Goal: Task Accomplishment & Management: Use online tool/utility

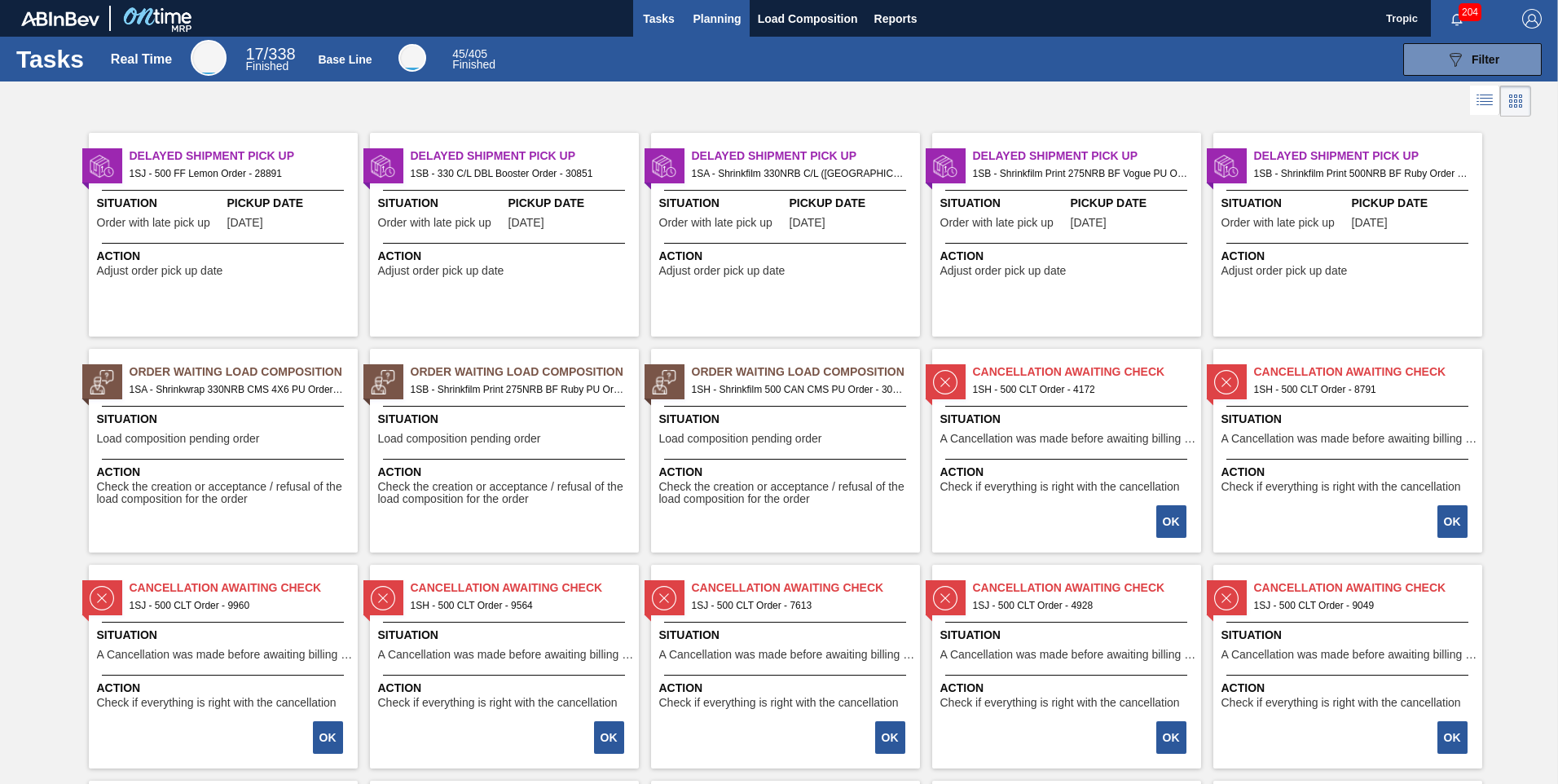
click at [726, 18] on span "Planning" at bounding box center [718, 19] width 48 height 20
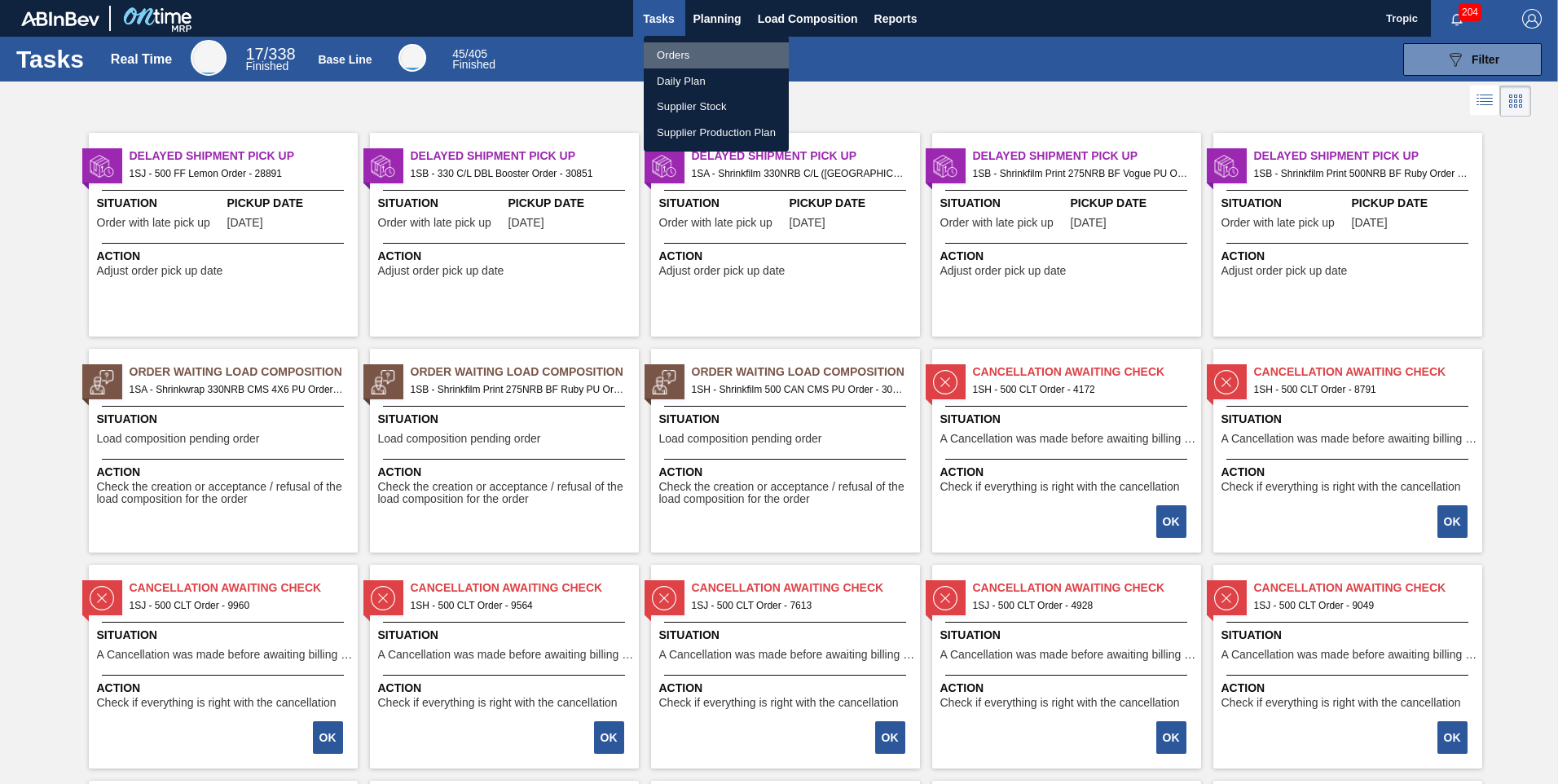
click at [679, 59] on li "Orders" at bounding box center [716, 55] width 145 height 26
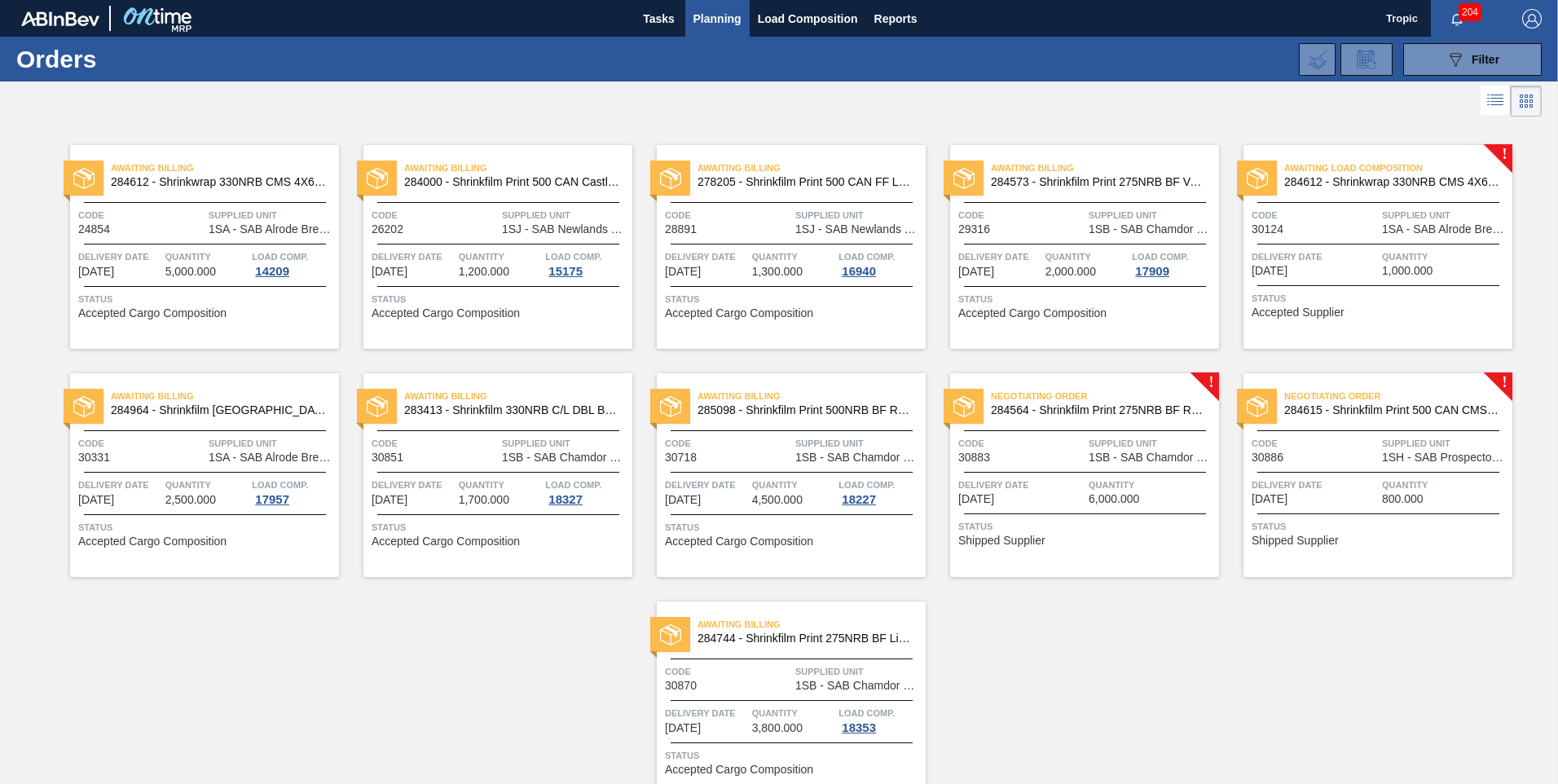
scroll to position [81, 0]
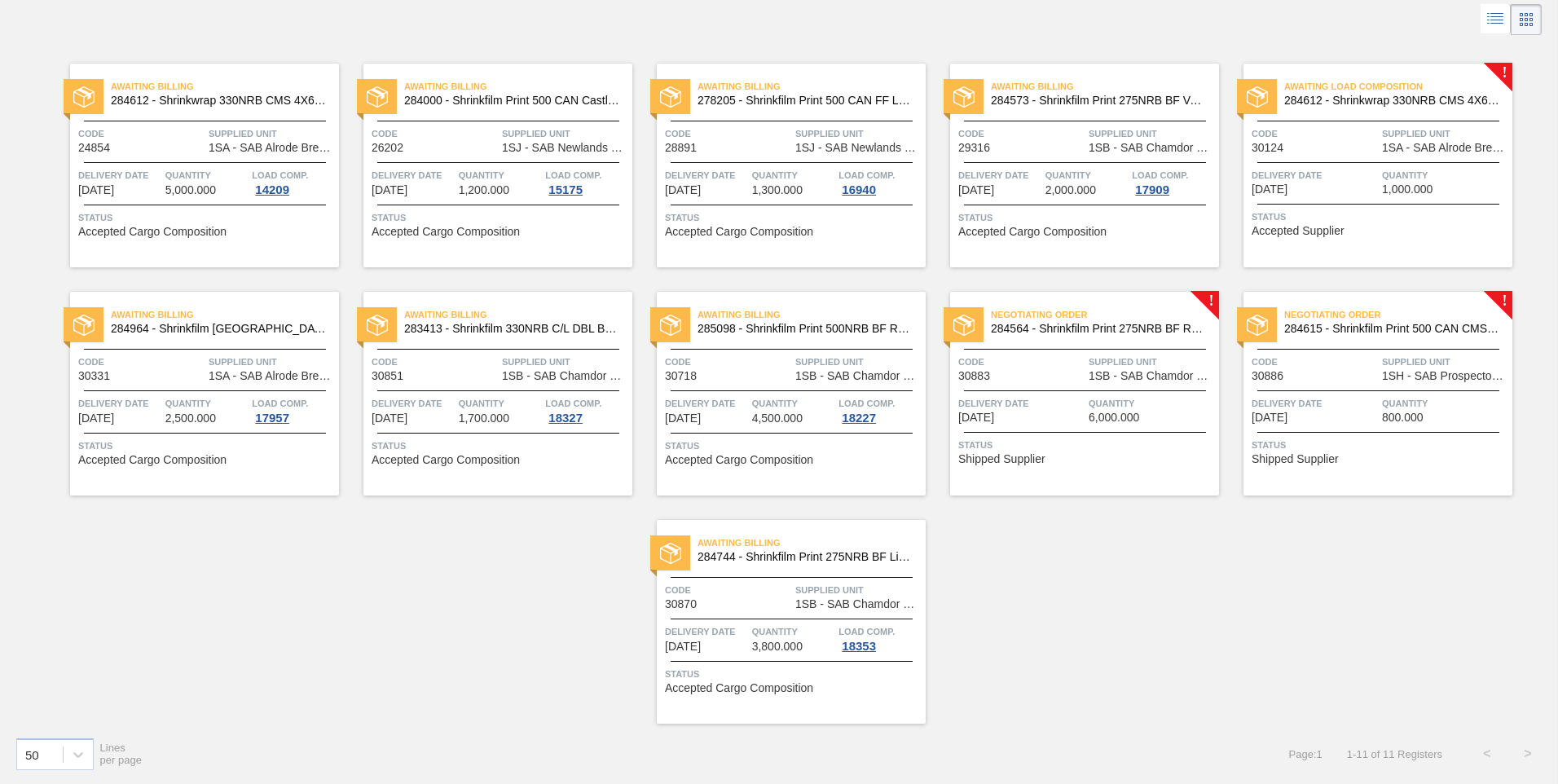
click at [1333, 351] on div "Negotiating Order 284615 - Shrinkfilm Print 500 CAN CMS PU Code 30886 Supplied …" at bounding box center [1377, 393] width 269 height 204
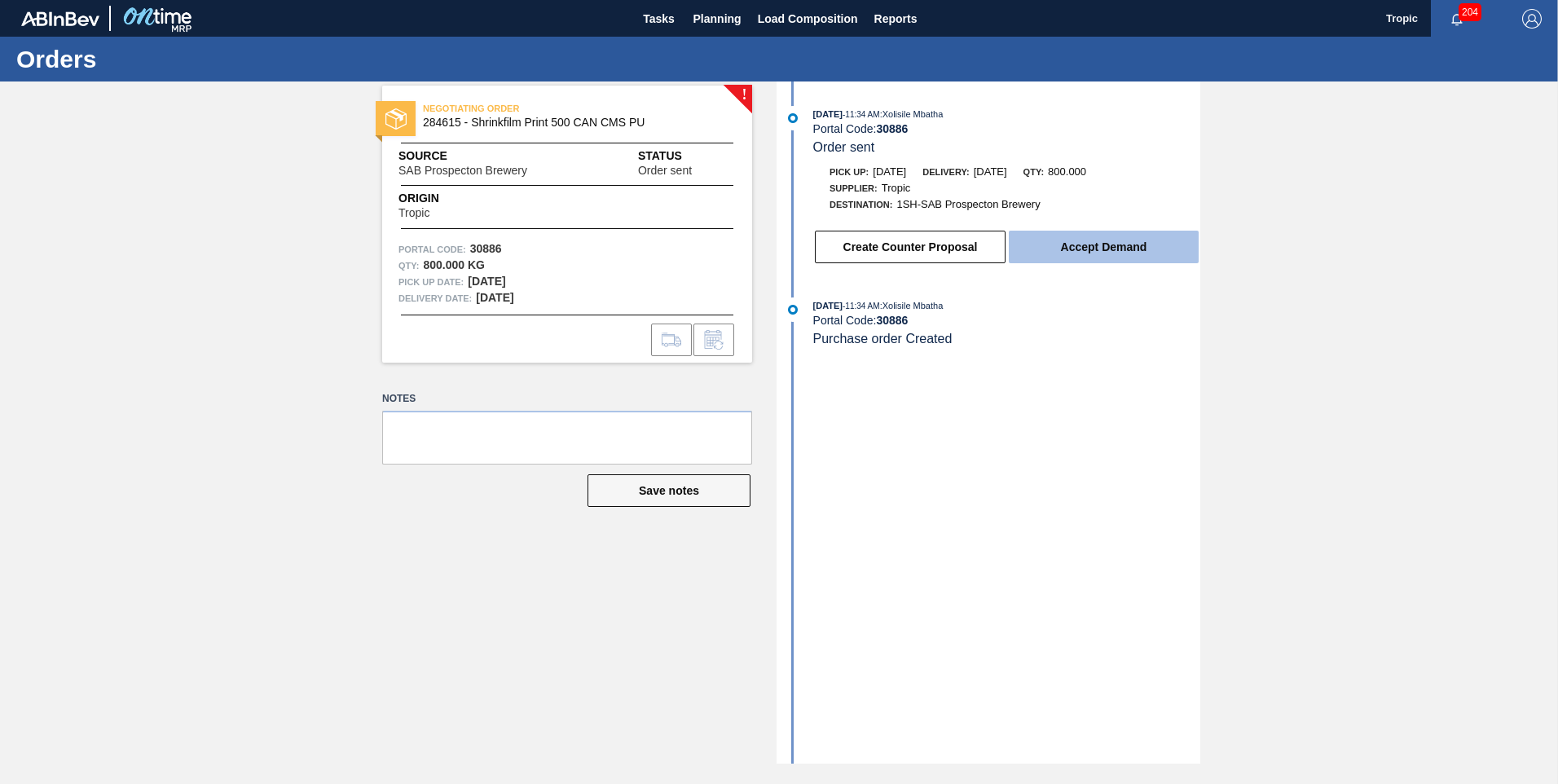
click at [1092, 248] on button "Accept Demand" at bounding box center [1103, 247] width 189 height 32
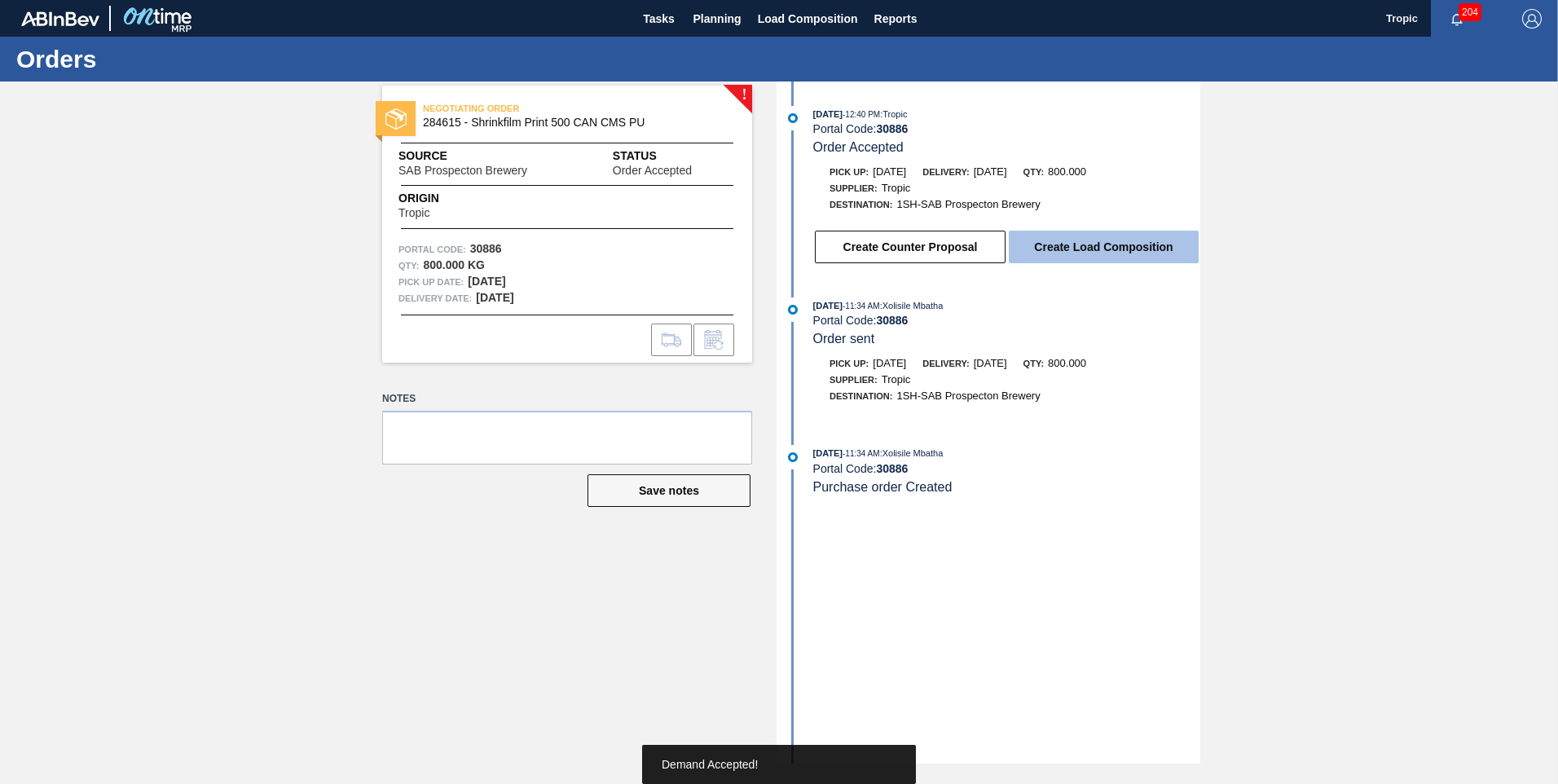
click at [1091, 257] on button "Create Load Composition" at bounding box center [1103, 247] width 189 height 32
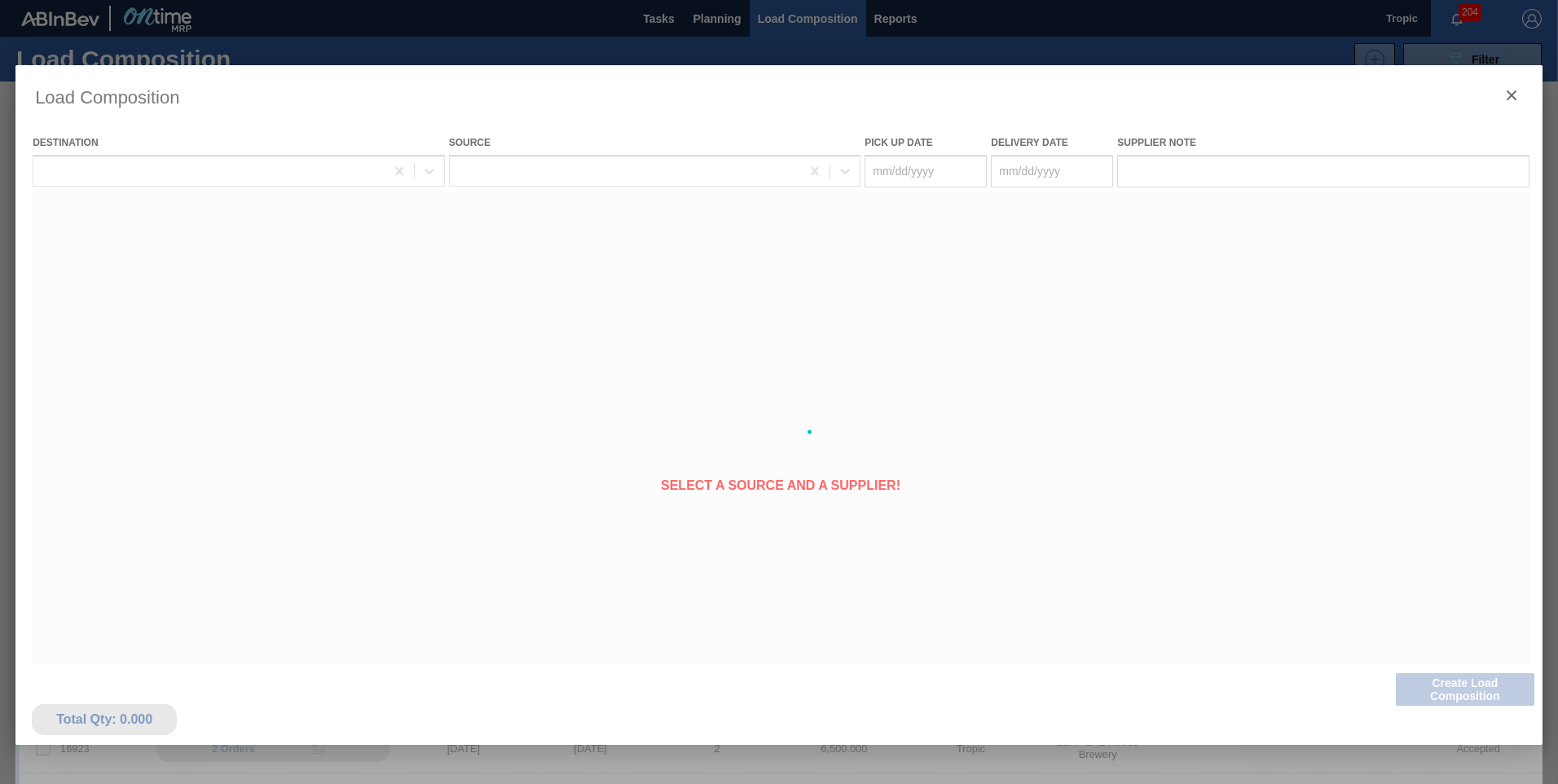
type Date "[DATE]"
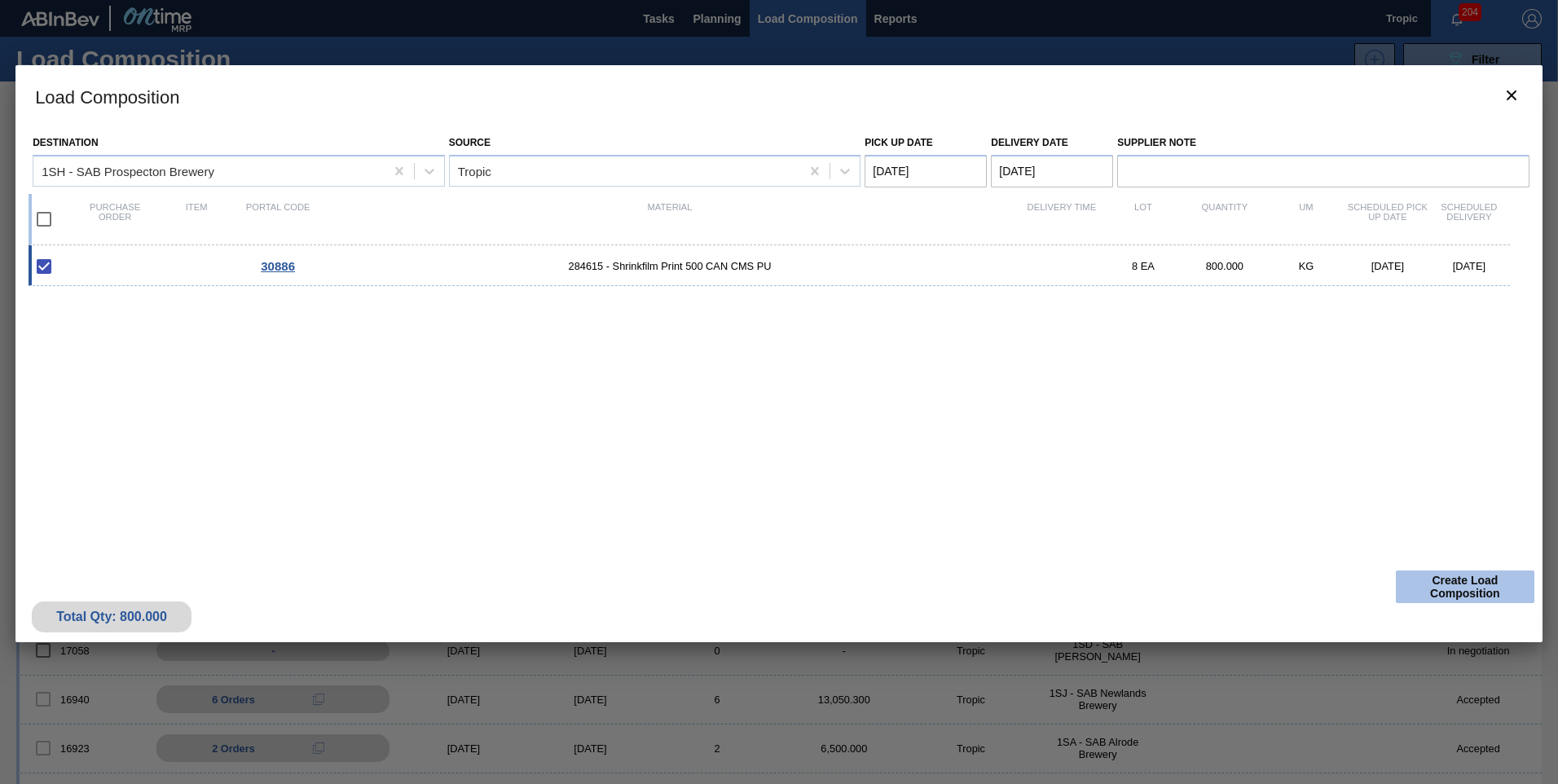
click at [1443, 589] on button "Create Load Composition" at bounding box center [1465, 586] width 138 height 32
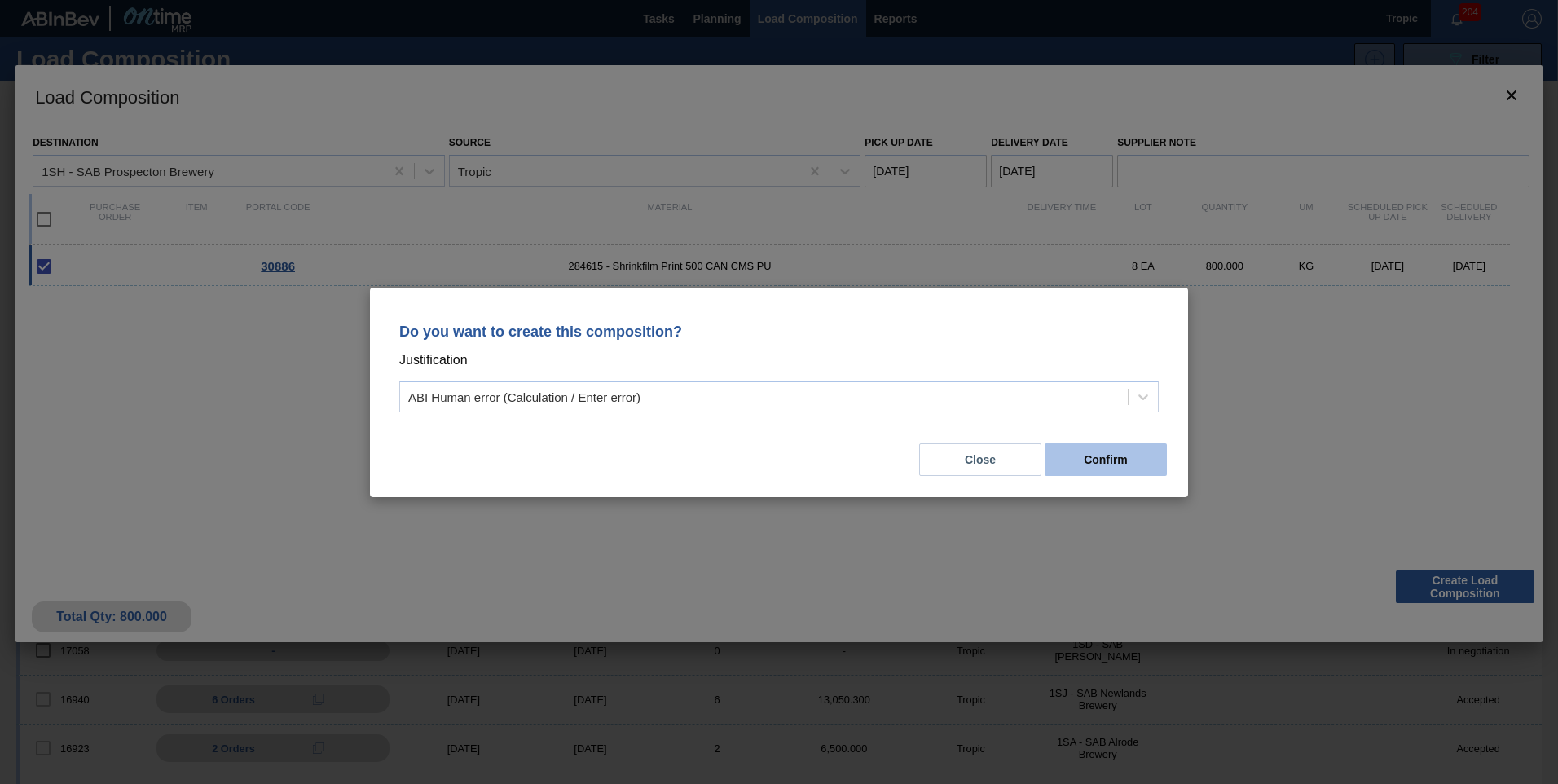
click at [1128, 472] on button "Confirm" at bounding box center [1105, 459] width 122 height 32
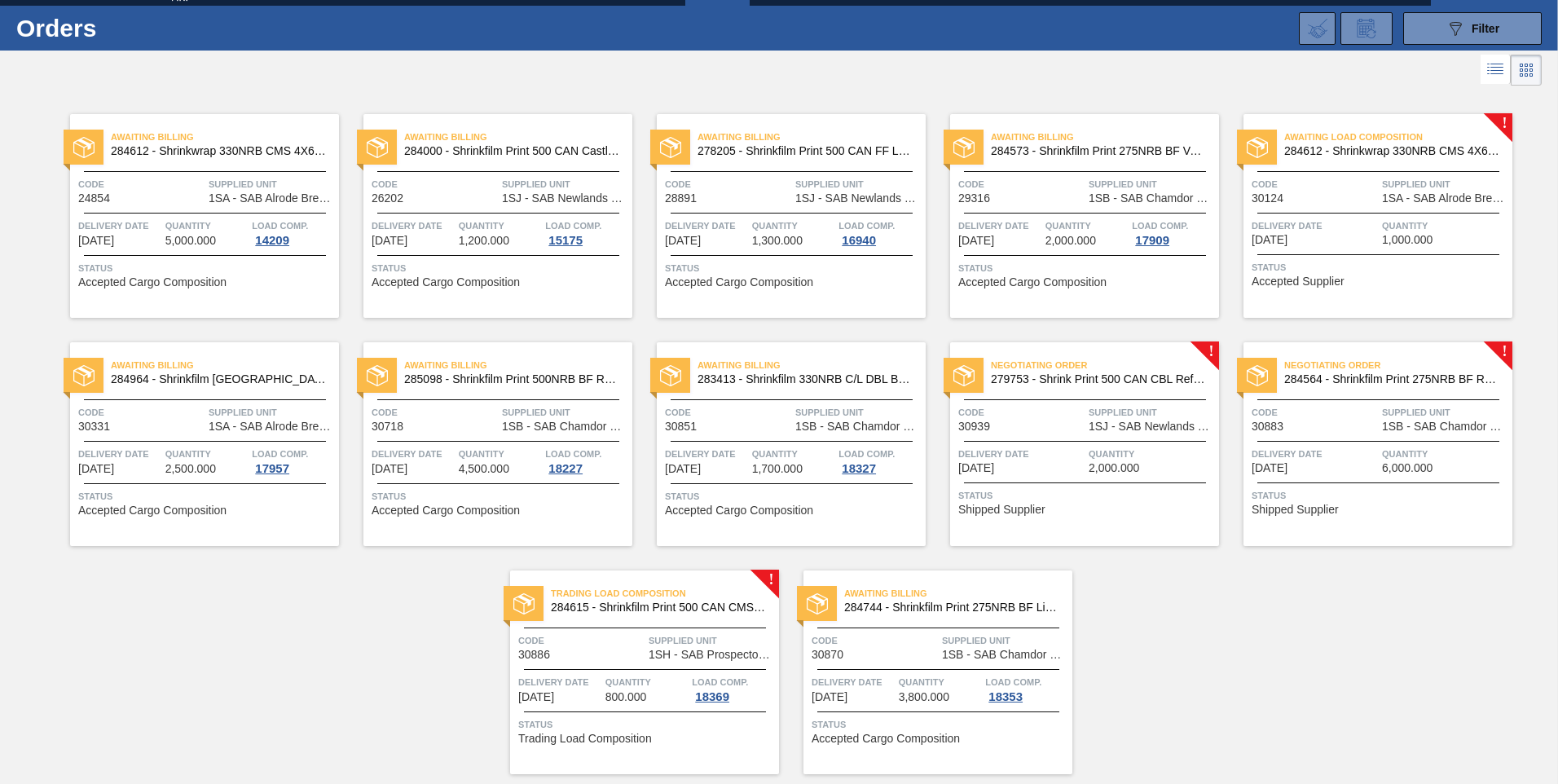
scroll to position [81, 0]
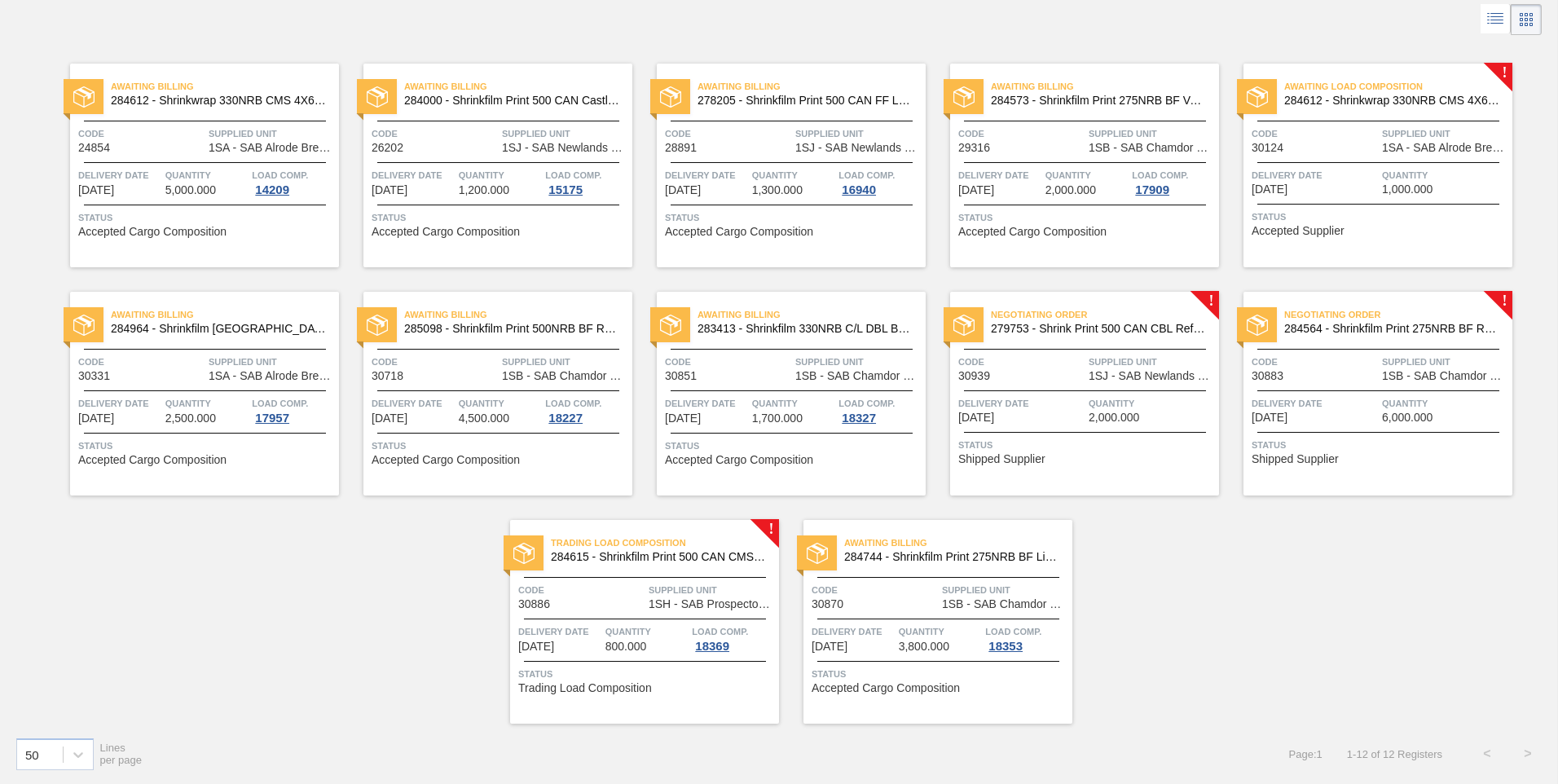
click at [1183, 400] on span "Quantity" at bounding box center [1152, 403] width 126 height 16
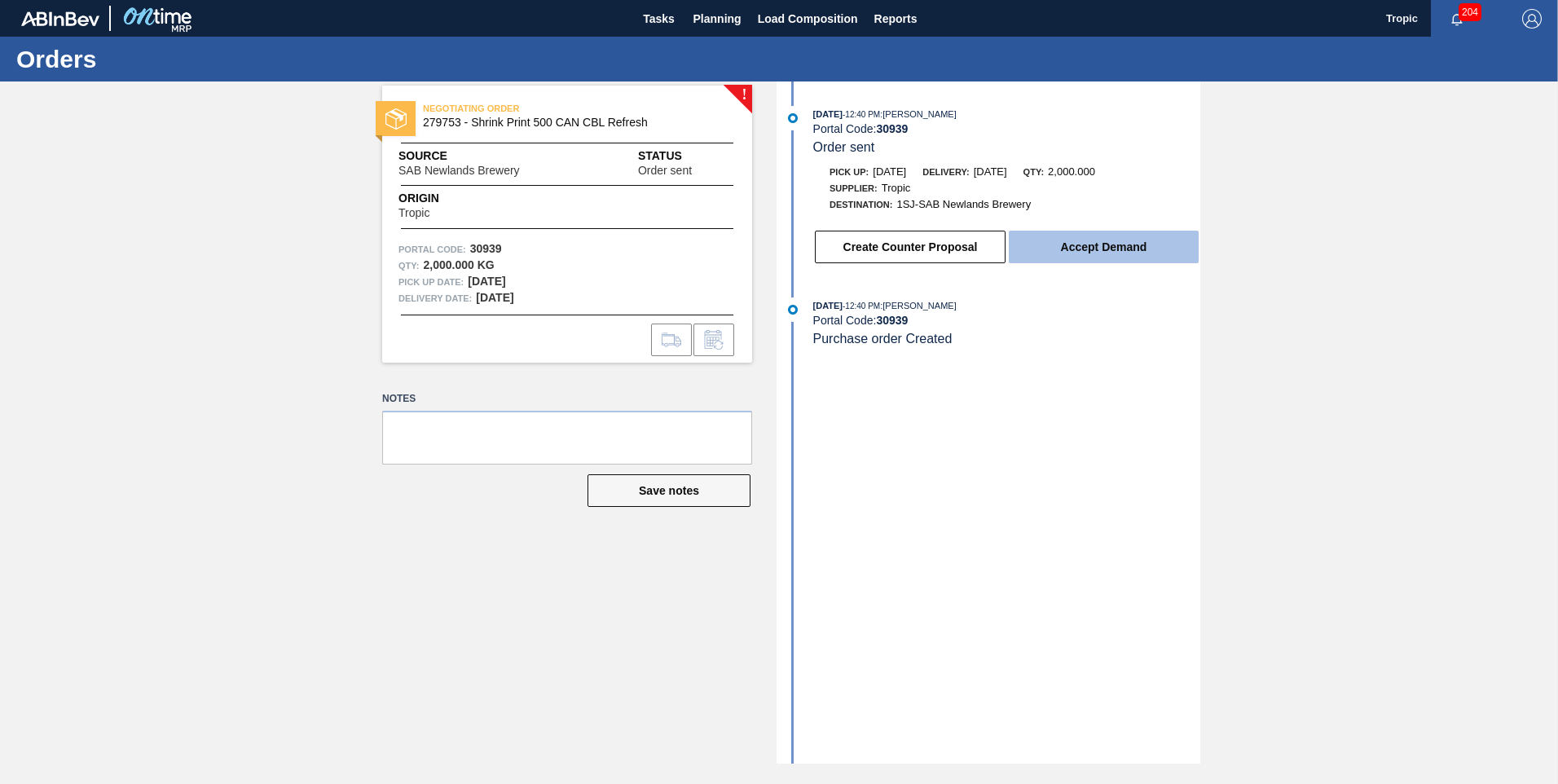
click at [1122, 254] on button "Accept Demand" at bounding box center [1103, 247] width 189 height 32
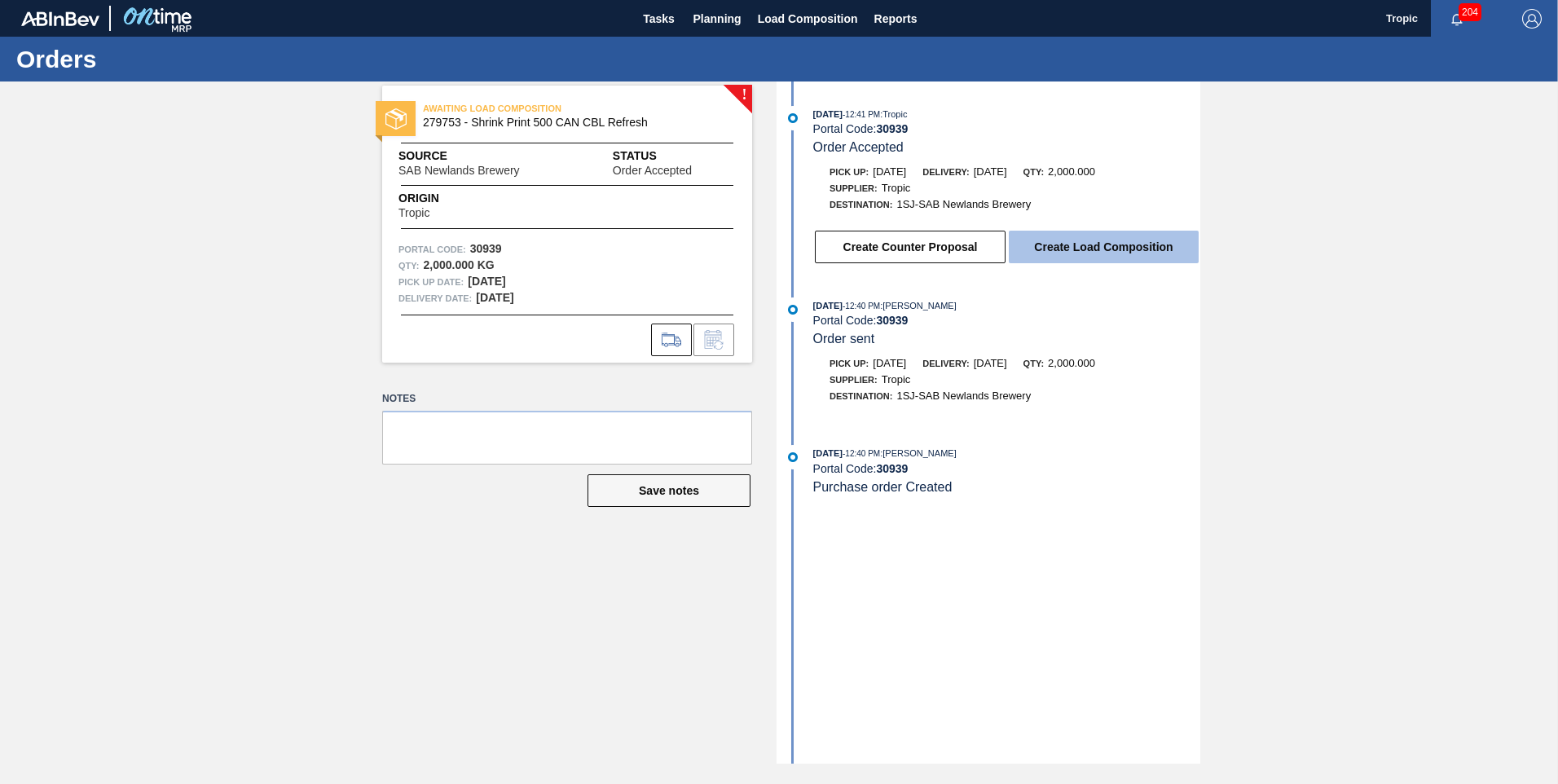
click at [1065, 237] on button "Create Load Composition" at bounding box center [1103, 247] width 189 height 32
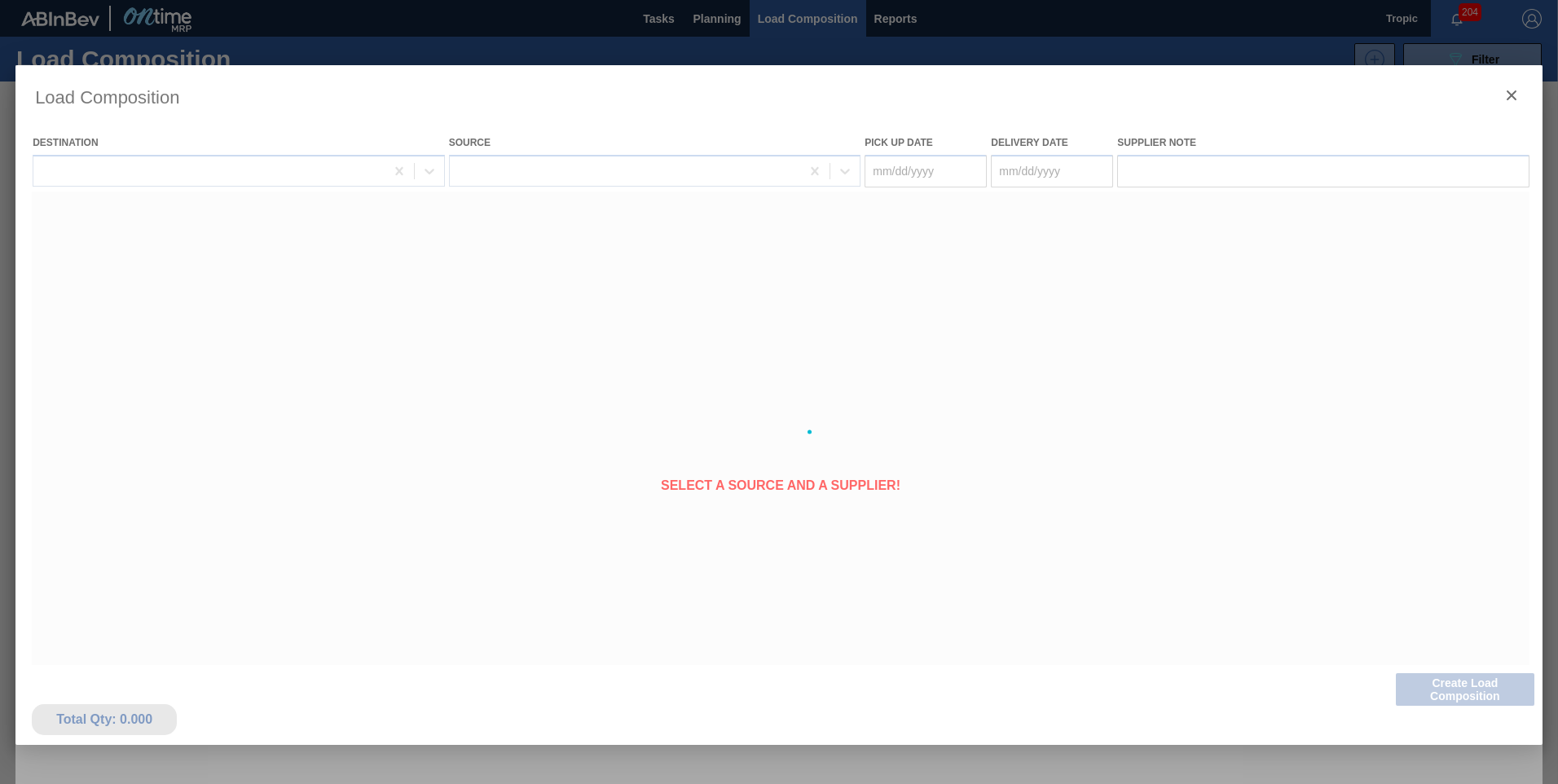
type Date "[DATE]"
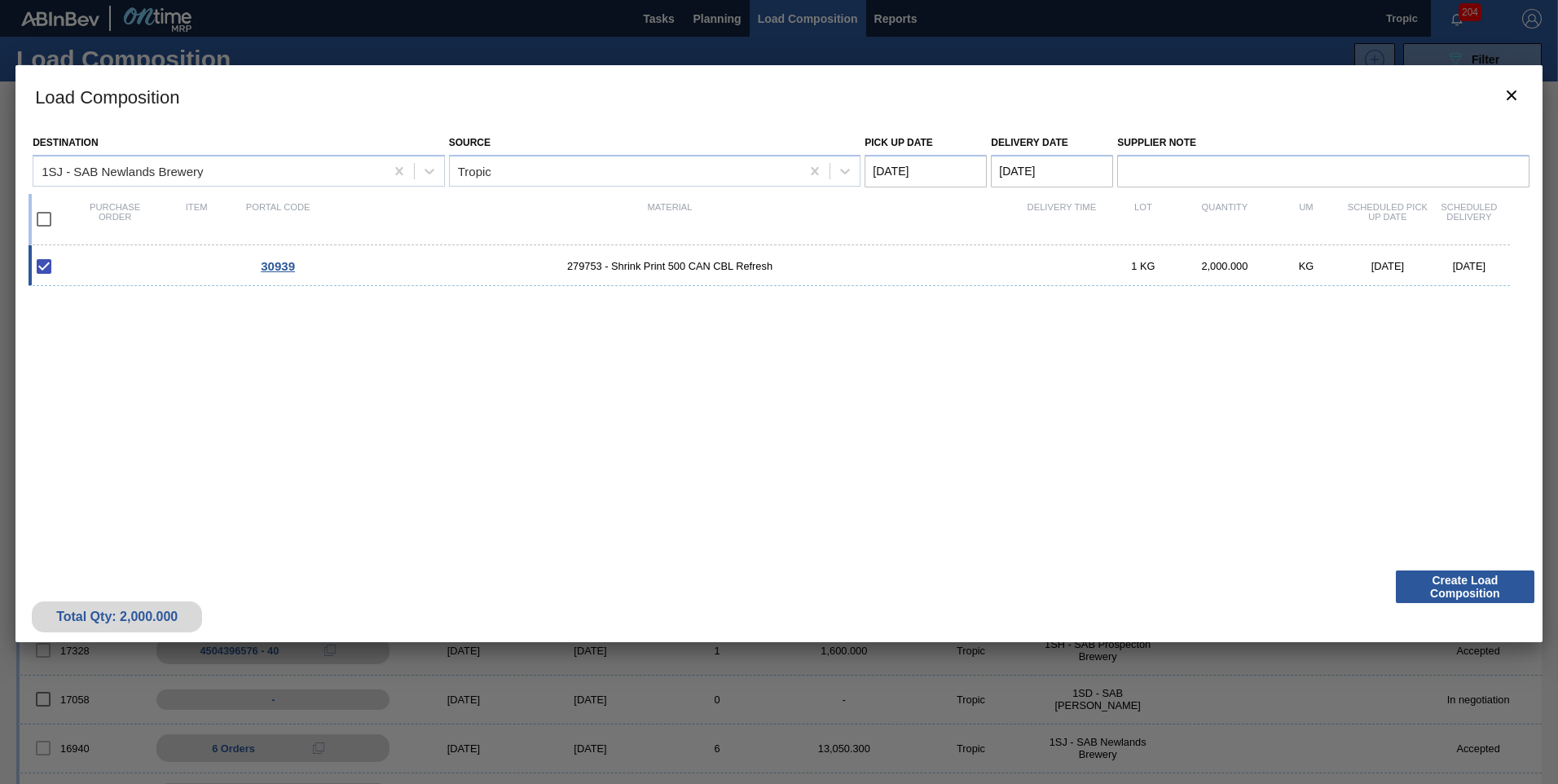
click at [910, 171] on Date "[DATE]" at bounding box center [925, 171] width 122 height 32
click at [884, 366] on div "24" at bounding box center [884, 368] width 22 height 22
type Date "[DATE]"
click at [1006, 176] on Date "[DATE]" at bounding box center [1051, 171] width 122 height 32
drag, startPoint x: 1028, startPoint y: 365, endPoint x: 1044, endPoint y: 363, distance: 16.1
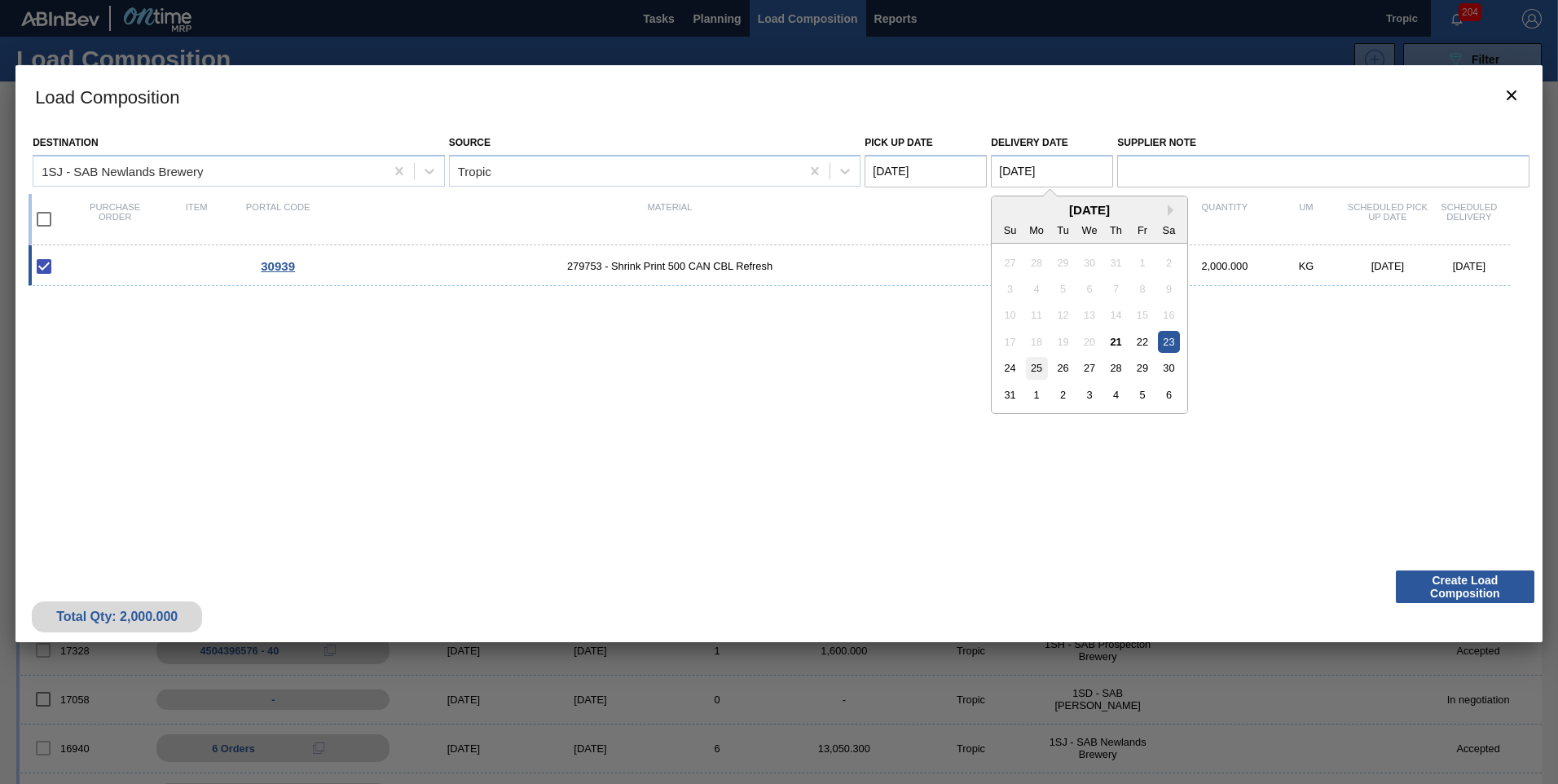
click at [1029, 365] on div "25" at bounding box center [1037, 368] width 22 height 22
type Date "[DATE]"
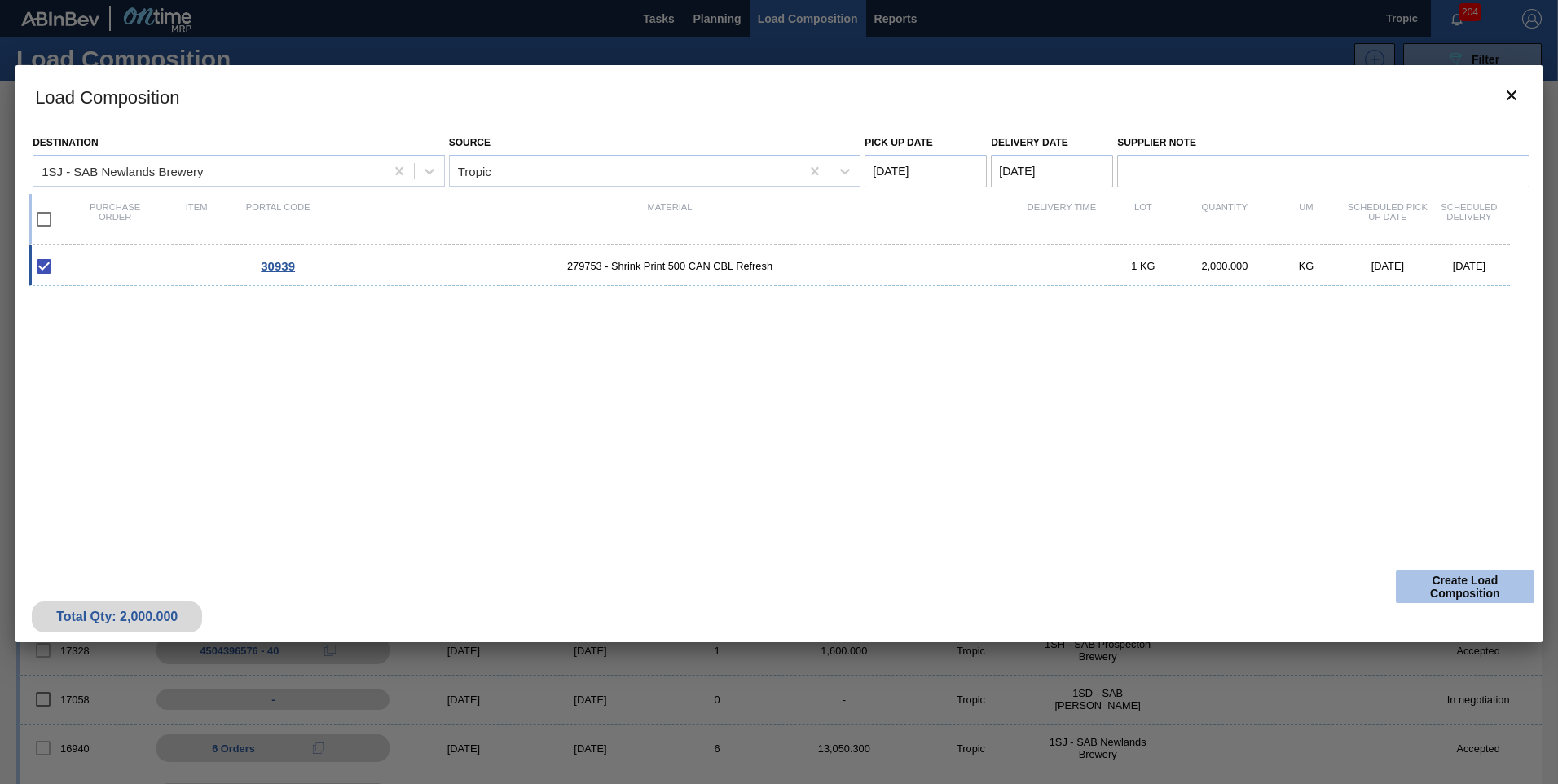
click at [1423, 572] on button "Create Load Composition" at bounding box center [1465, 586] width 138 height 32
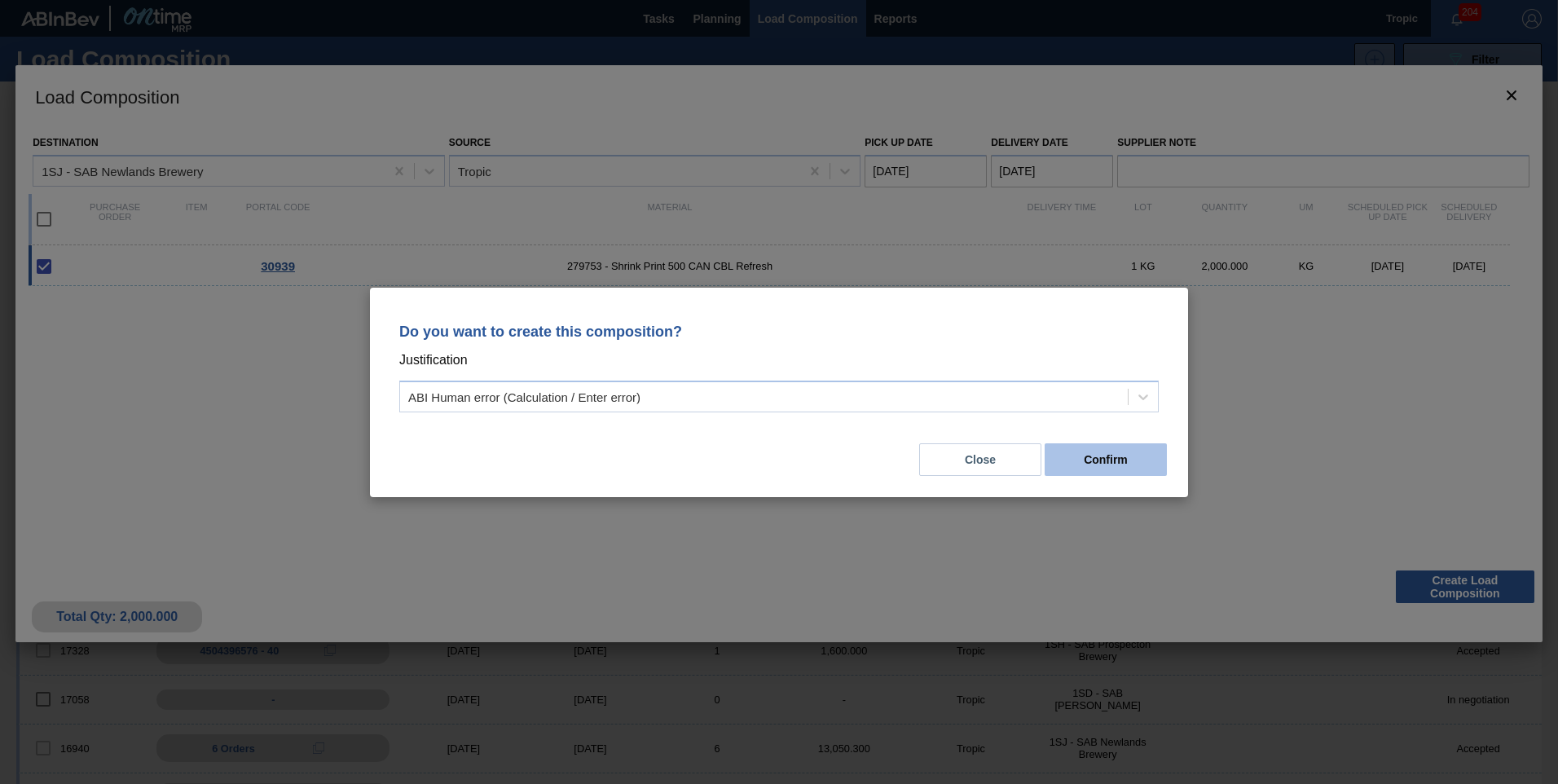
click at [1146, 464] on button "Confirm" at bounding box center [1105, 459] width 122 height 32
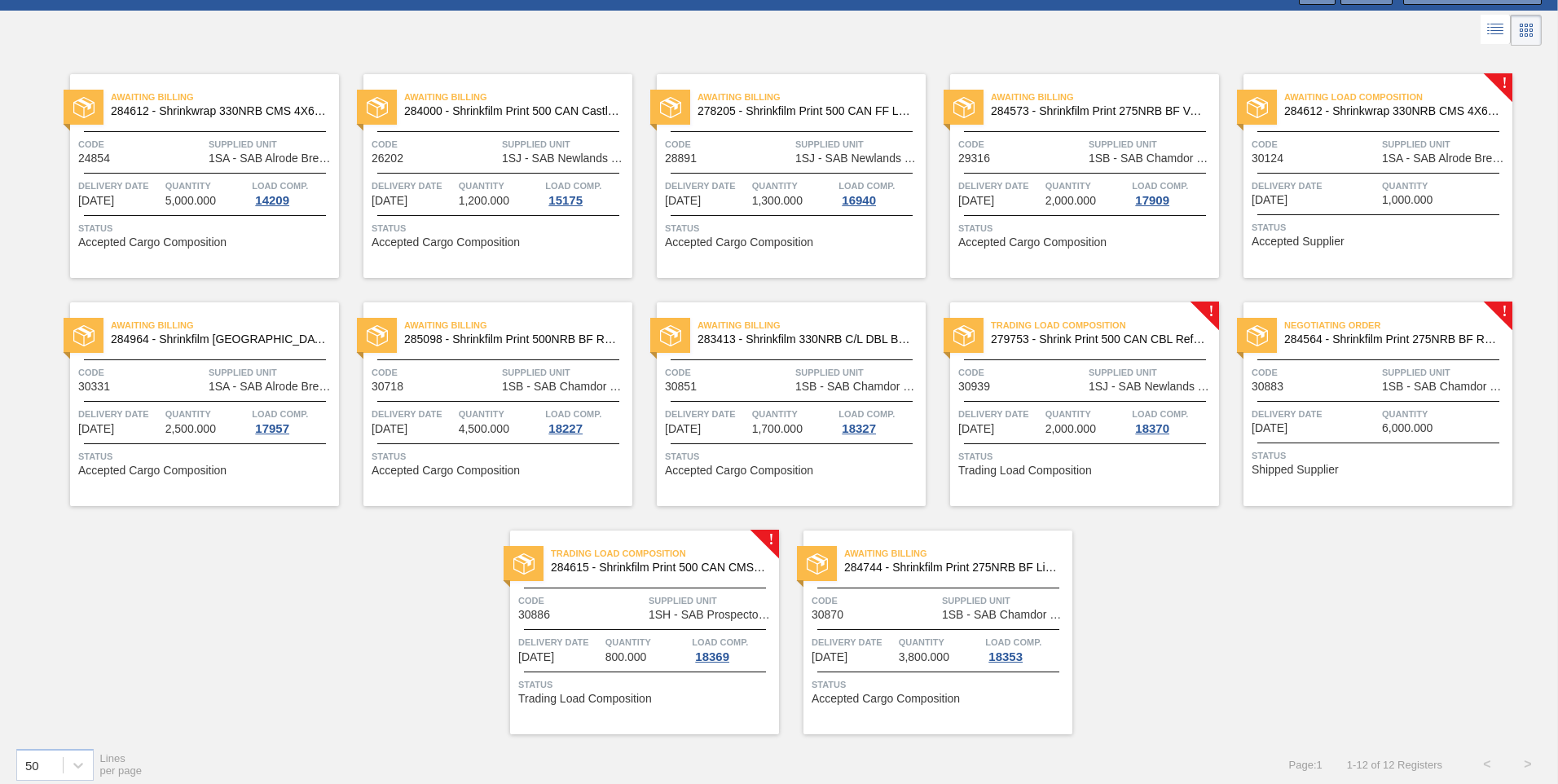
scroll to position [81, 0]
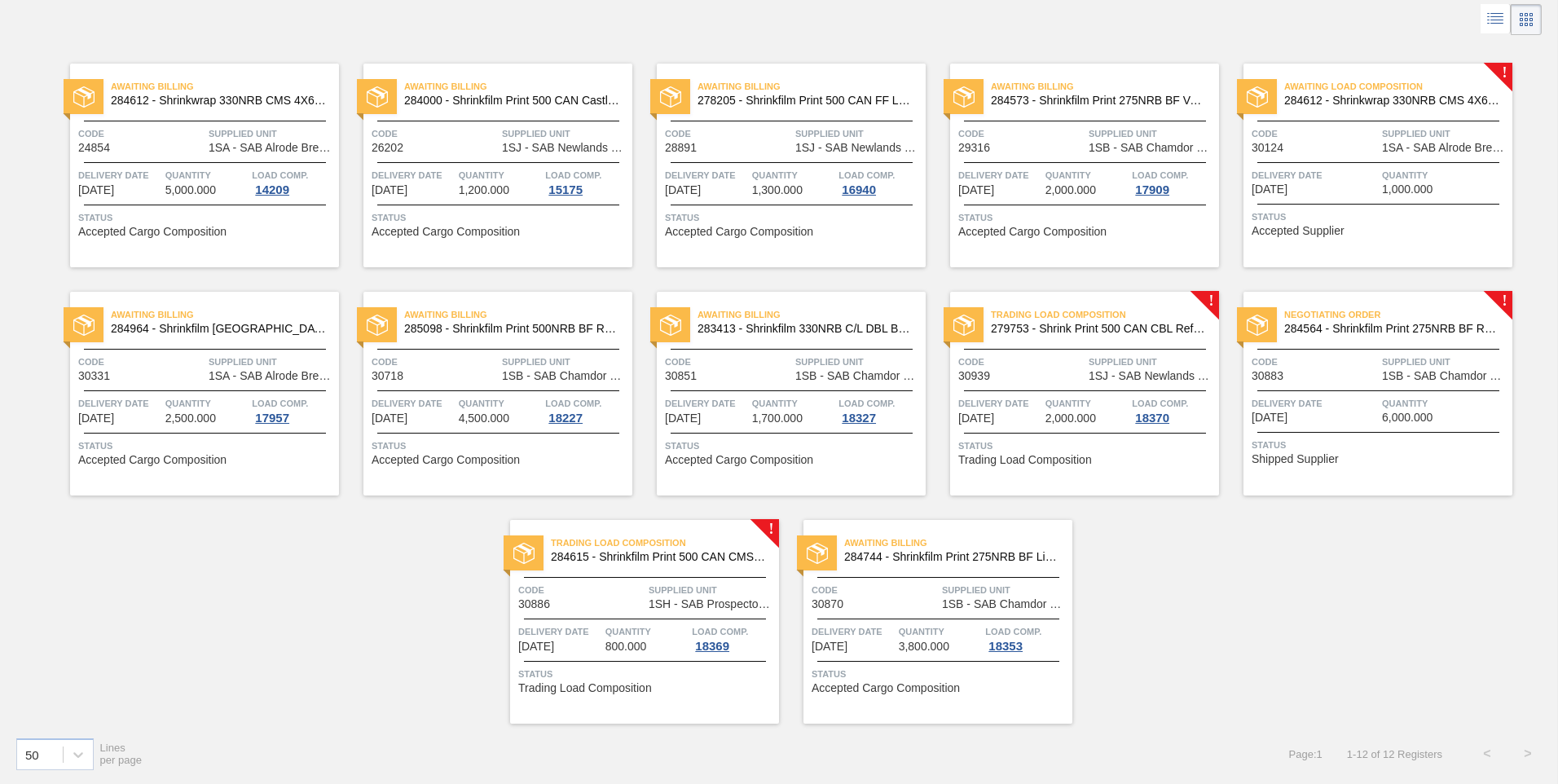
click at [1380, 450] on span "Status" at bounding box center [1380, 444] width 257 height 16
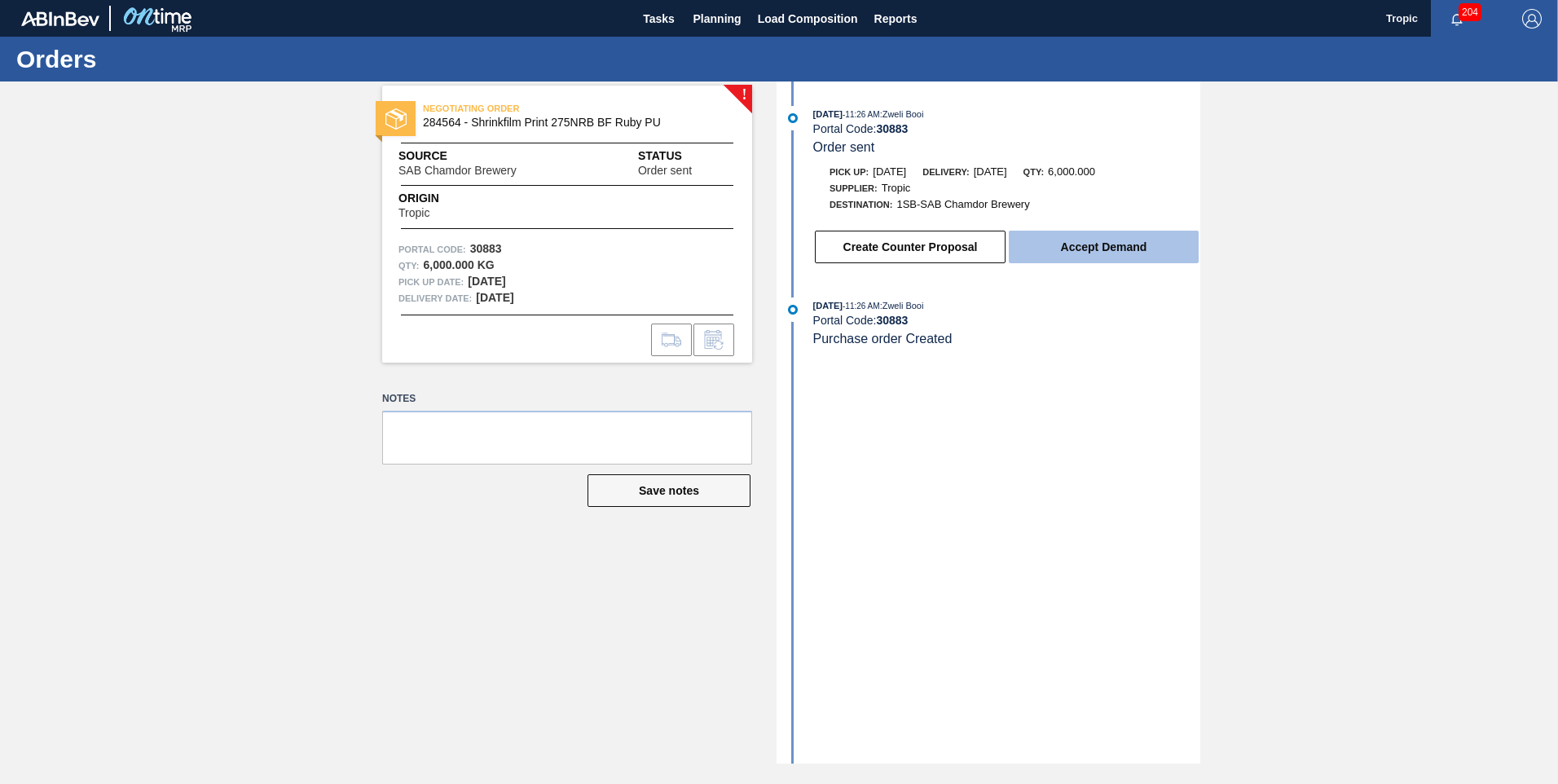
click at [1101, 245] on button "Accept Demand" at bounding box center [1103, 247] width 189 height 32
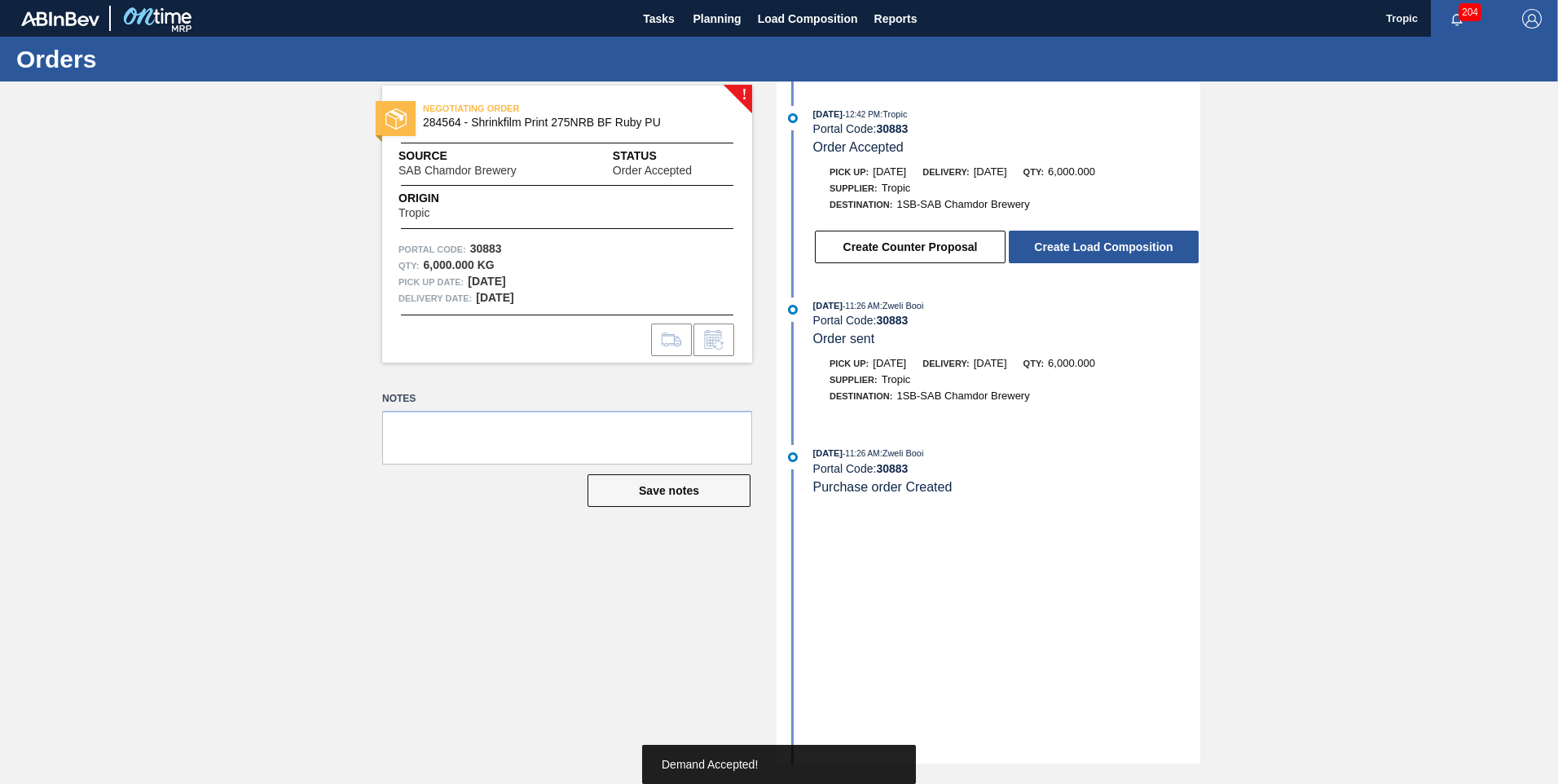
click at [1105, 243] on button "Create Load Composition" at bounding box center [1103, 247] width 189 height 32
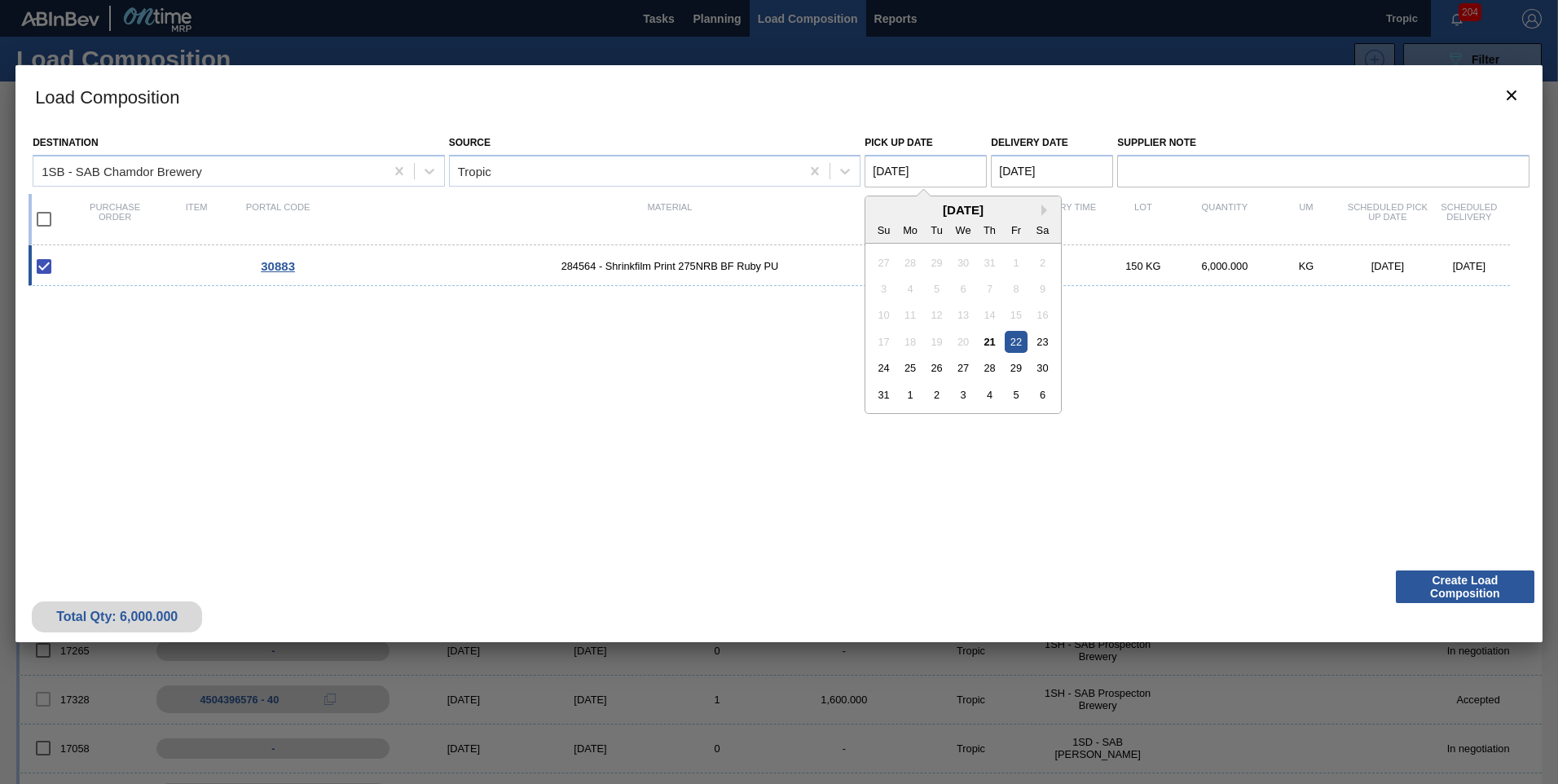
click at [928, 175] on Date "[DATE]" at bounding box center [925, 171] width 122 height 32
click at [895, 363] on div "24 25 26 27 28 29 30" at bounding box center [963, 368] width 185 height 26
click at [1044, 342] on div "23" at bounding box center [1043, 342] width 22 height 22
type Date "[DATE]"
click at [1044, 177] on Date "[DATE]" at bounding box center [1051, 171] width 122 height 32
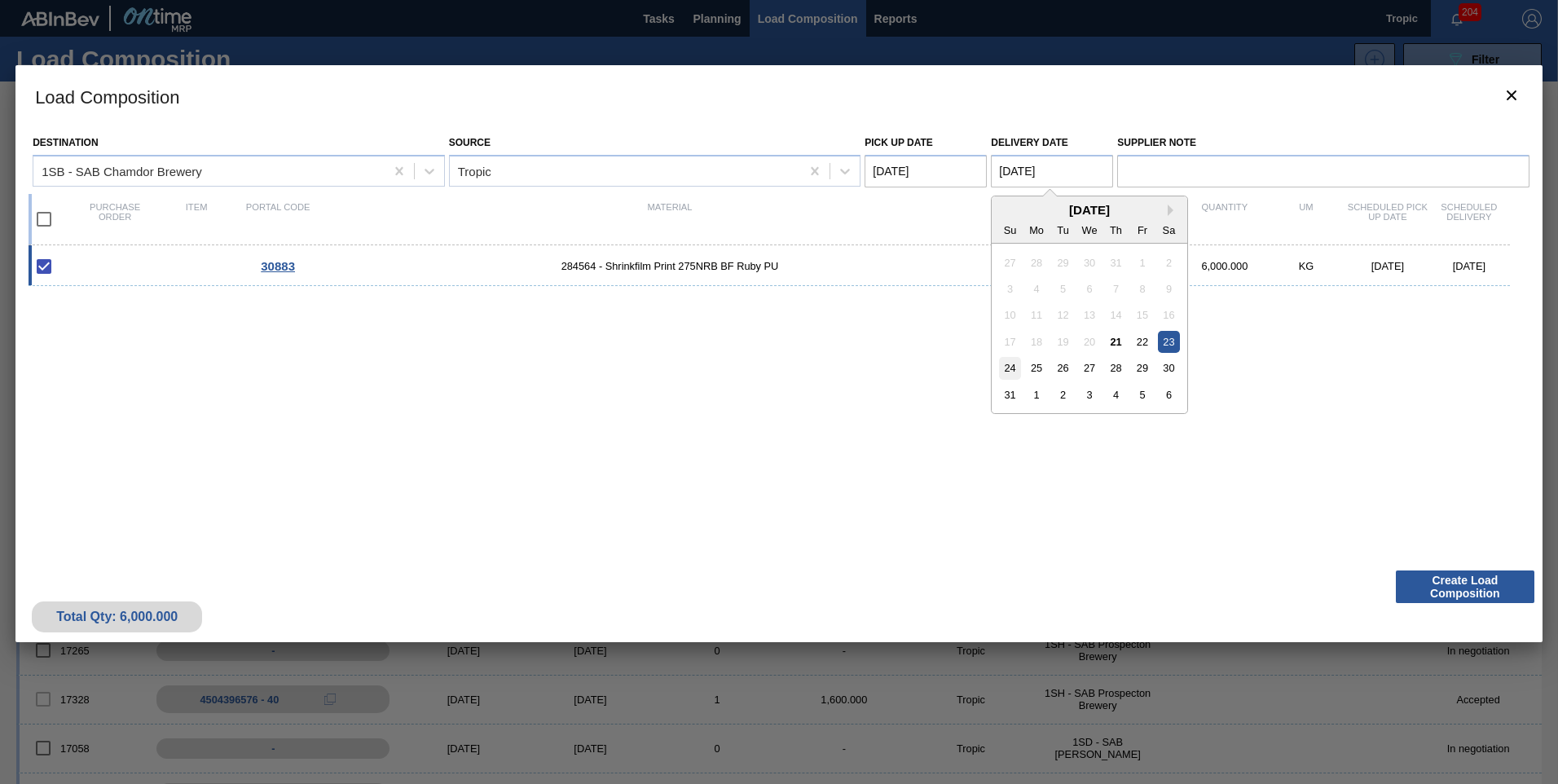
click at [1013, 364] on div "24" at bounding box center [1010, 368] width 22 height 22
type Date "[DATE]"
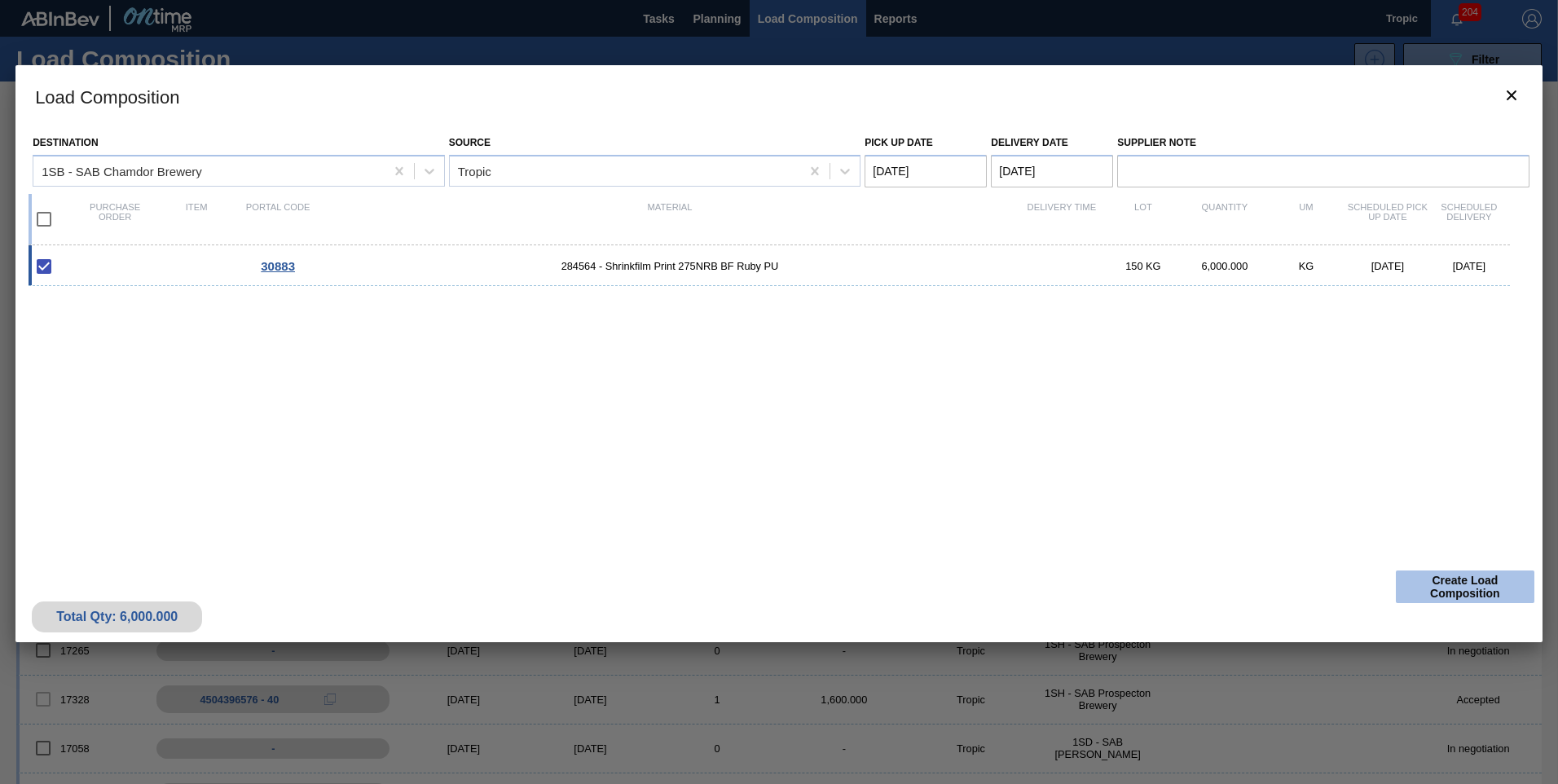
click at [1431, 583] on button "Create Load Composition" at bounding box center [1465, 586] width 138 height 32
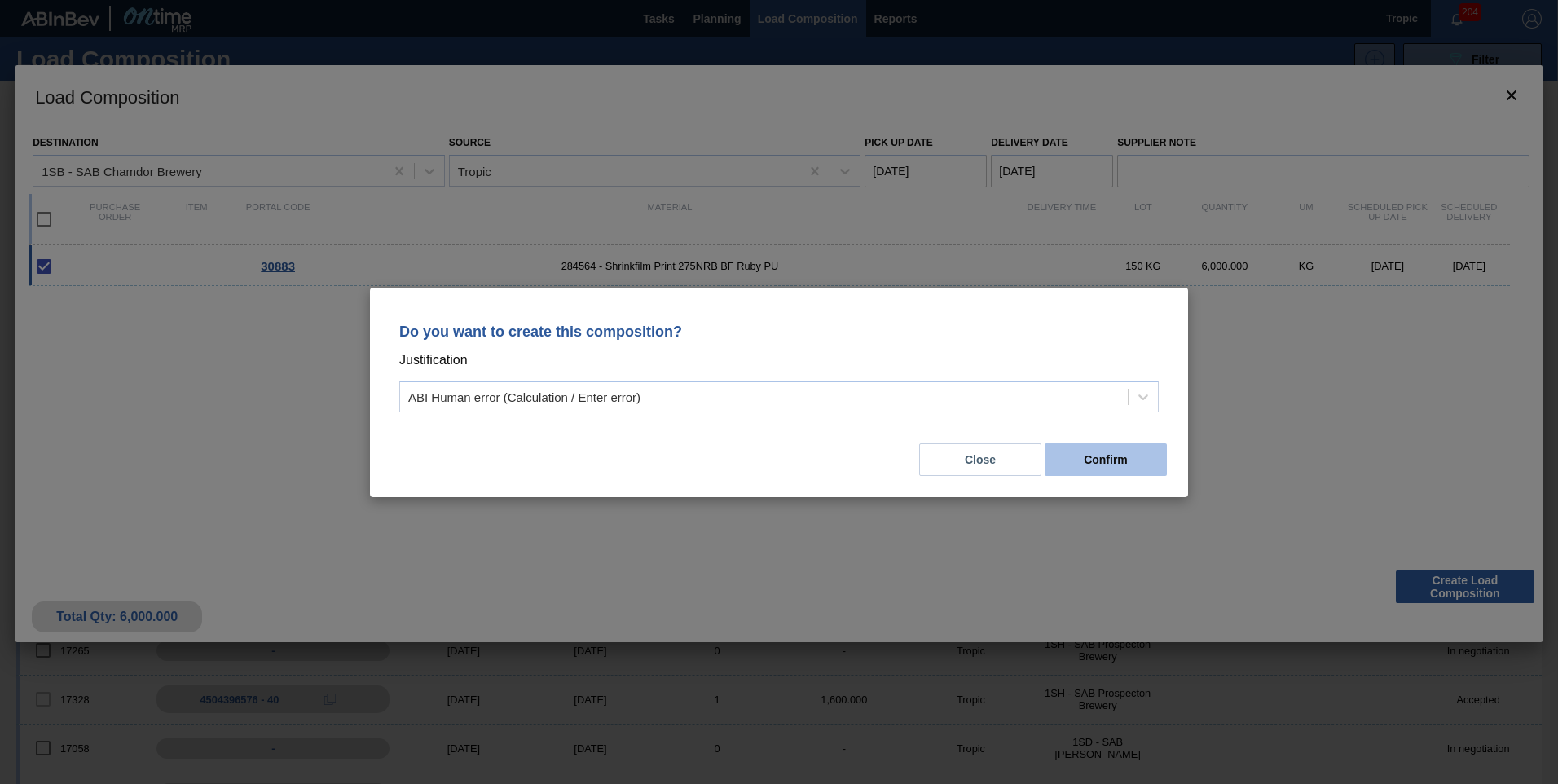
click at [1119, 471] on button "Confirm" at bounding box center [1105, 459] width 122 height 32
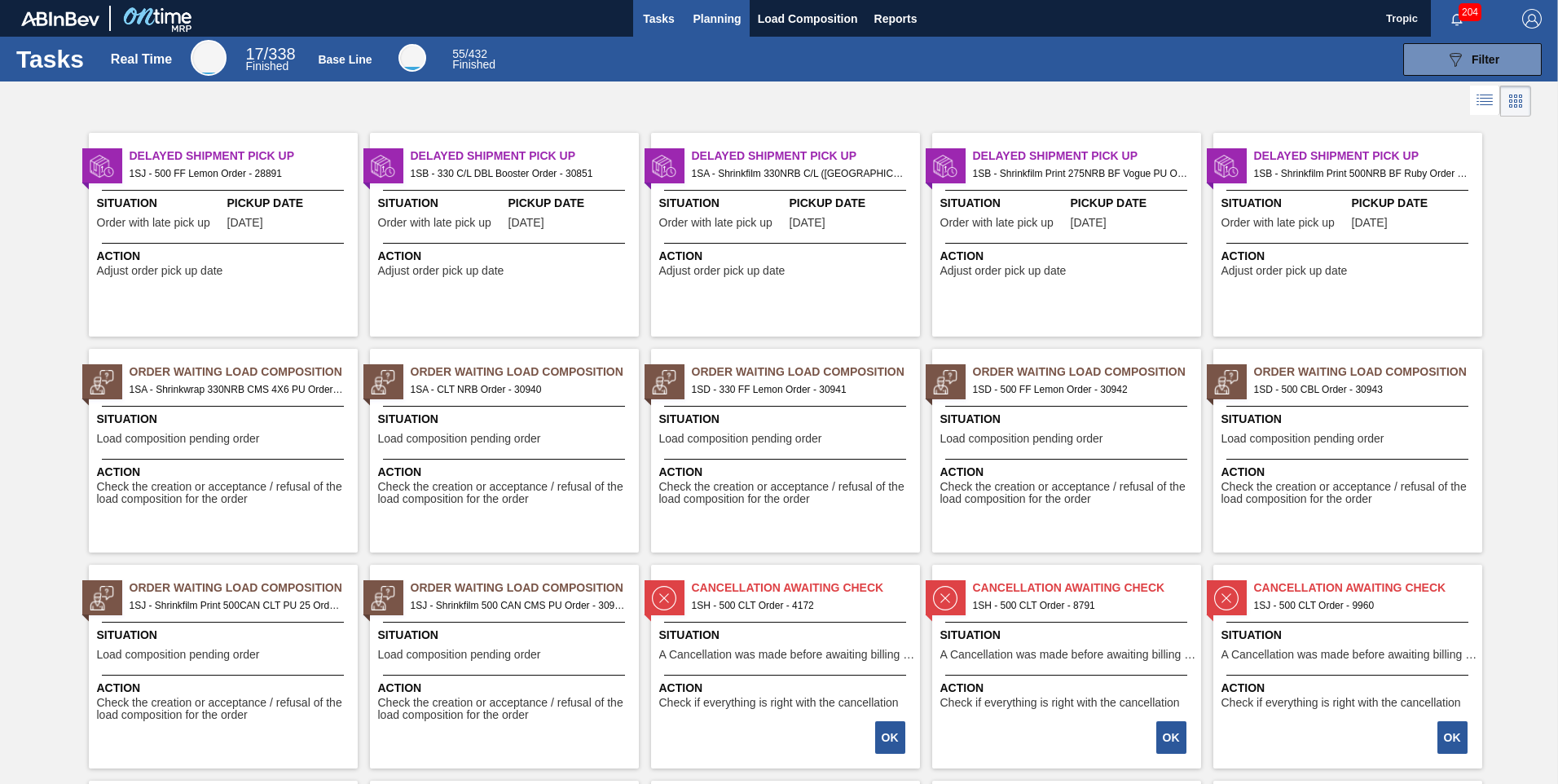
click at [730, 18] on span "Planning" at bounding box center [718, 19] width 48 height 20
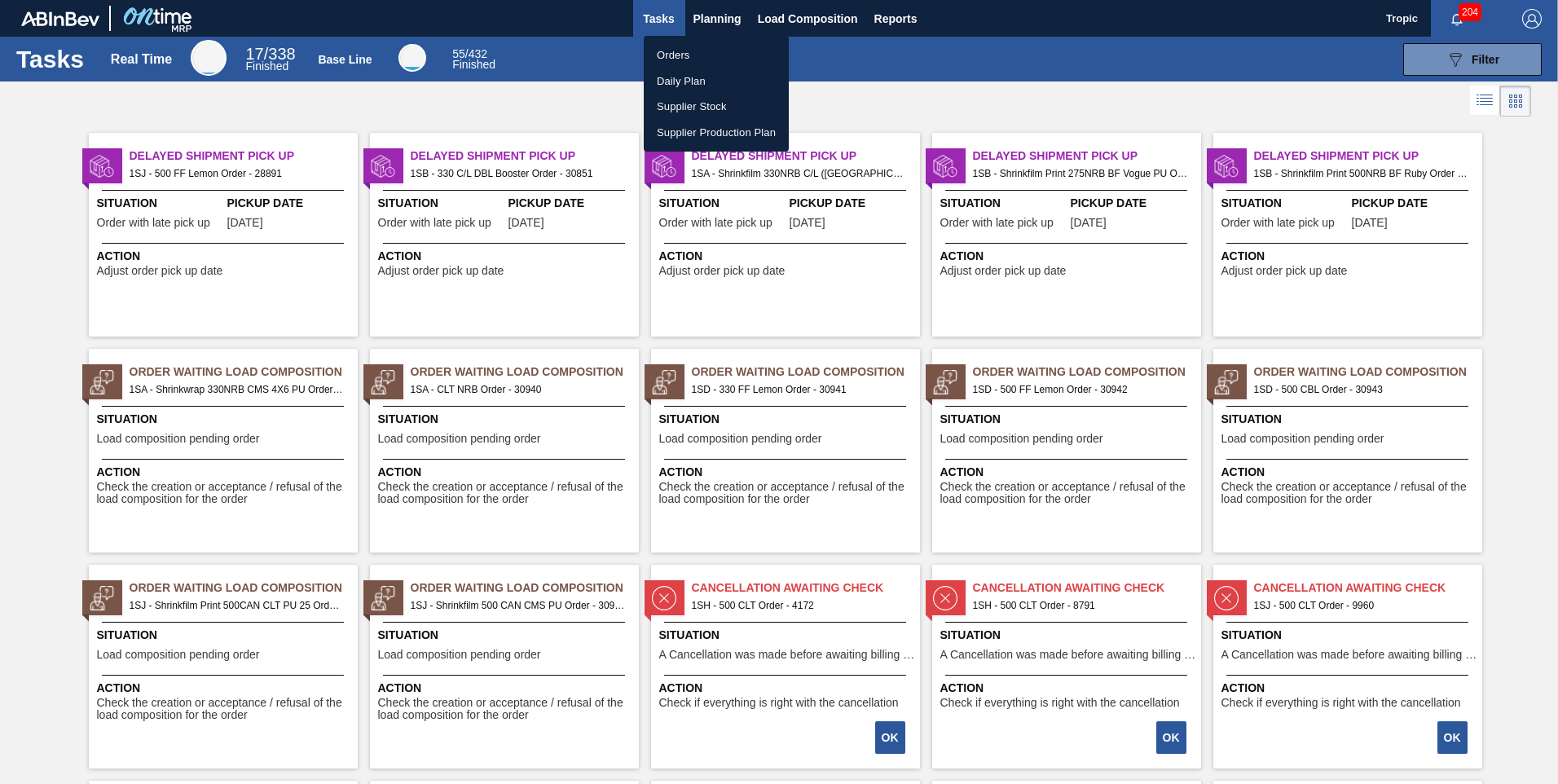
click at [709, 45] on li "Orders" at bounding box center [716, 55] width 145 height 26
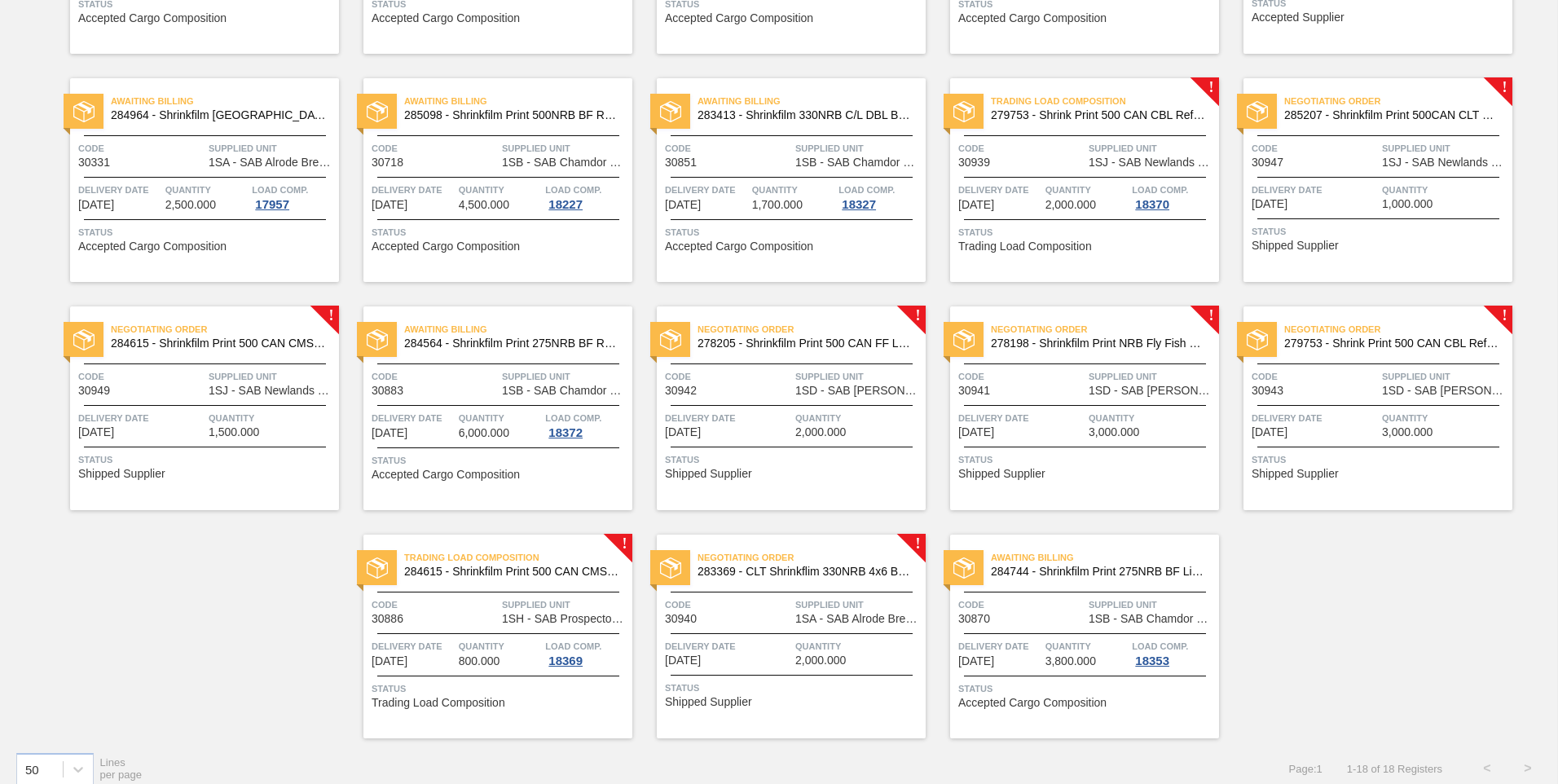
scroll to position [310, 0]
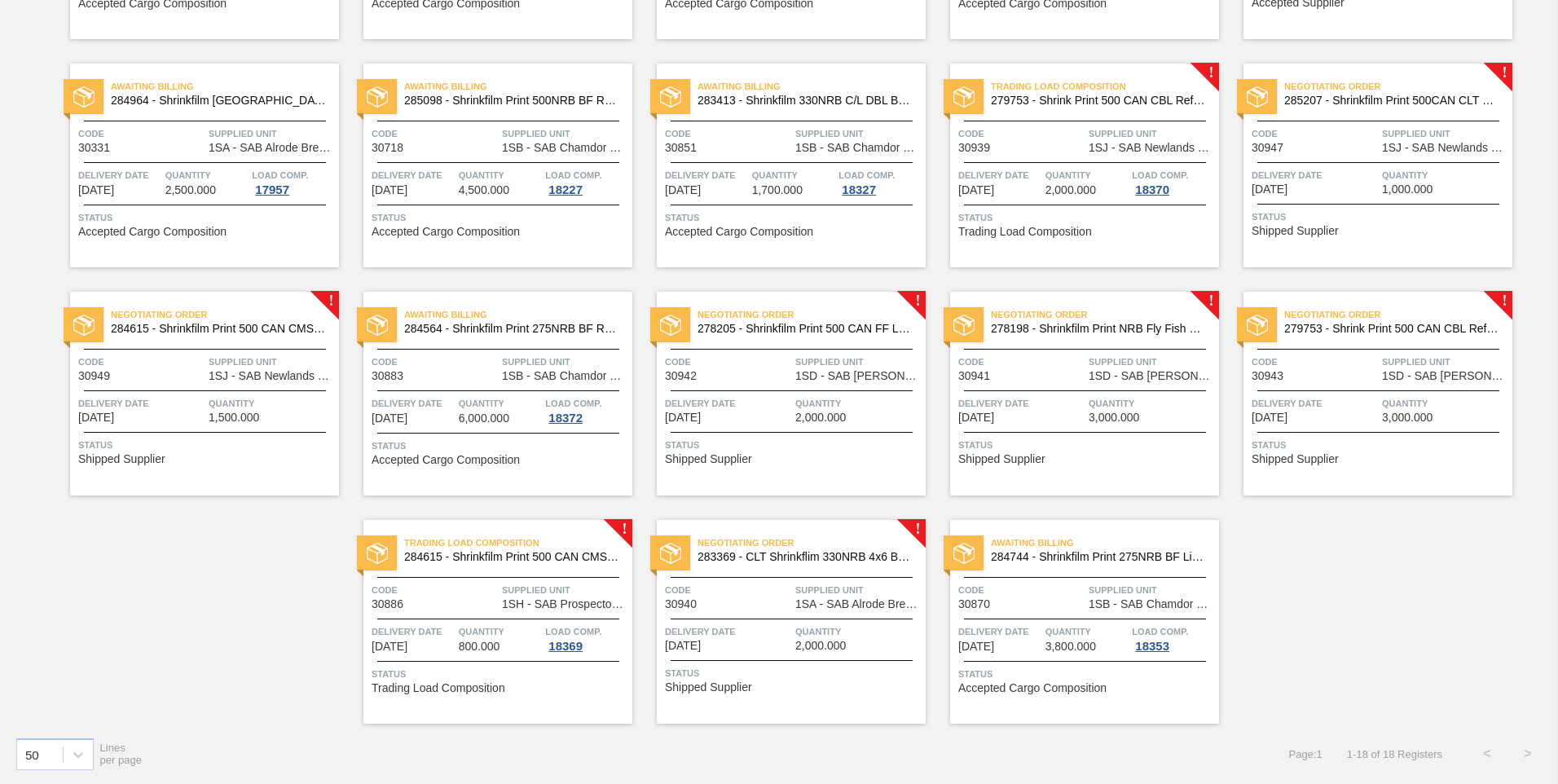
click at [769, 601] on div "Code 30940" at bounding box center [728, 595] width 126 height 28
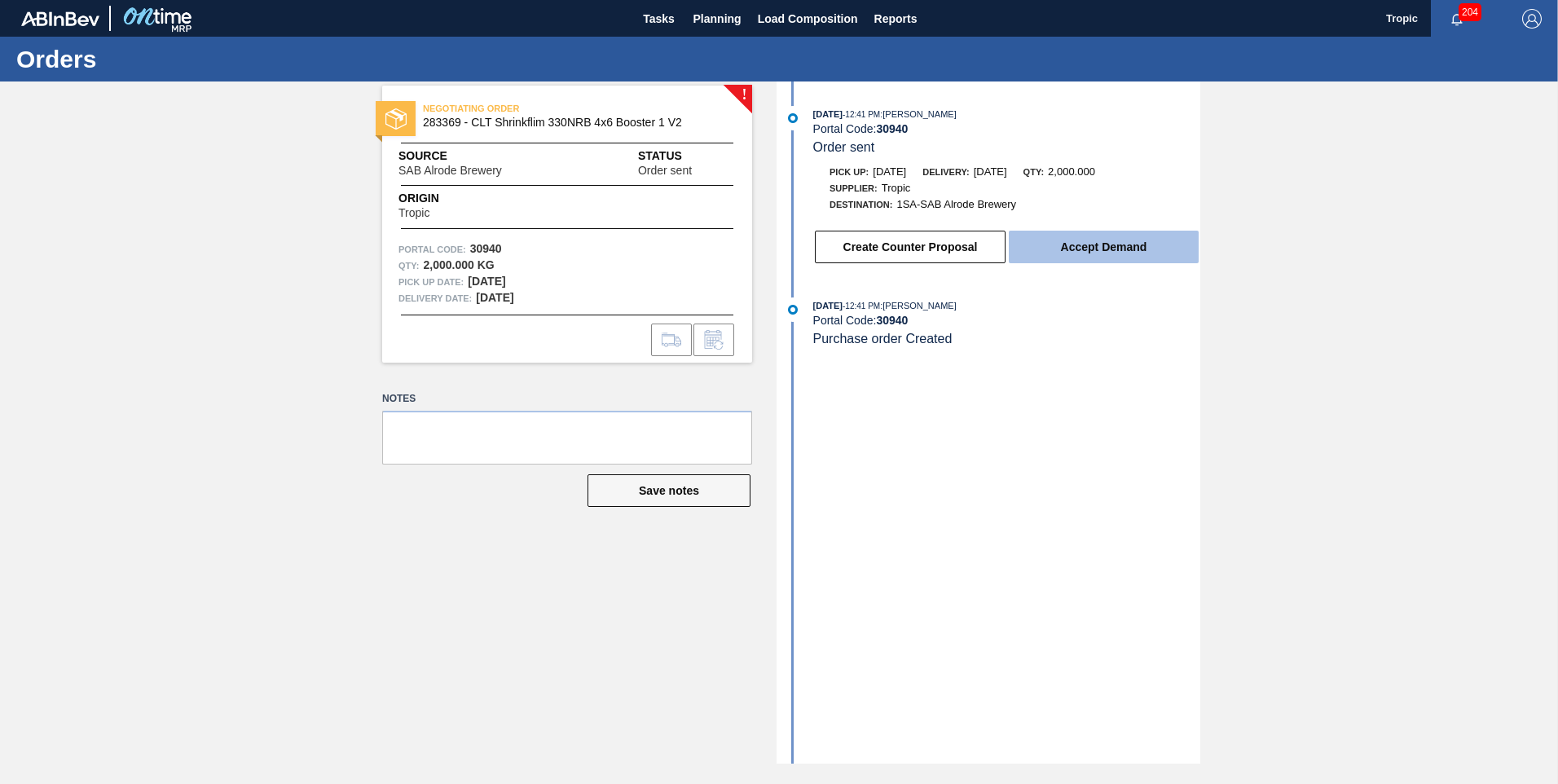
click at [1074, 253] on button "Accept Demand" at bounding box center [1103, 247] width 189 height 32
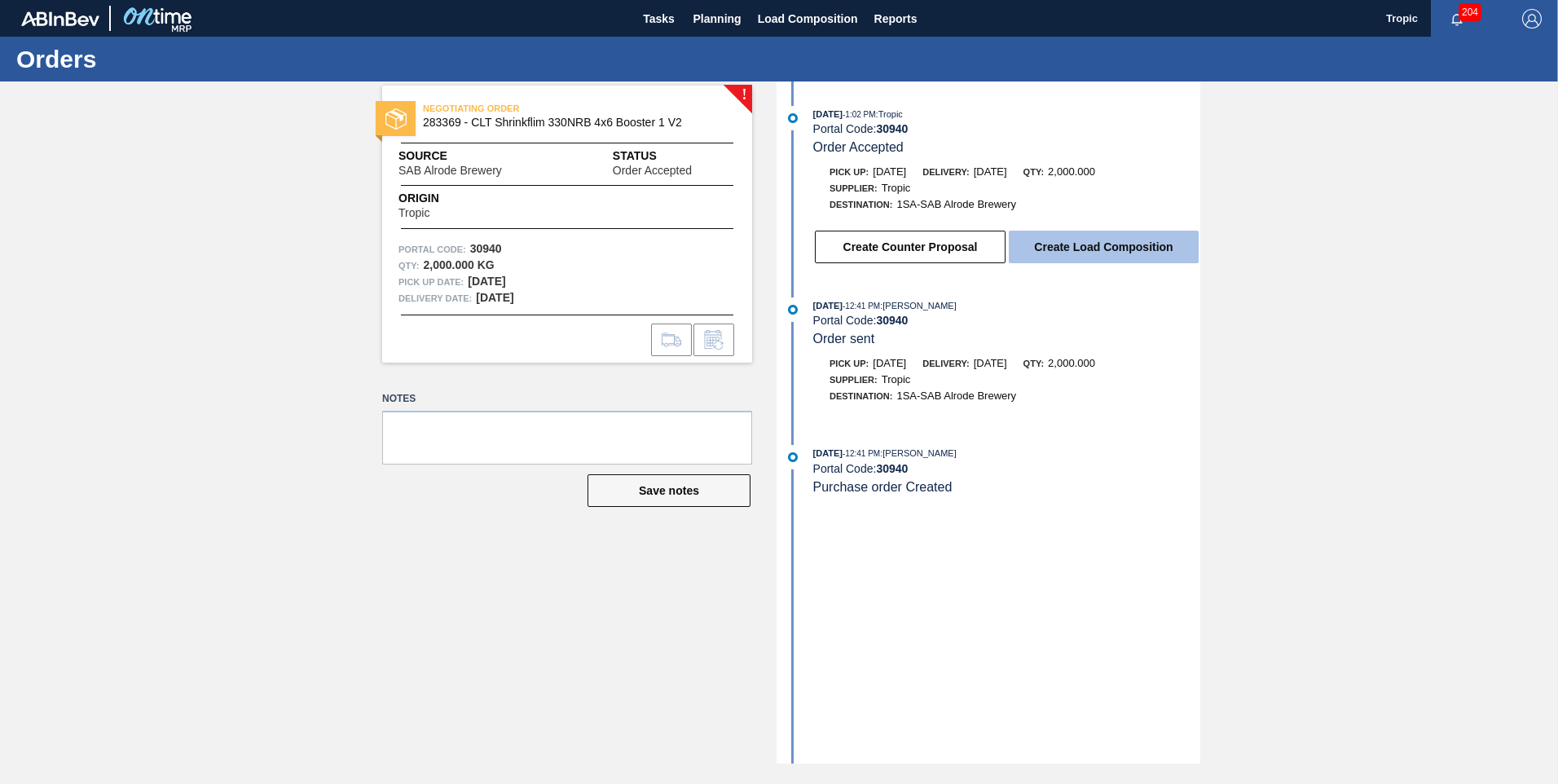
click at [1022, 253] on button "Create Load Composition" at bounding box center [1103, 247] width 189 height 32
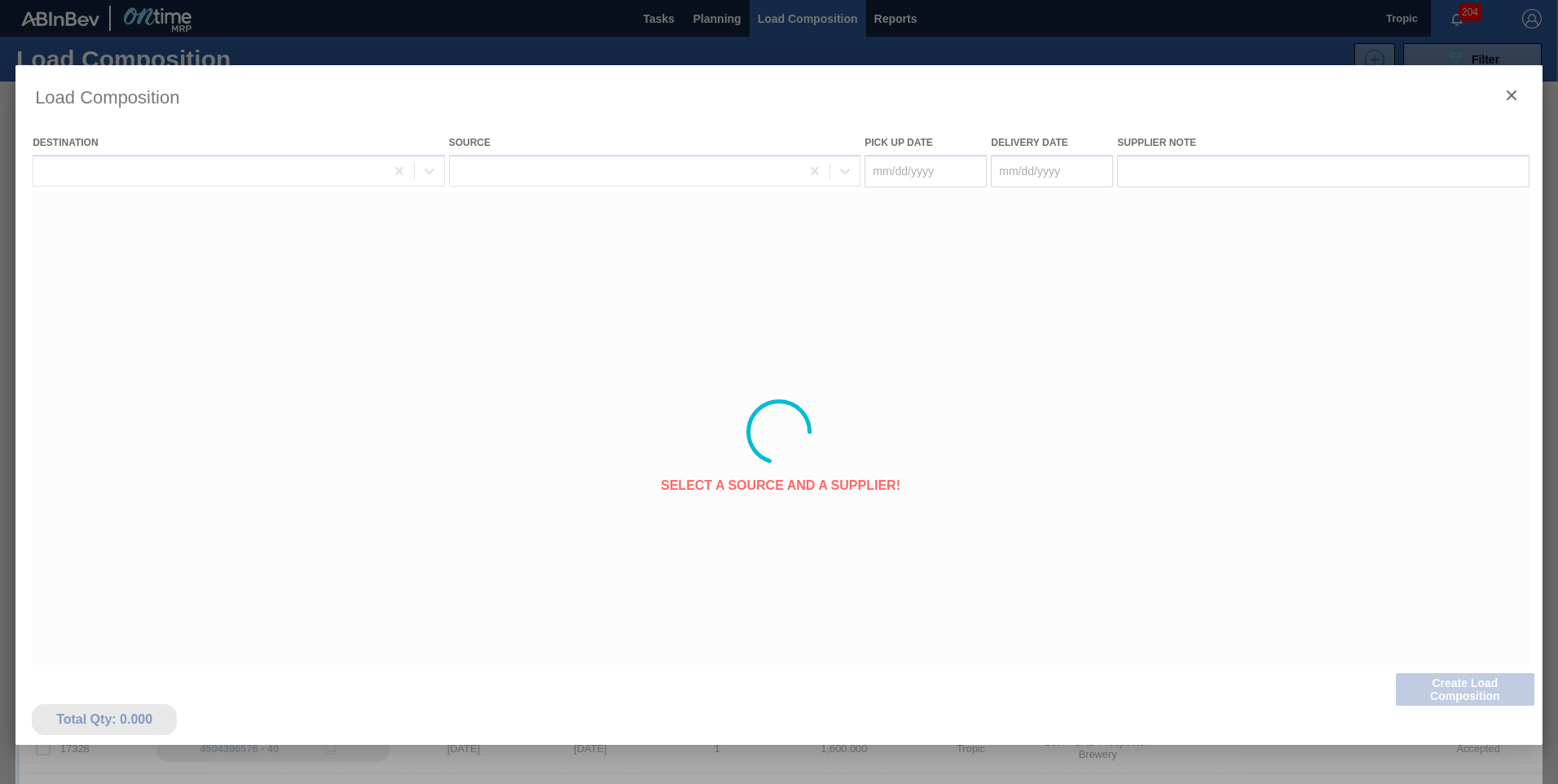
type Date "[DATE]"
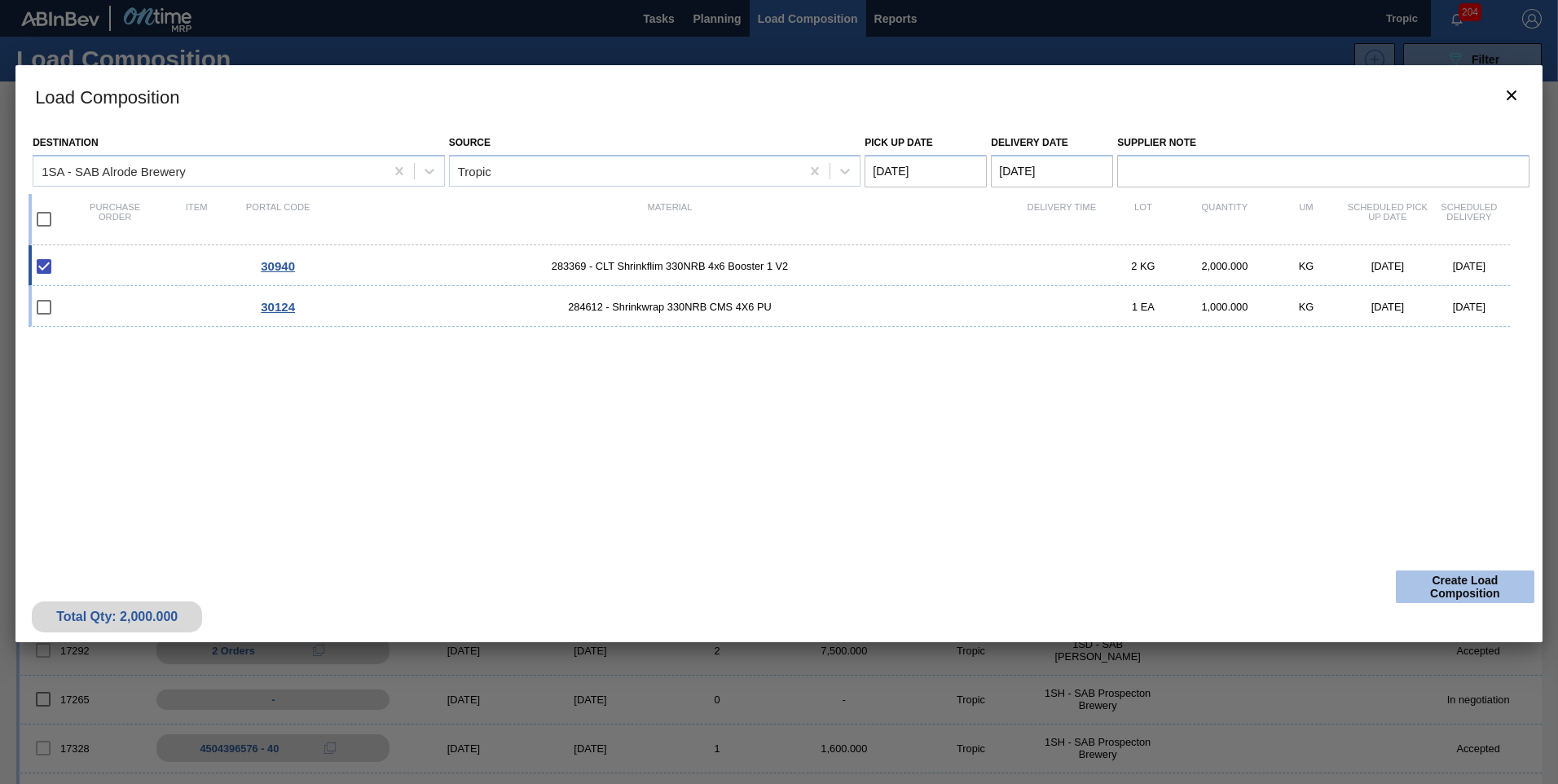
click at [1443, 577] on button "Create Load Composition" at bounding box center [1465, 586] width 138 height 32
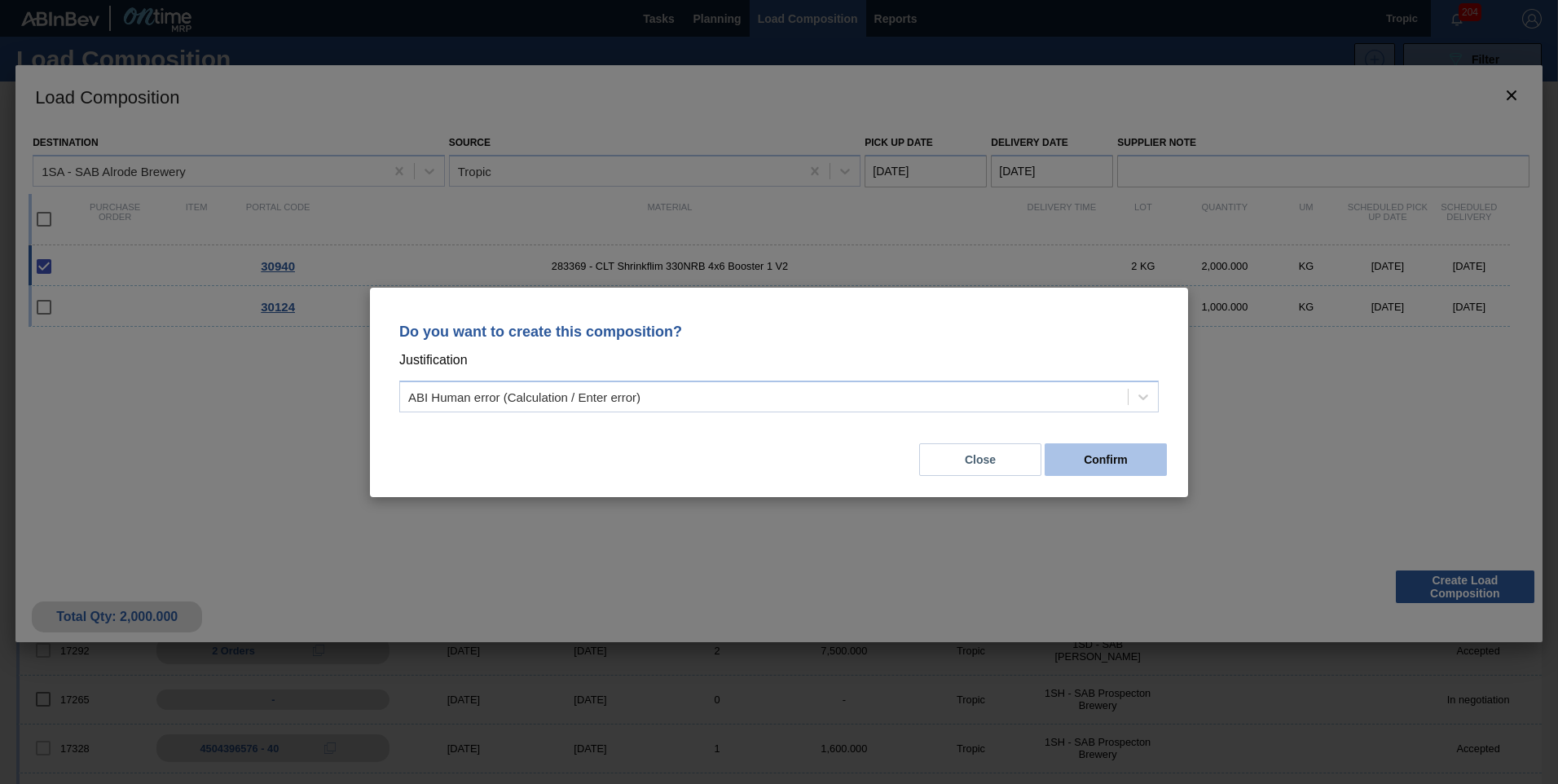
click at [1071, 466] on button "Confirm" at bounding box center [1105, 459] width 122 height 32
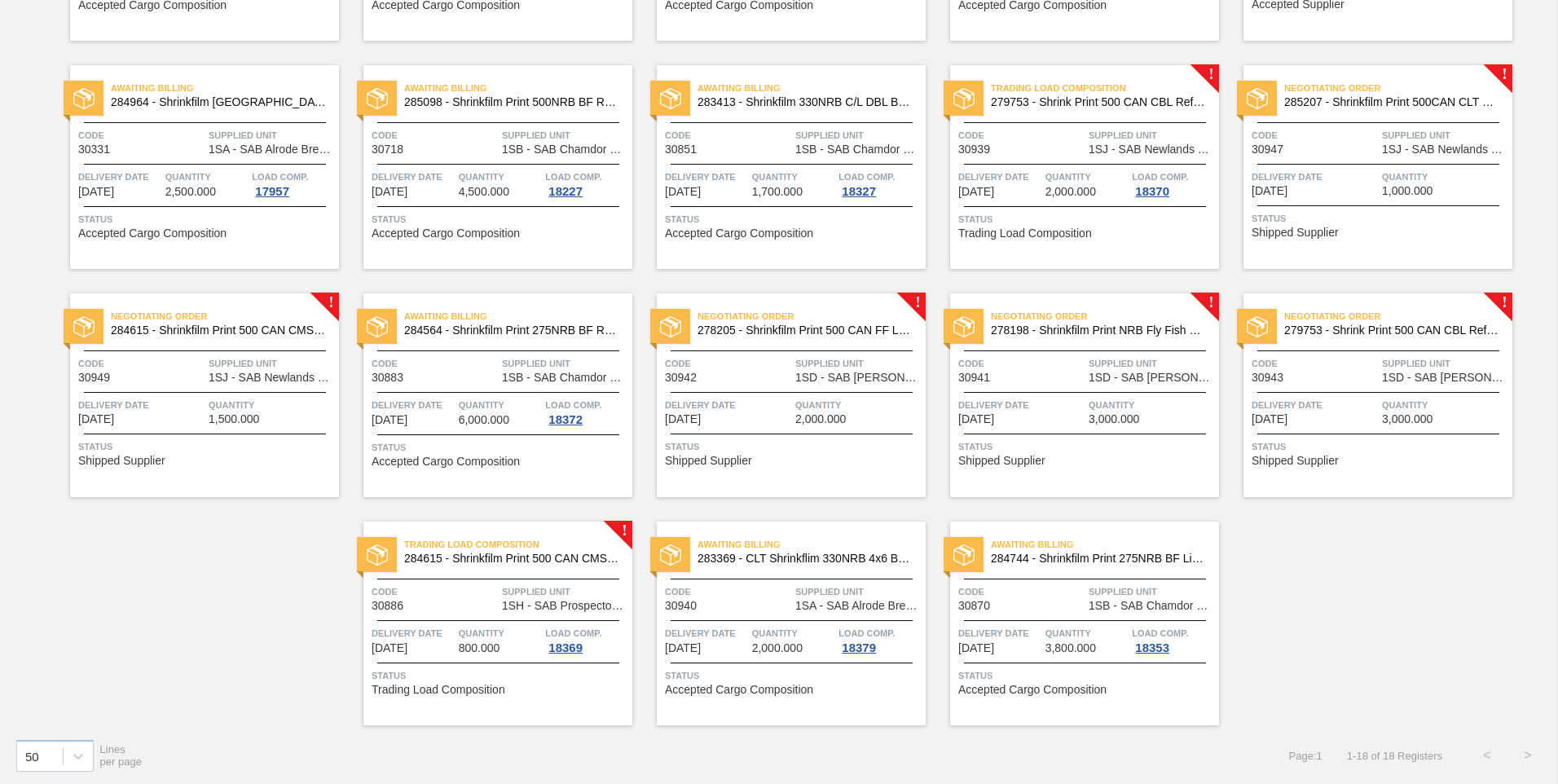
scroll to position [309, 0]
click at [201, 411] on span "Delivery Date" at bounding box center [142, 404] width 126 height 16
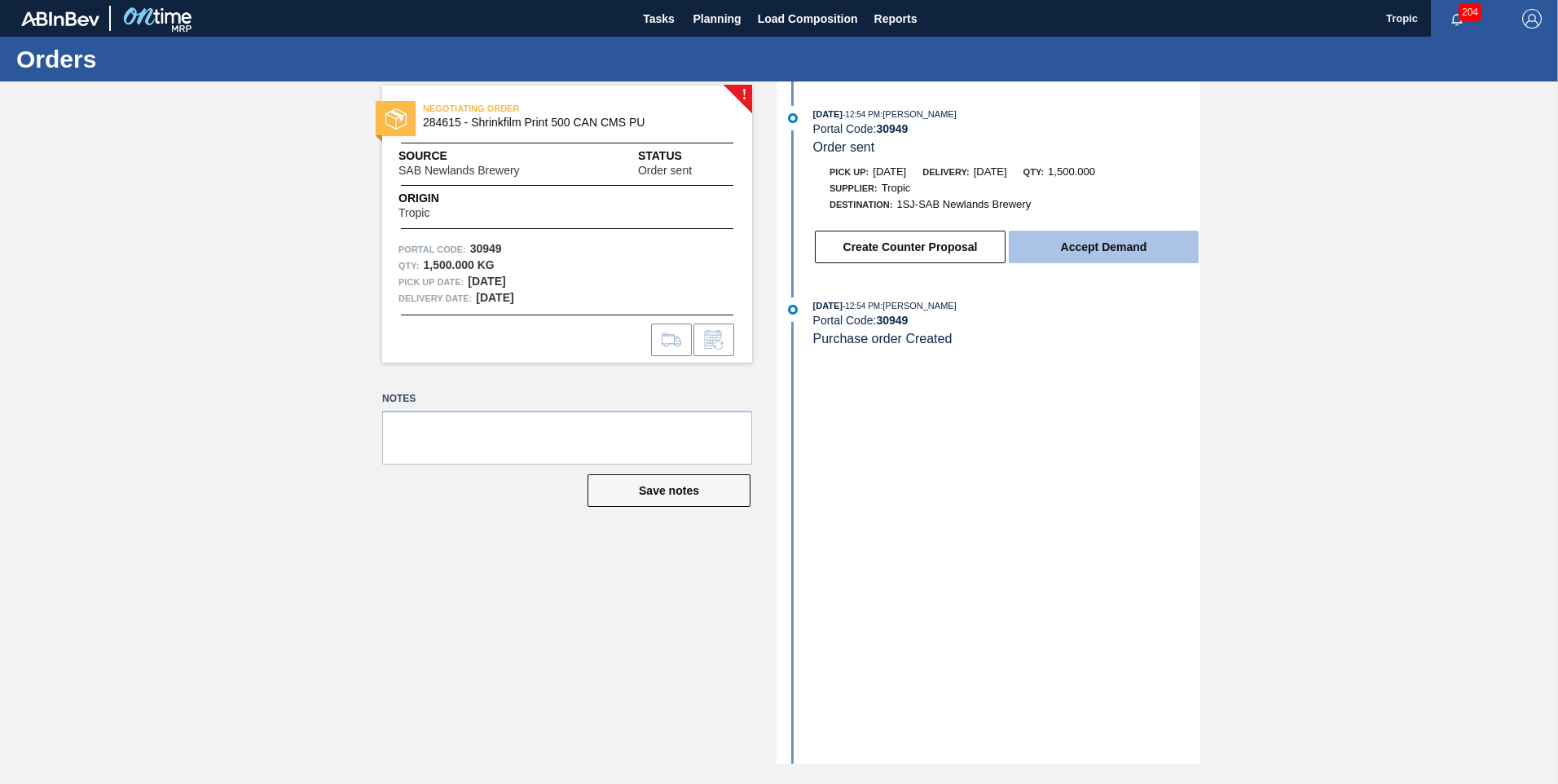
click at [1095, 250] on button "Accept Demand" at bounding box center [1103, 247] width 189 height 32
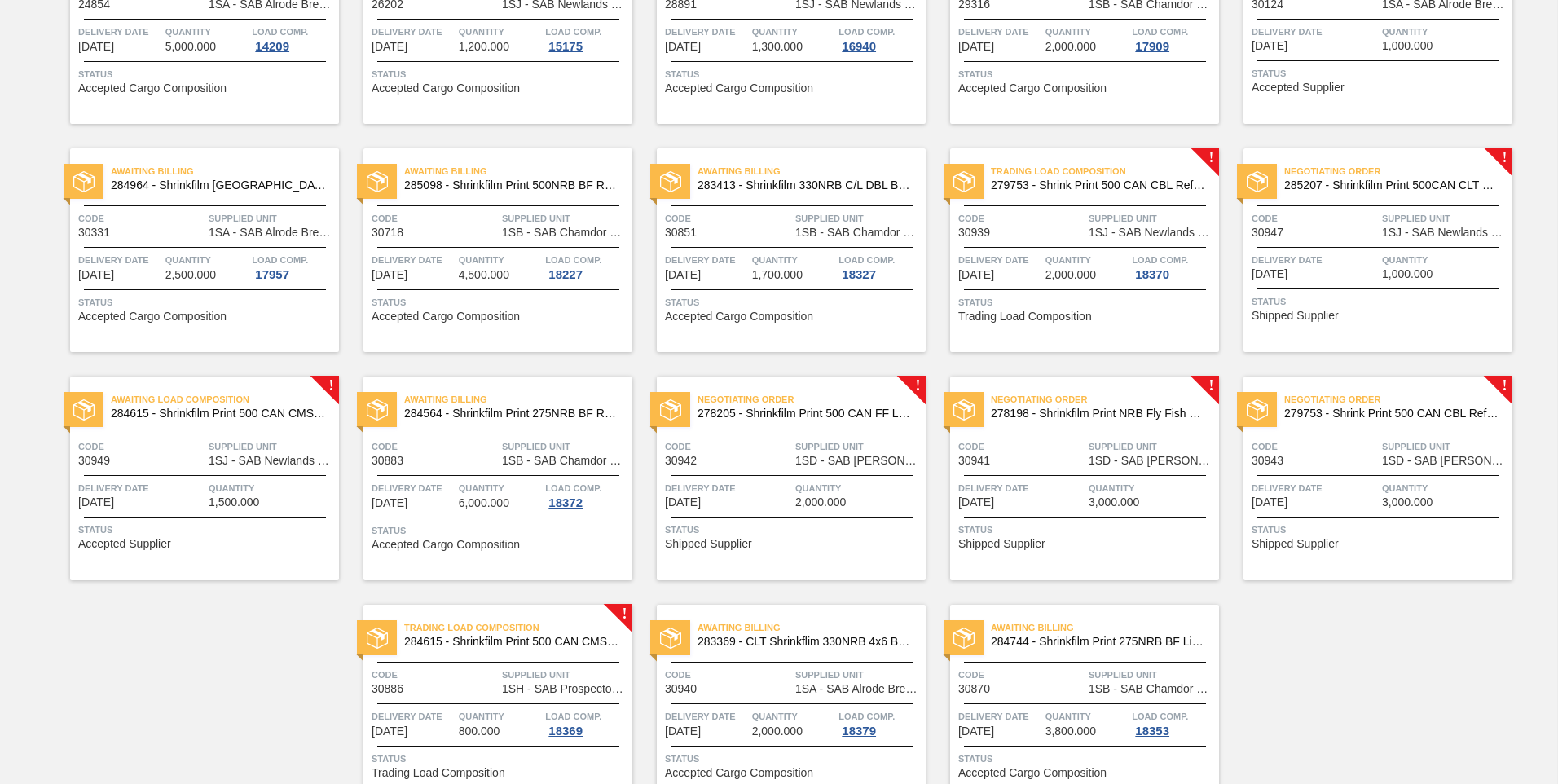
scroll to position [310, 0]
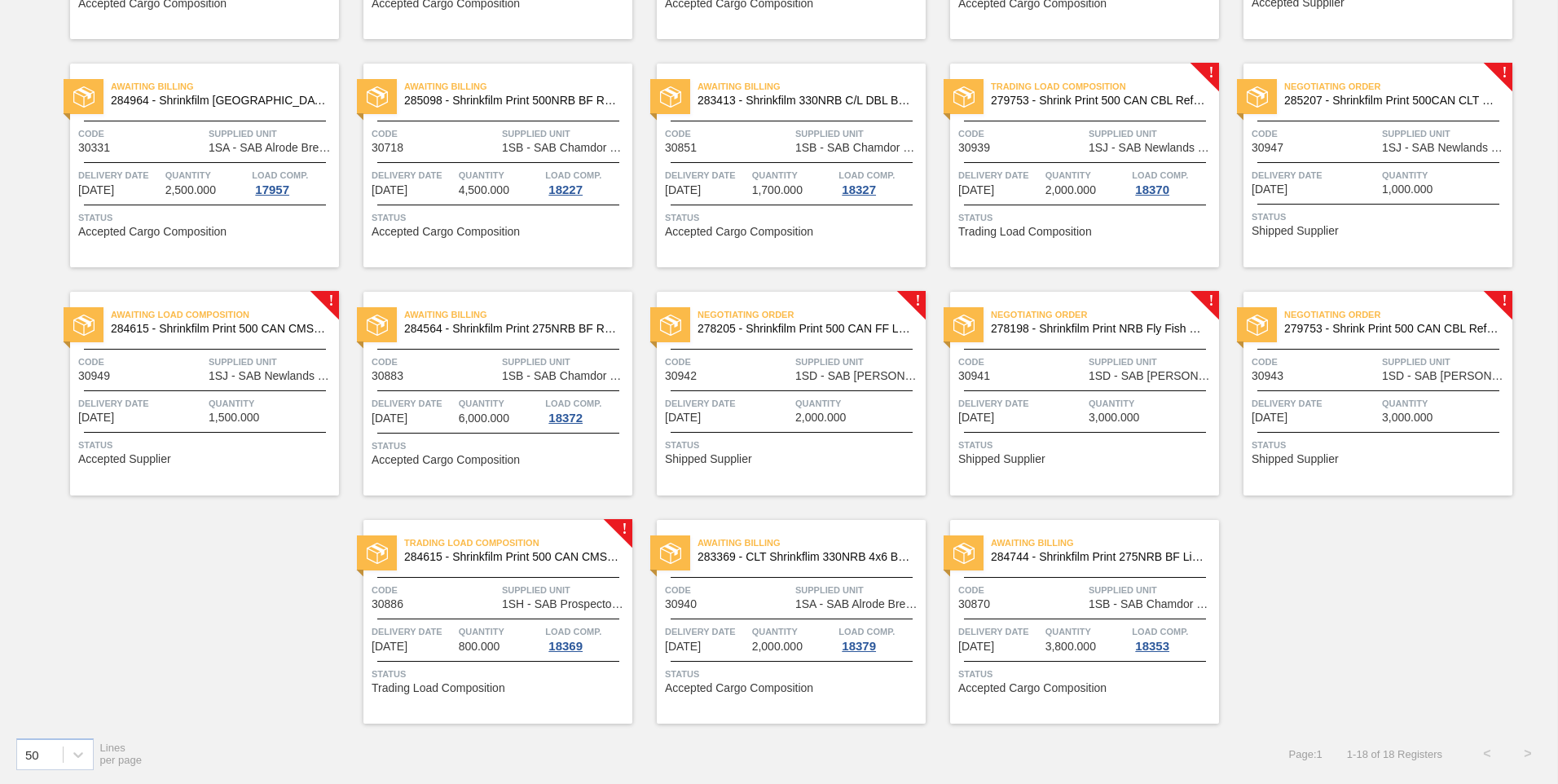
click at [1326, 239] on div "Negotiating Order 285207 - Shrinkfilm Print 500CAN CLT PU 25 Code 30947 Supplie…" at bounding box center [1377, 165] width 269 height 204
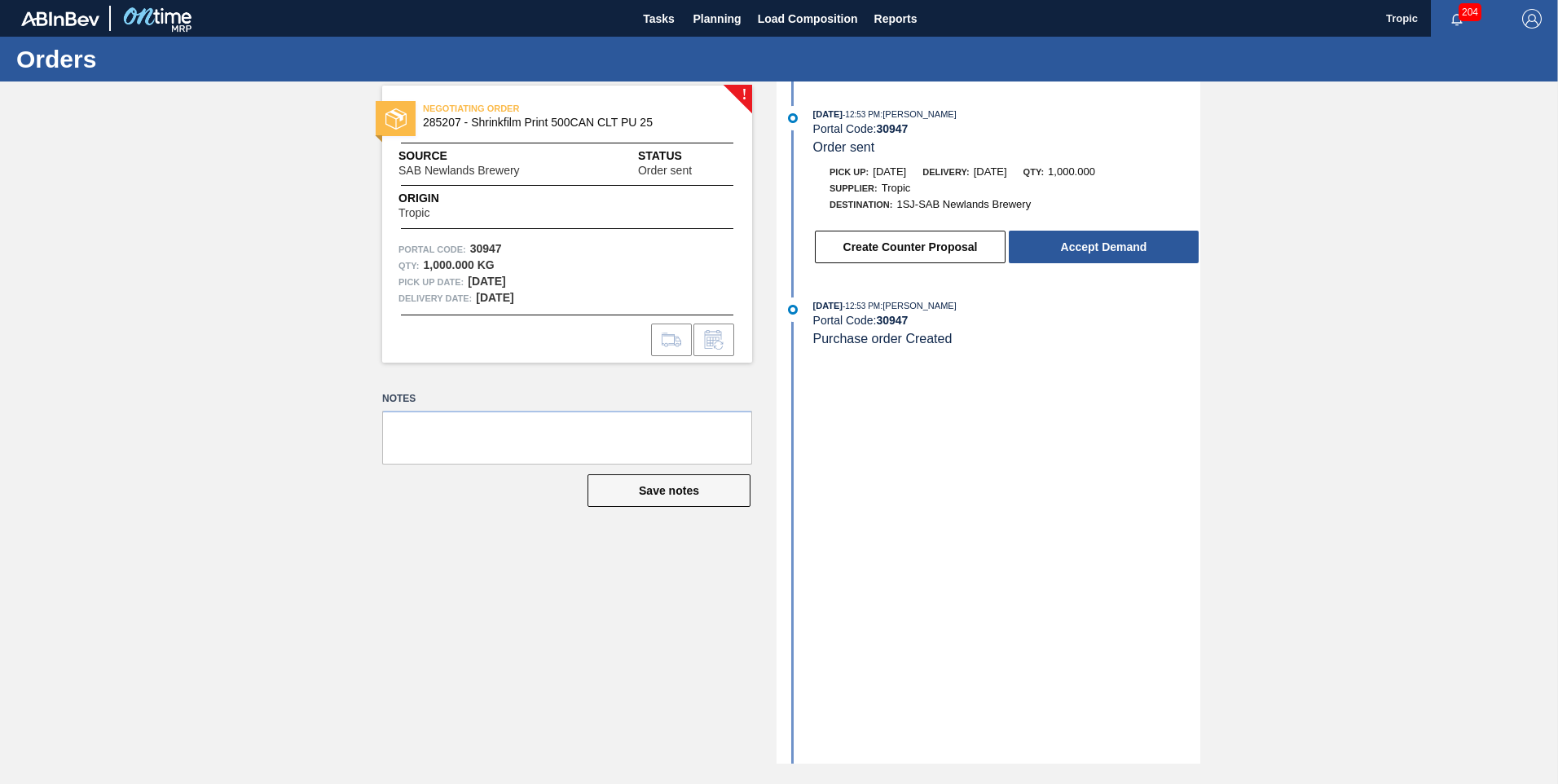
click at [1047, 264] on div "Create Counter Proposal Accept Demand" at bounding box center [1007, 247] width 387 height 36
click at [1050, 255] on button "Accept Demand" at bounding box center [1103, 247] width 189 height 32
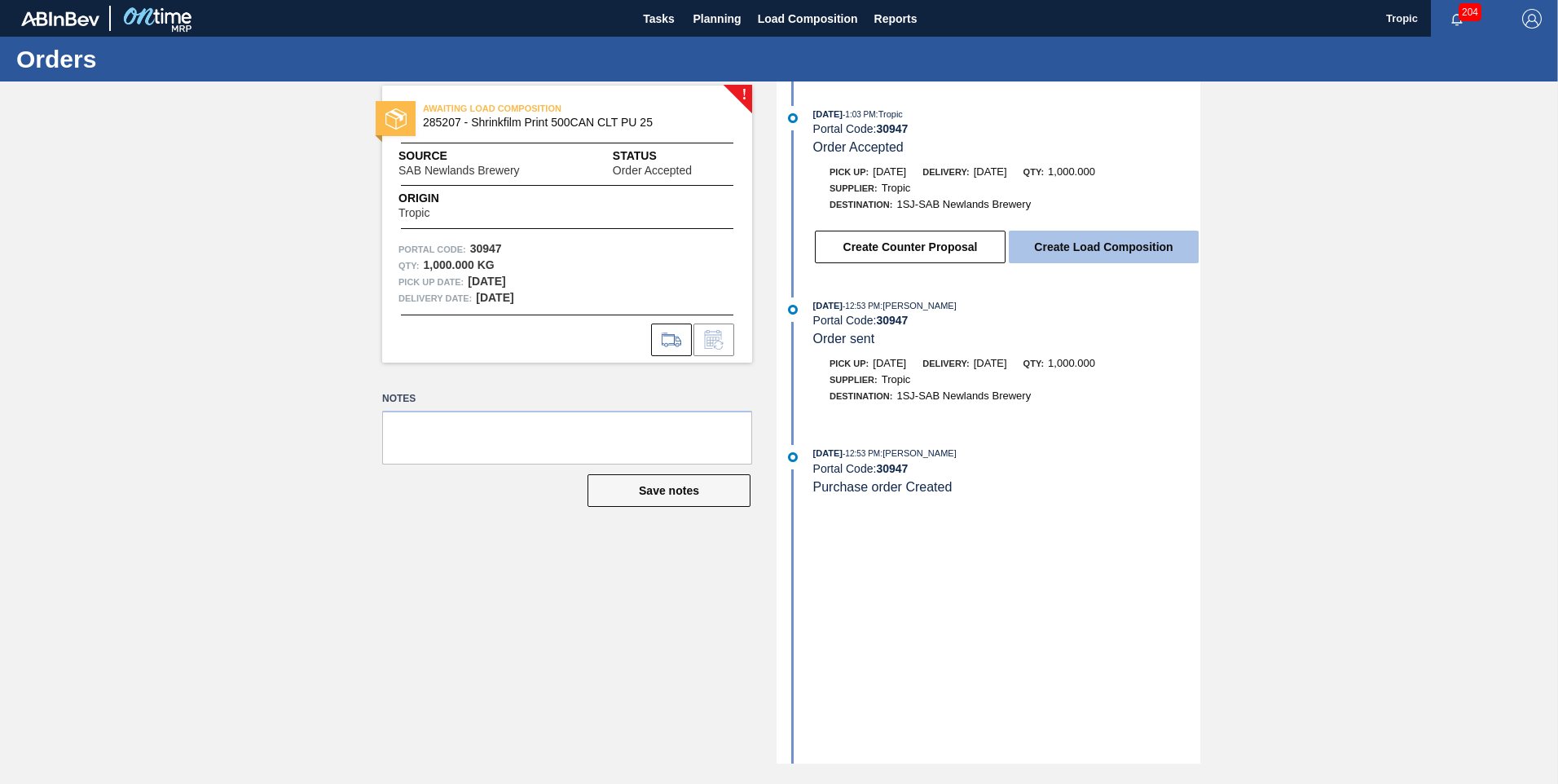
click at [1042, 242] on button "Create Load Composition" at bounding box center [1103, 247] width 189 height 32
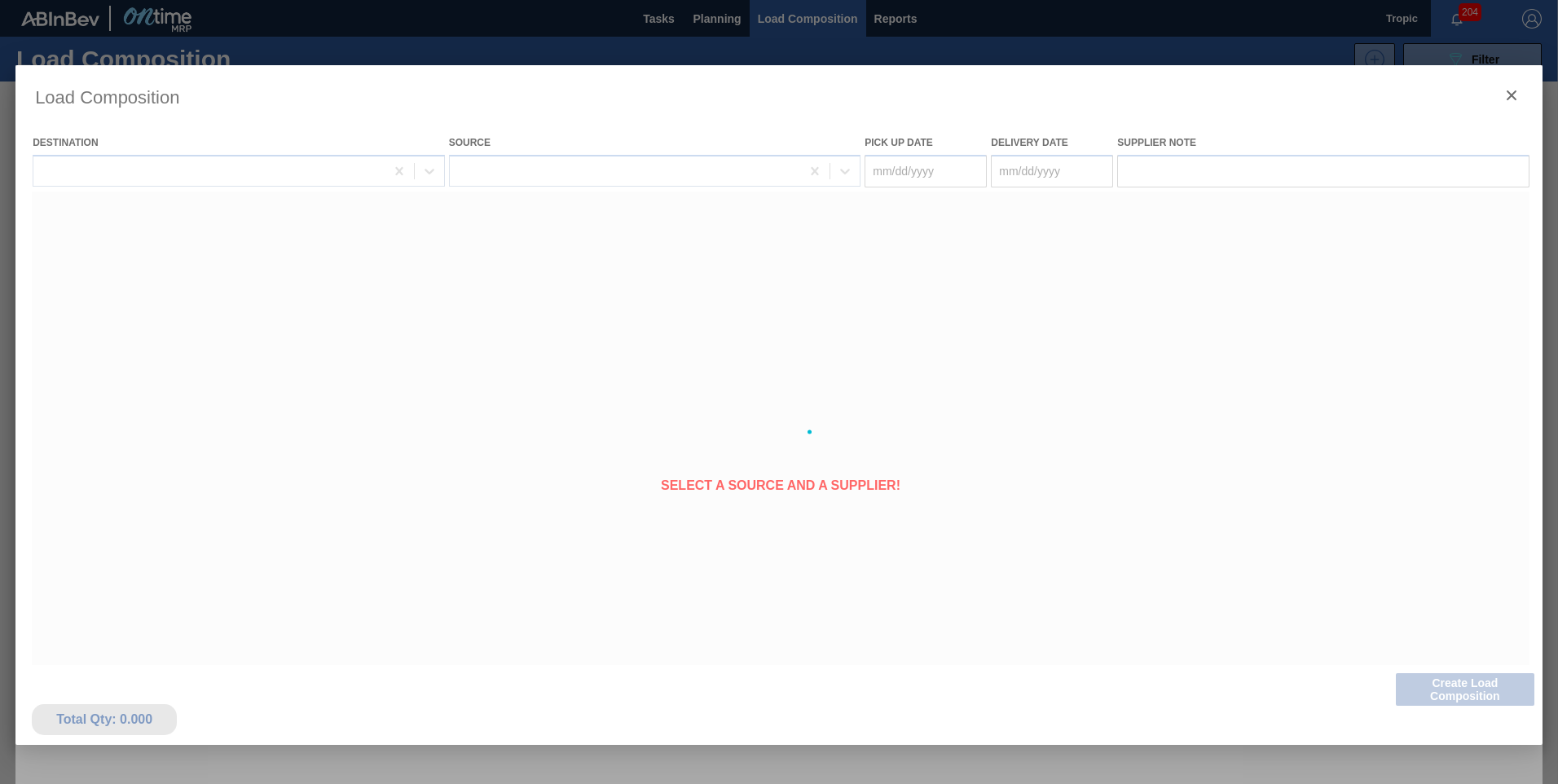
type Date "[DATE]"
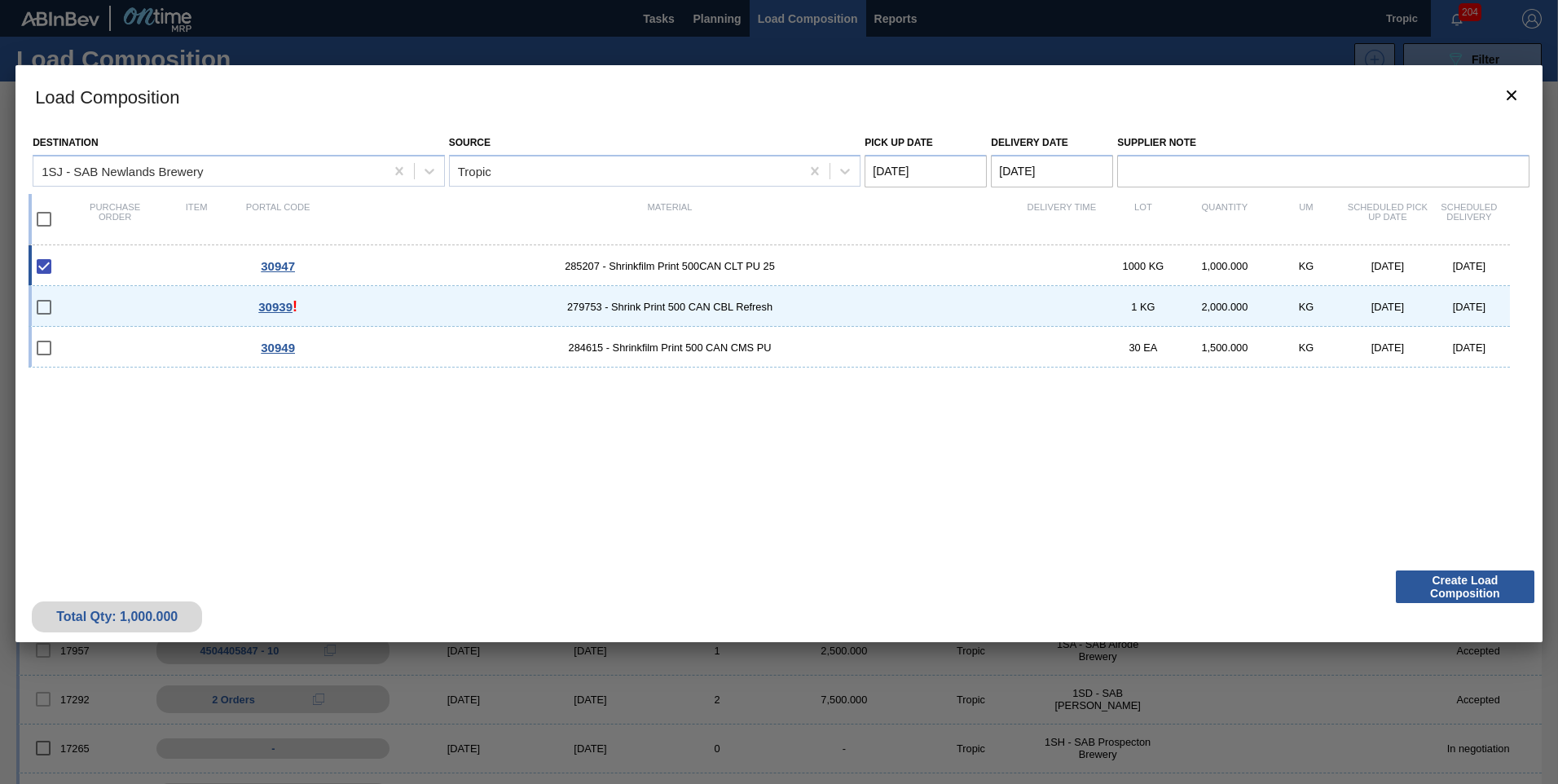
click at [47, 218] on input "checkbox" at bounding box center [44, 219] width 34 height 34
checkbox input "true"
click at [911, 181] on Date "[DATE]" at bounding box center [925, 171] width 122 height 32
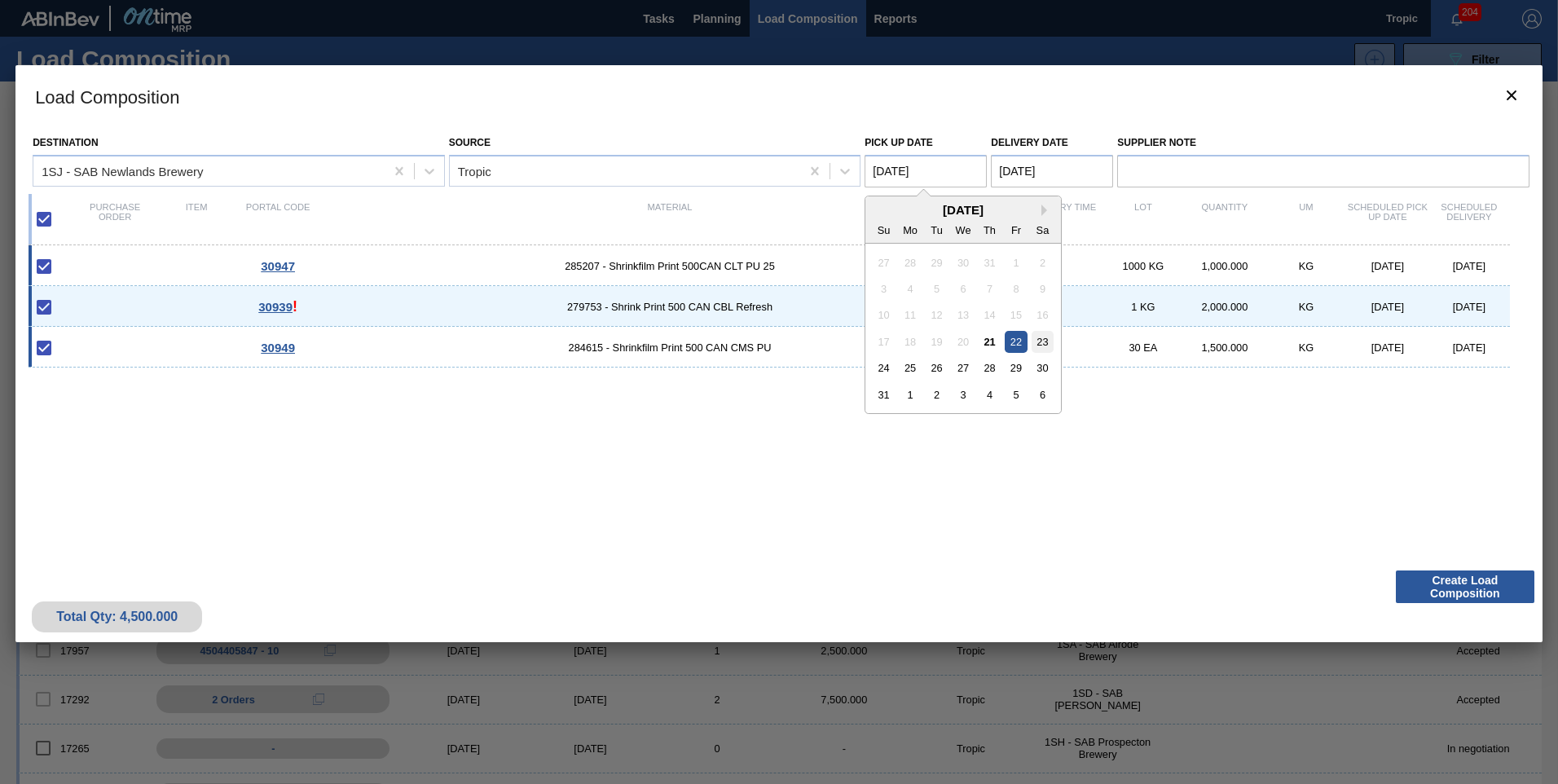
click at [1035, 348] on div "23" at bounding box center [1043, 342] width 22 height 22
type Date "[DATE]"
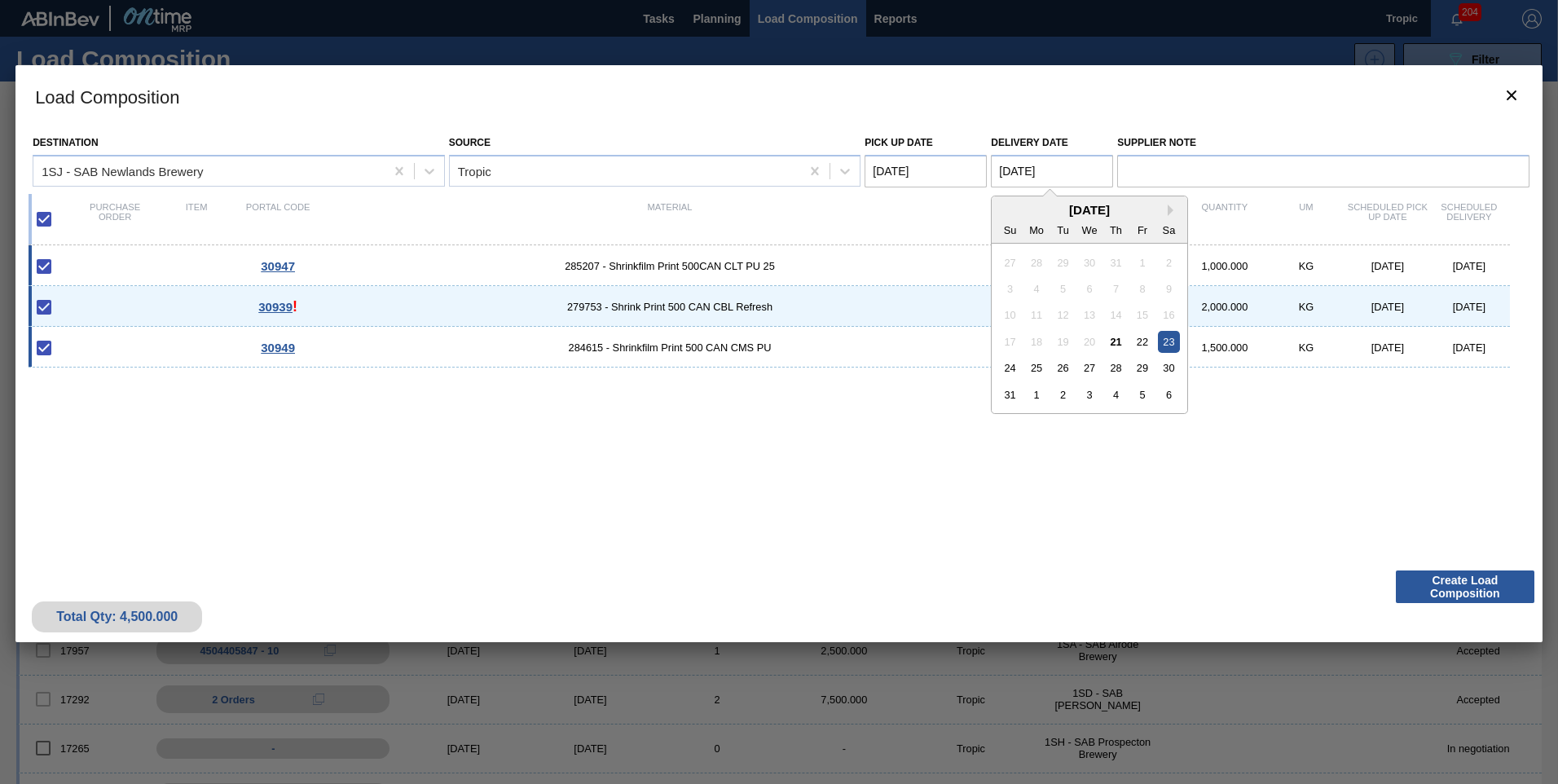
click at [1040, 176] on Date "[DATE]" at bounding box center [1051, 171] width 122 height 32
click at [1010, 365] on div "24" at bounding box center [1010, 368] width 22 height 22
type Date "[DATE]"
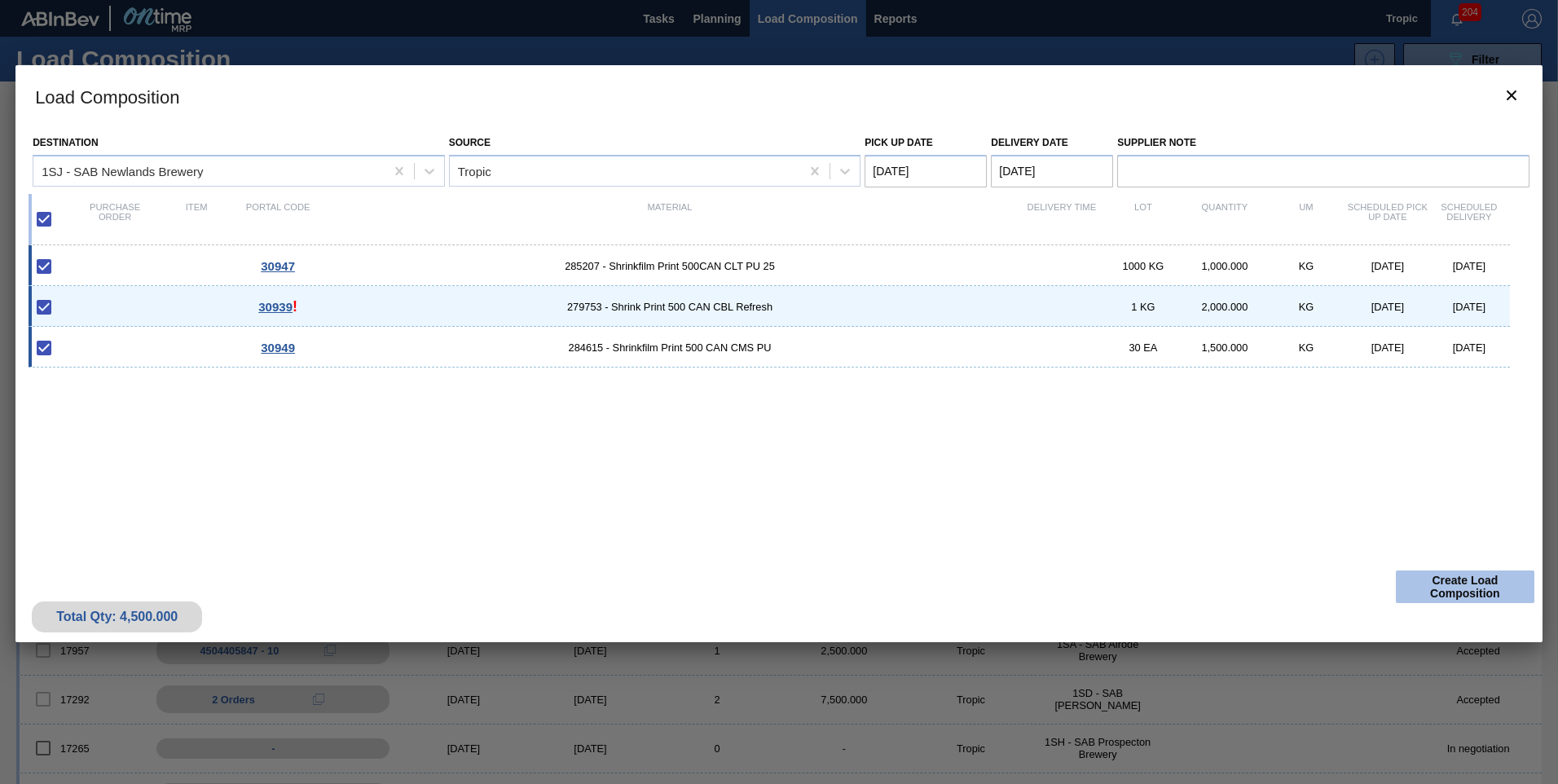
click at [1439, 584] on button "Create Load Composition" at bounding box center [1465, 586] width 138 height 32
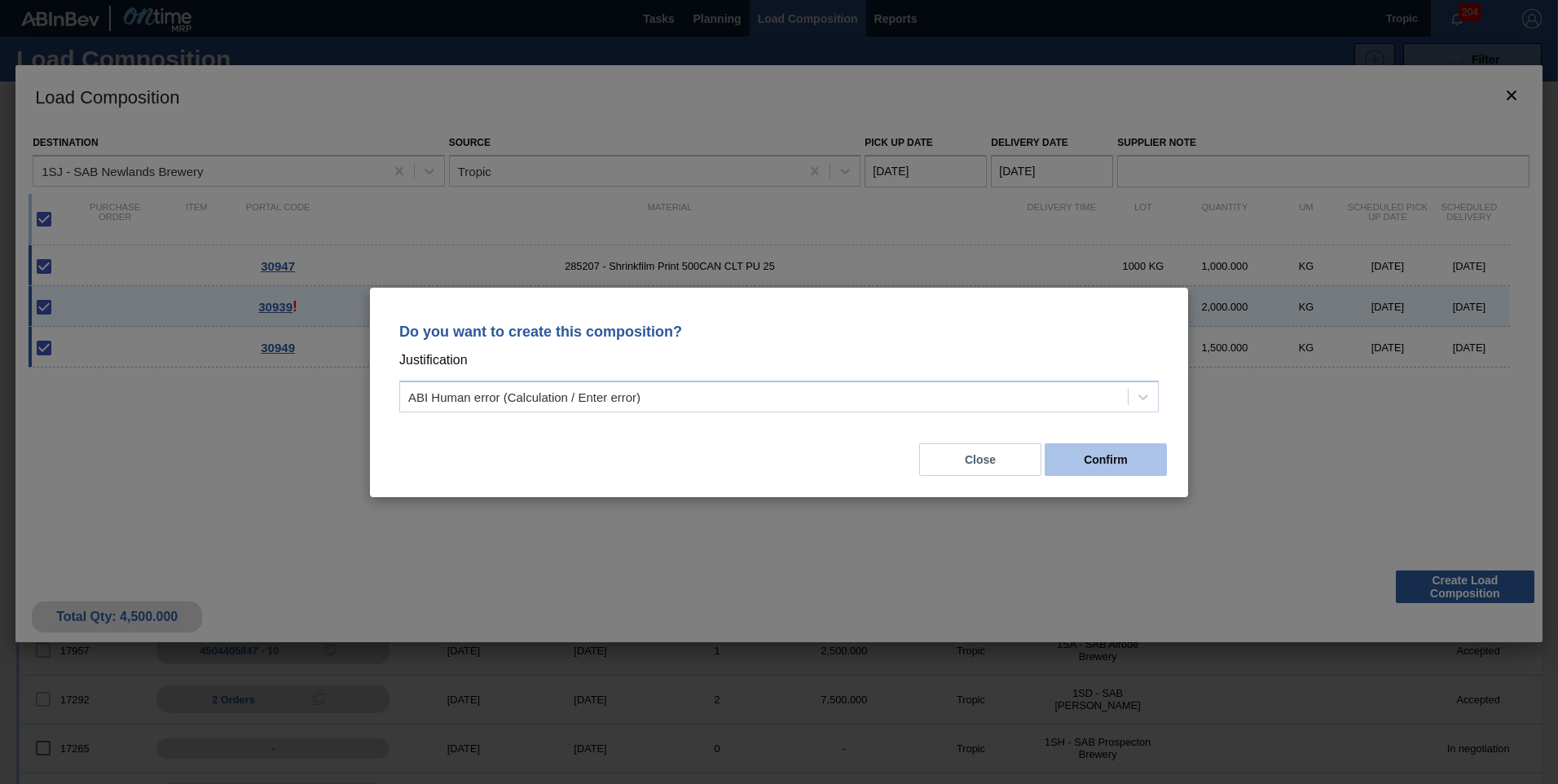
click at [1137, 465] on button "Confirm" at bounding box center [1105, 459] width 122 height 32
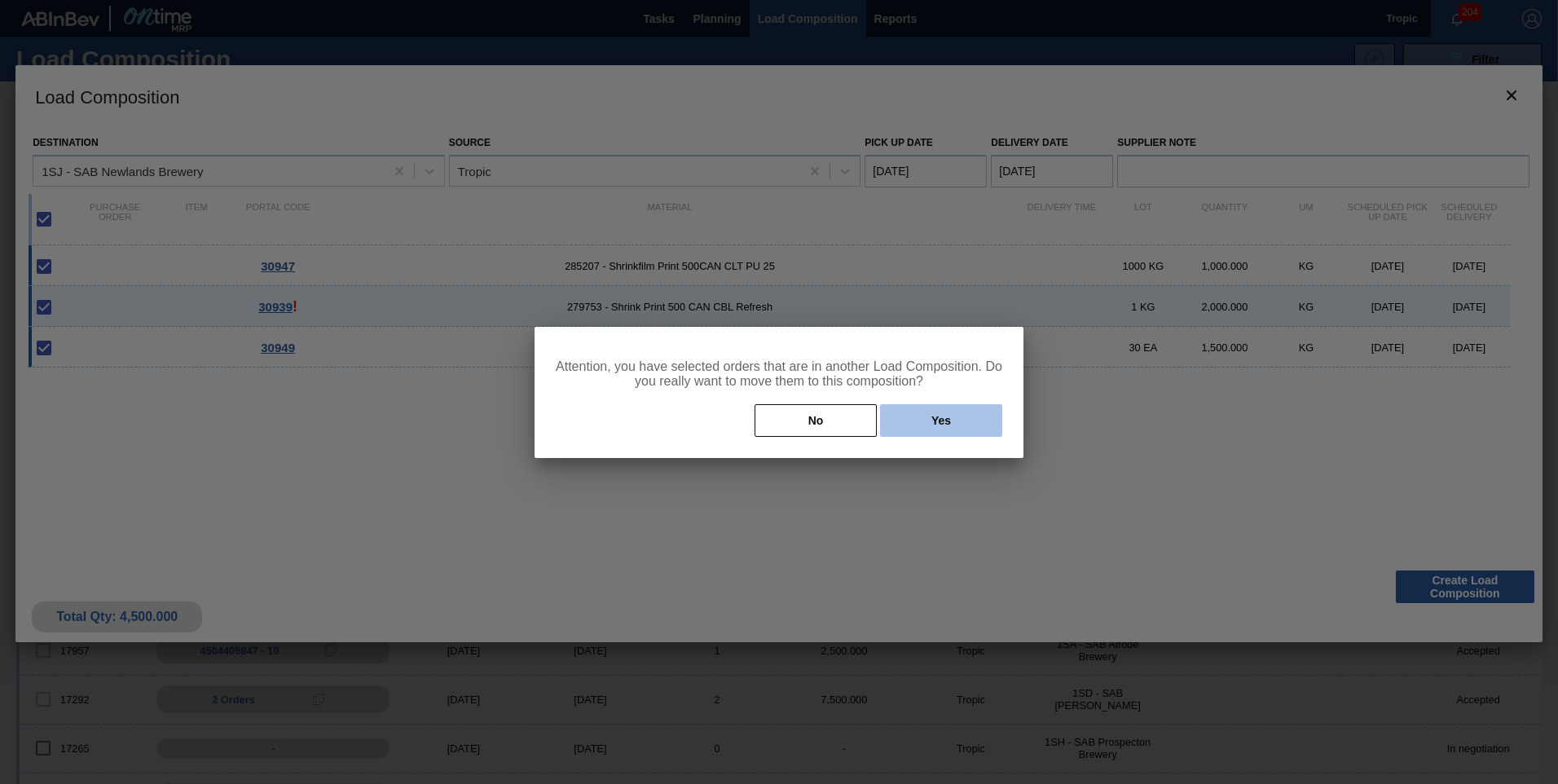
click at [928, 424] on button "Yes" at bounding box center [940, 421] width 122 height 32
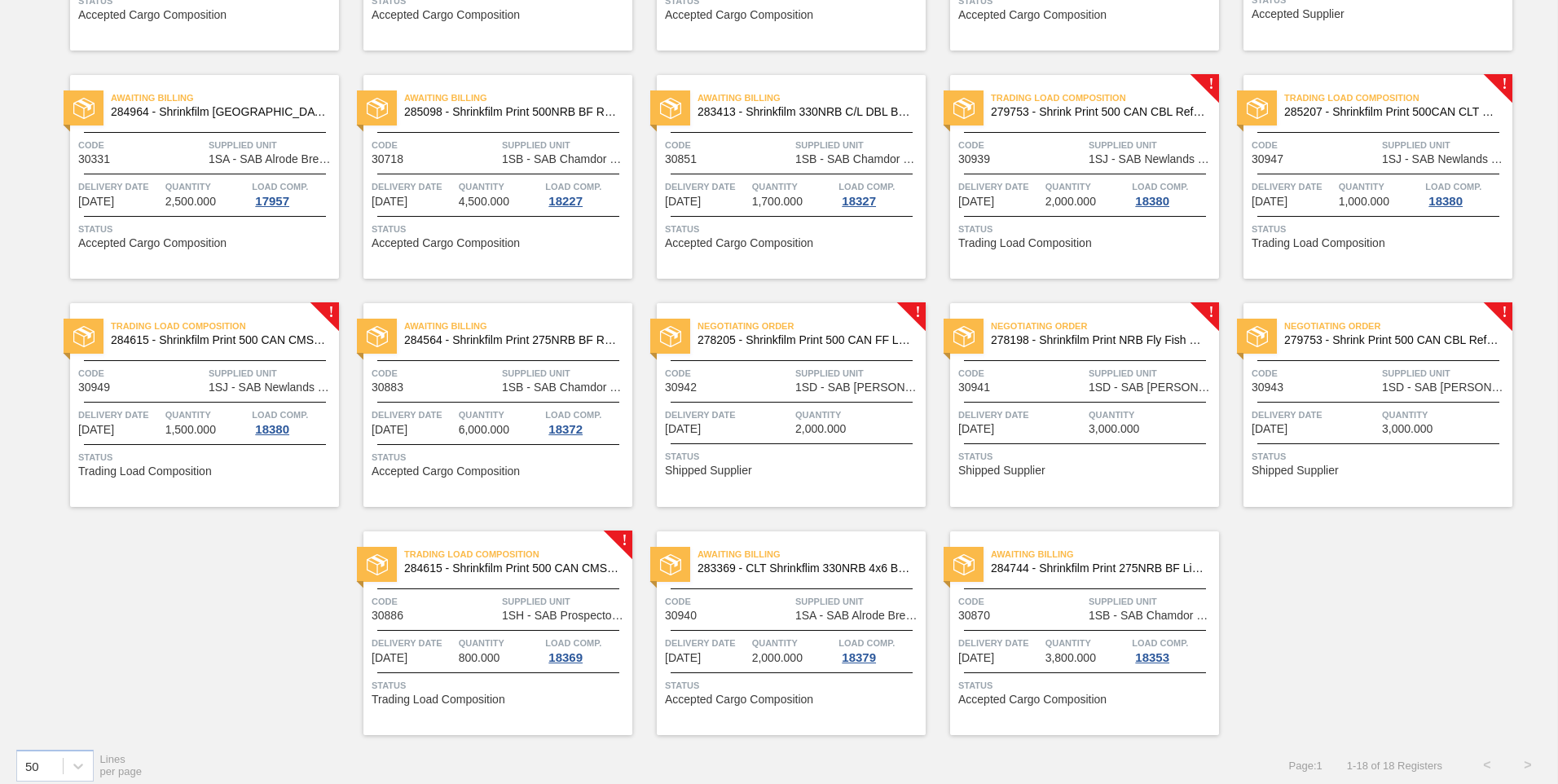
scroll to position [310, 0]
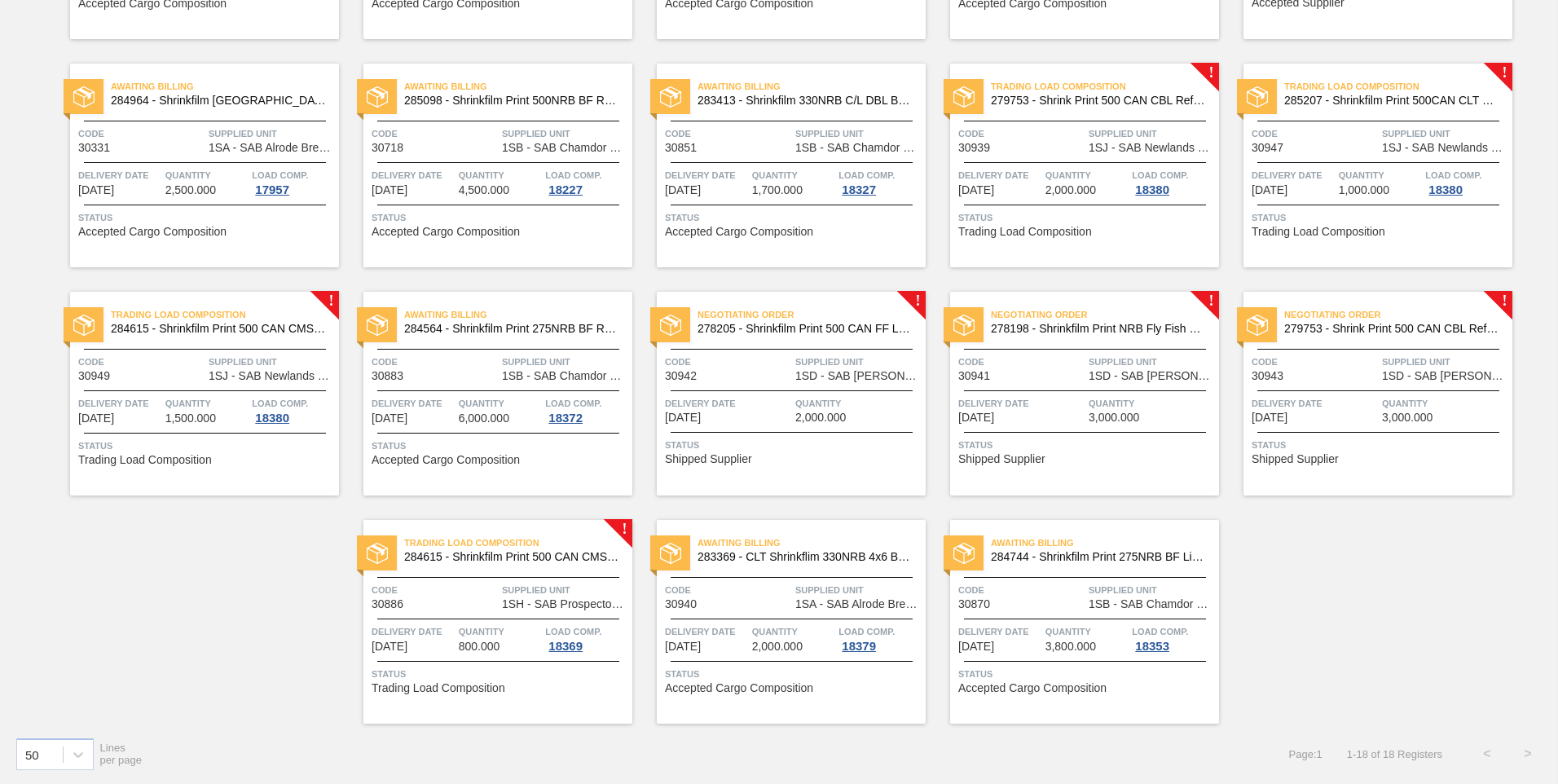
click at [1314, 432] on div at bounding box center [1378, 432] width 242 height 1
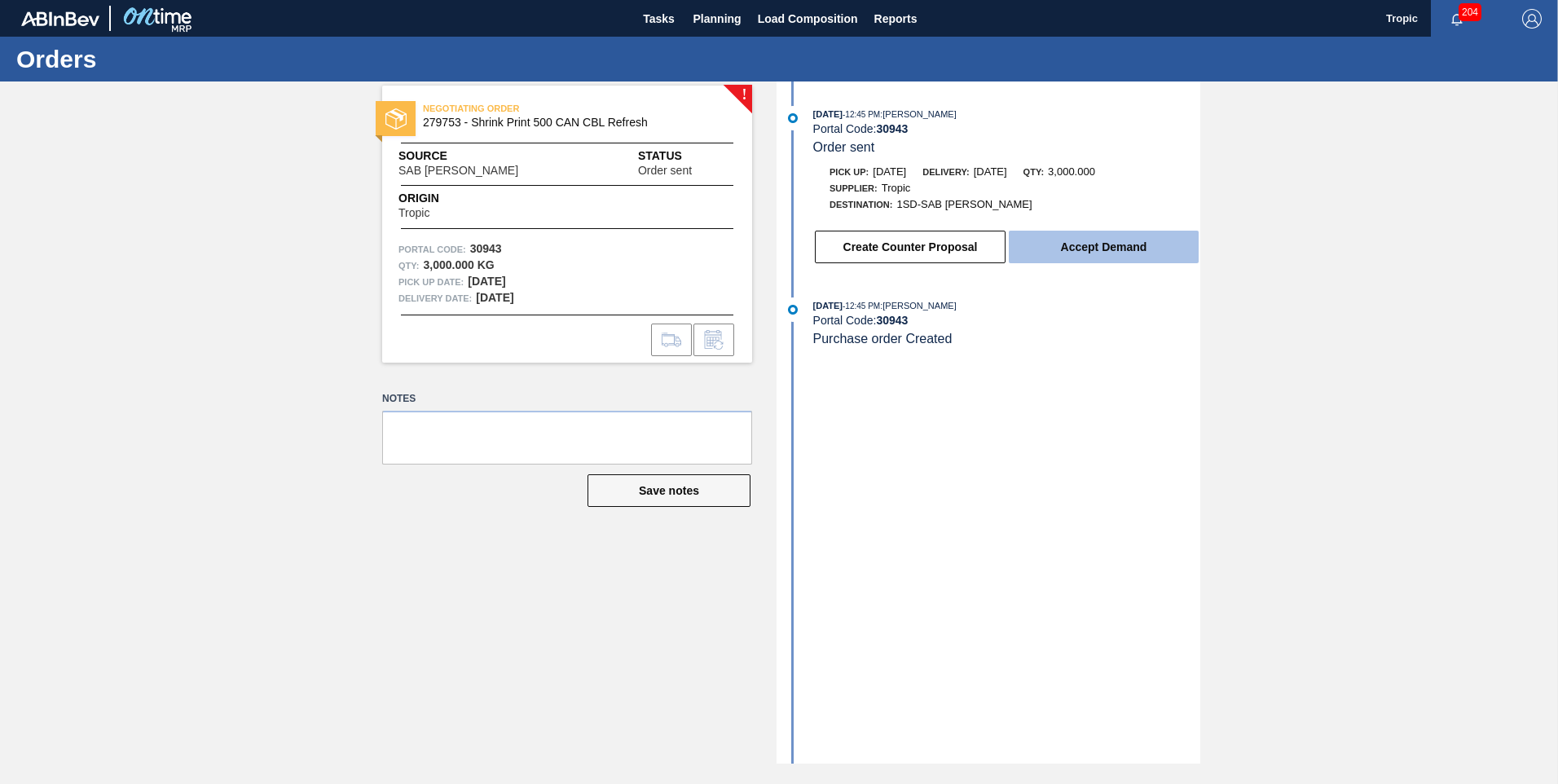
click at [1103, 247] on button "Accept Demand" at bounding box center [1103, 247] width 189 height 32
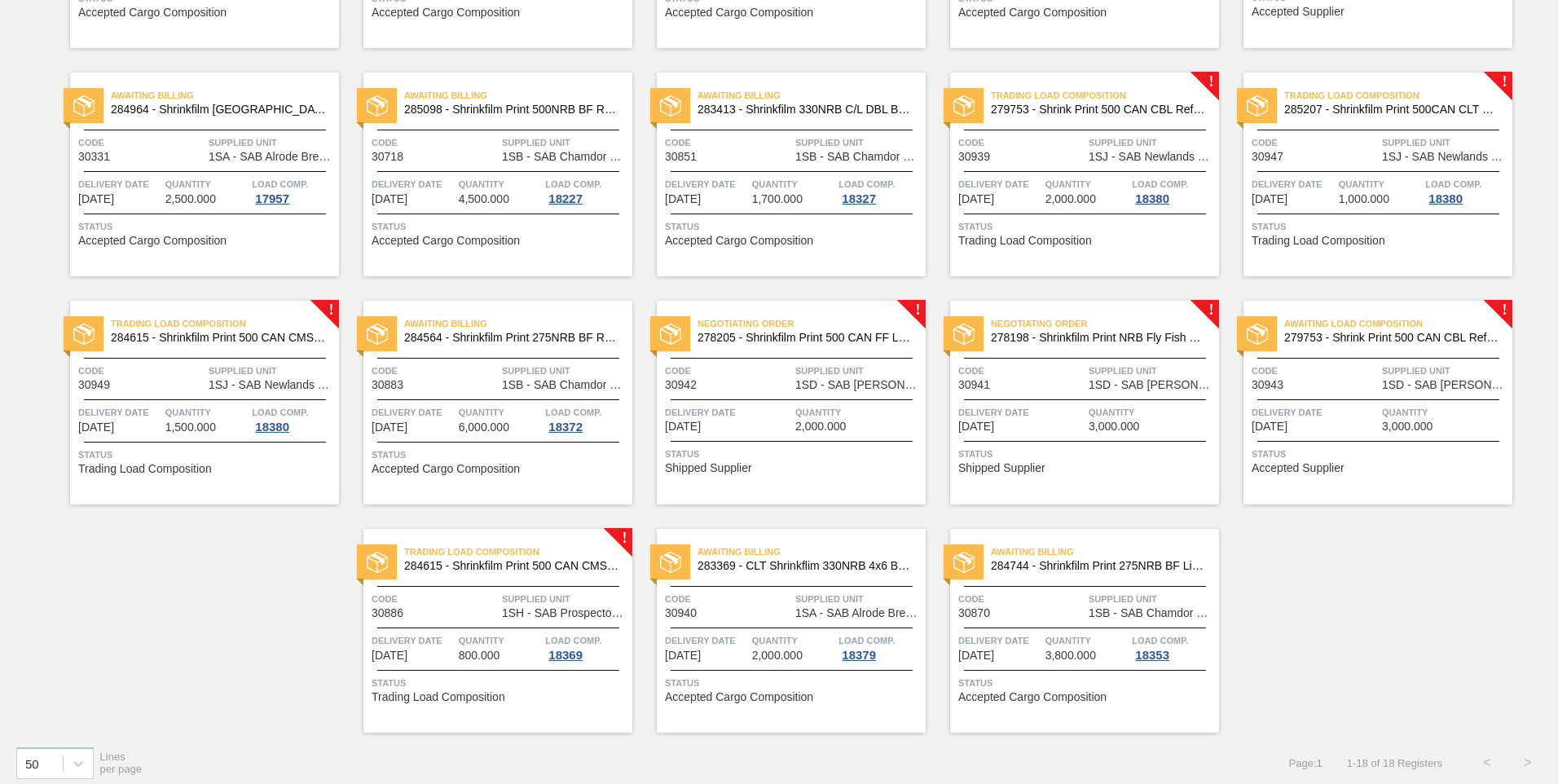
scroll to position [310, 0]
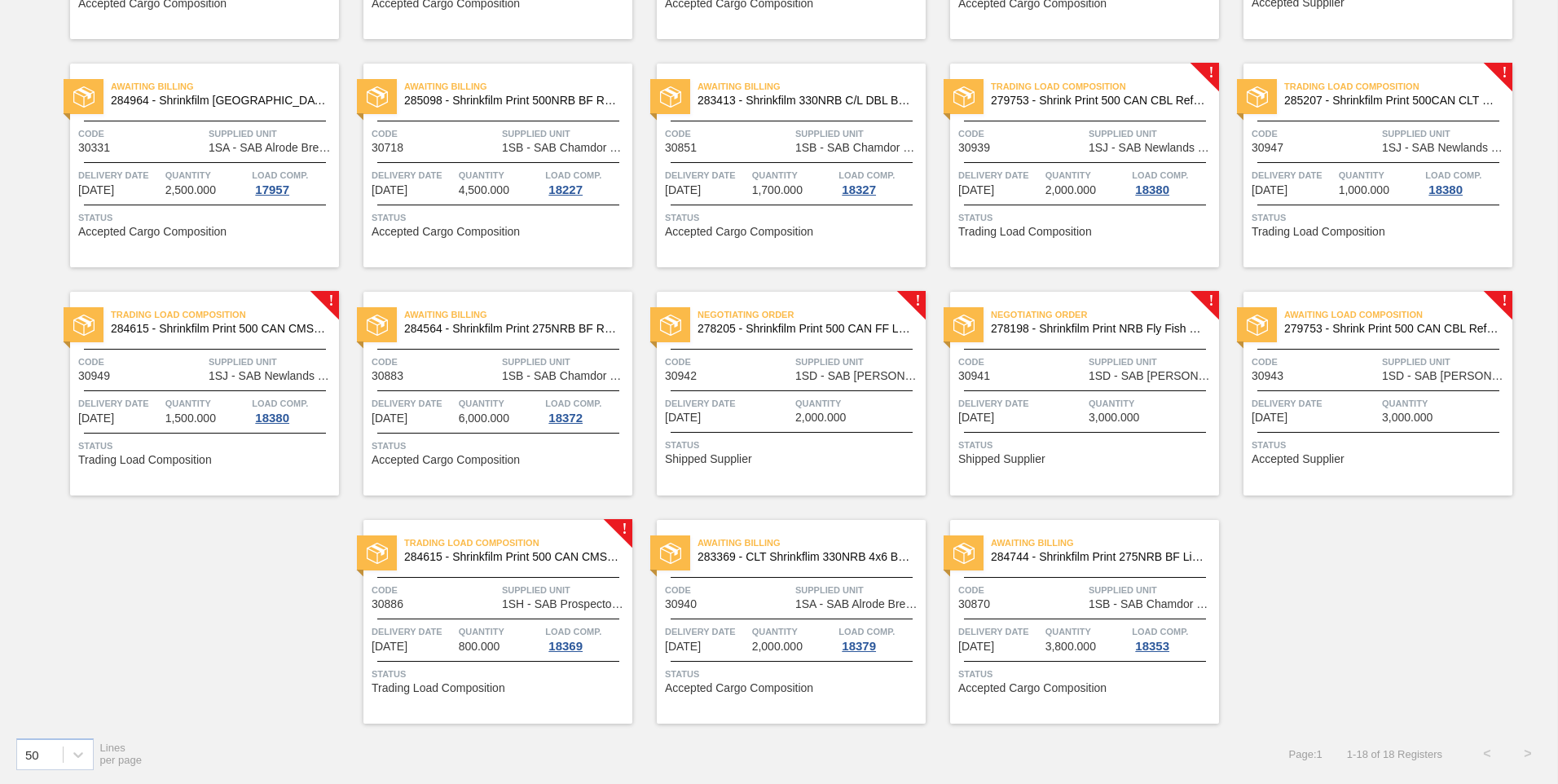
click at [1038, 409] on span "Delivery Date" at bounding box center [1021, 403] width 126 height 16
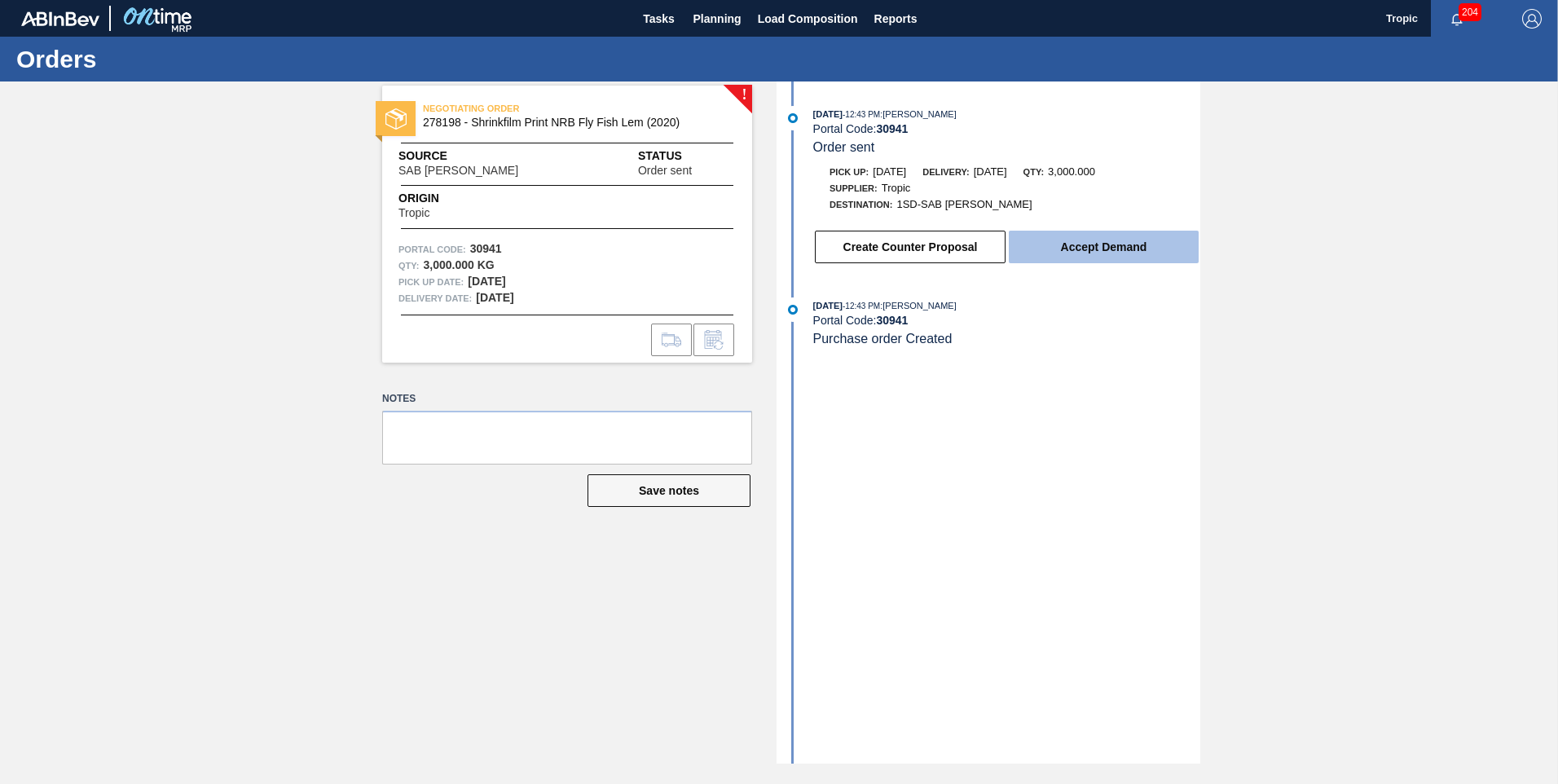
click at [1056, 260] on button "Accept Demand" at bounding box center [1103, 247] width 189 height 32
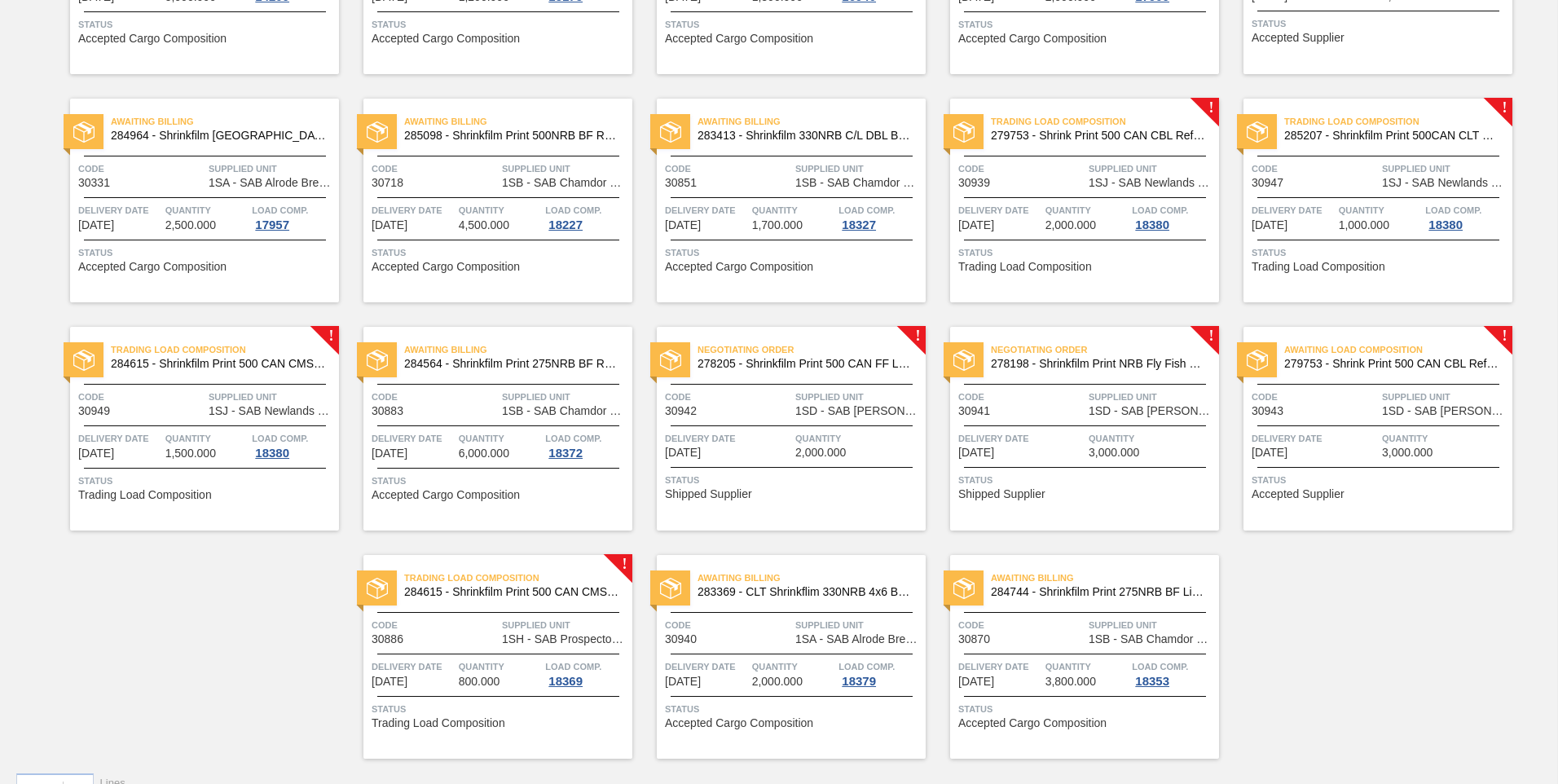
scroll to position [310, 0]
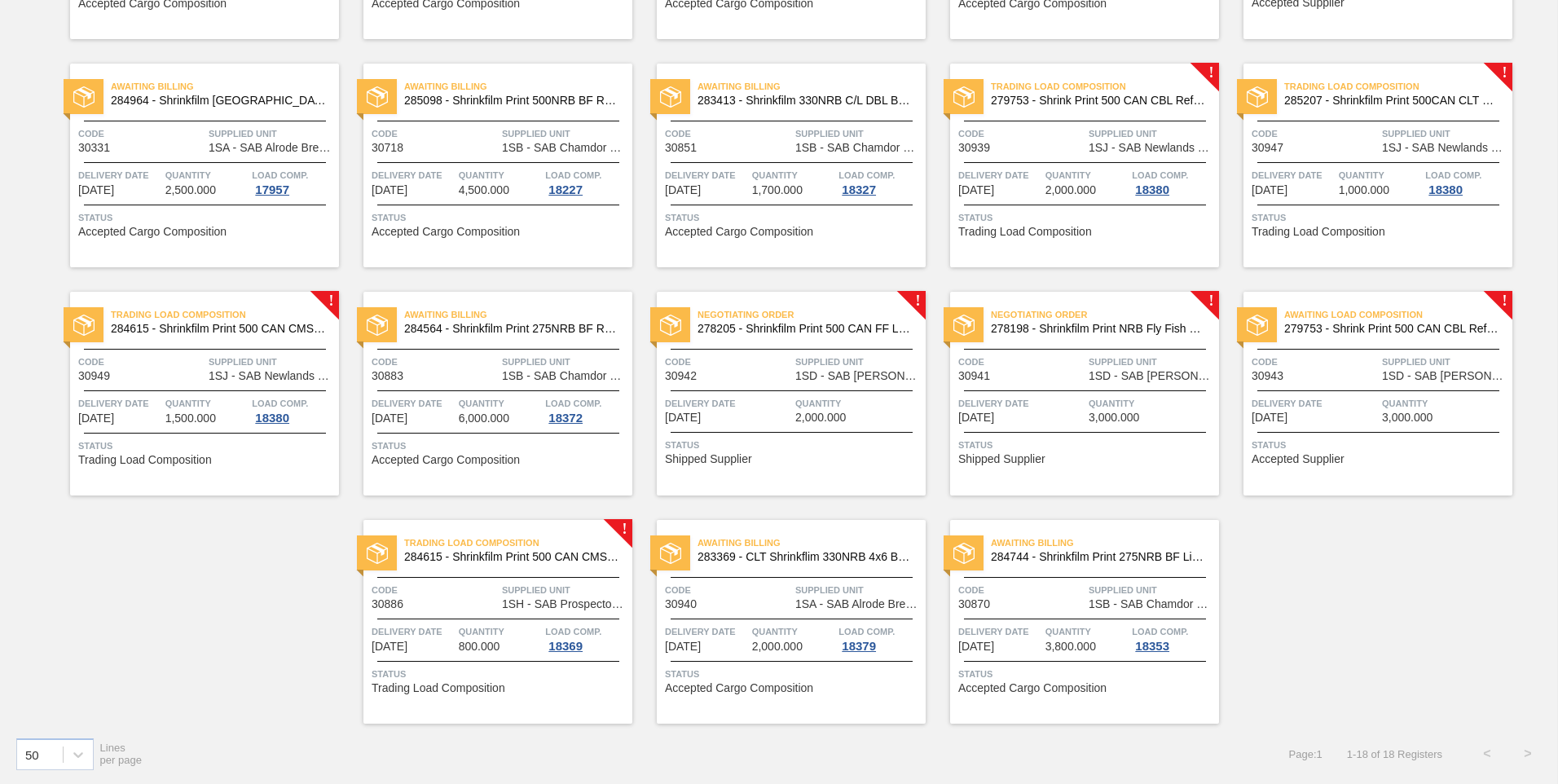
click at [837, 413] on span "2,000.000" at bounding box center [820, 417] width 50 height 12
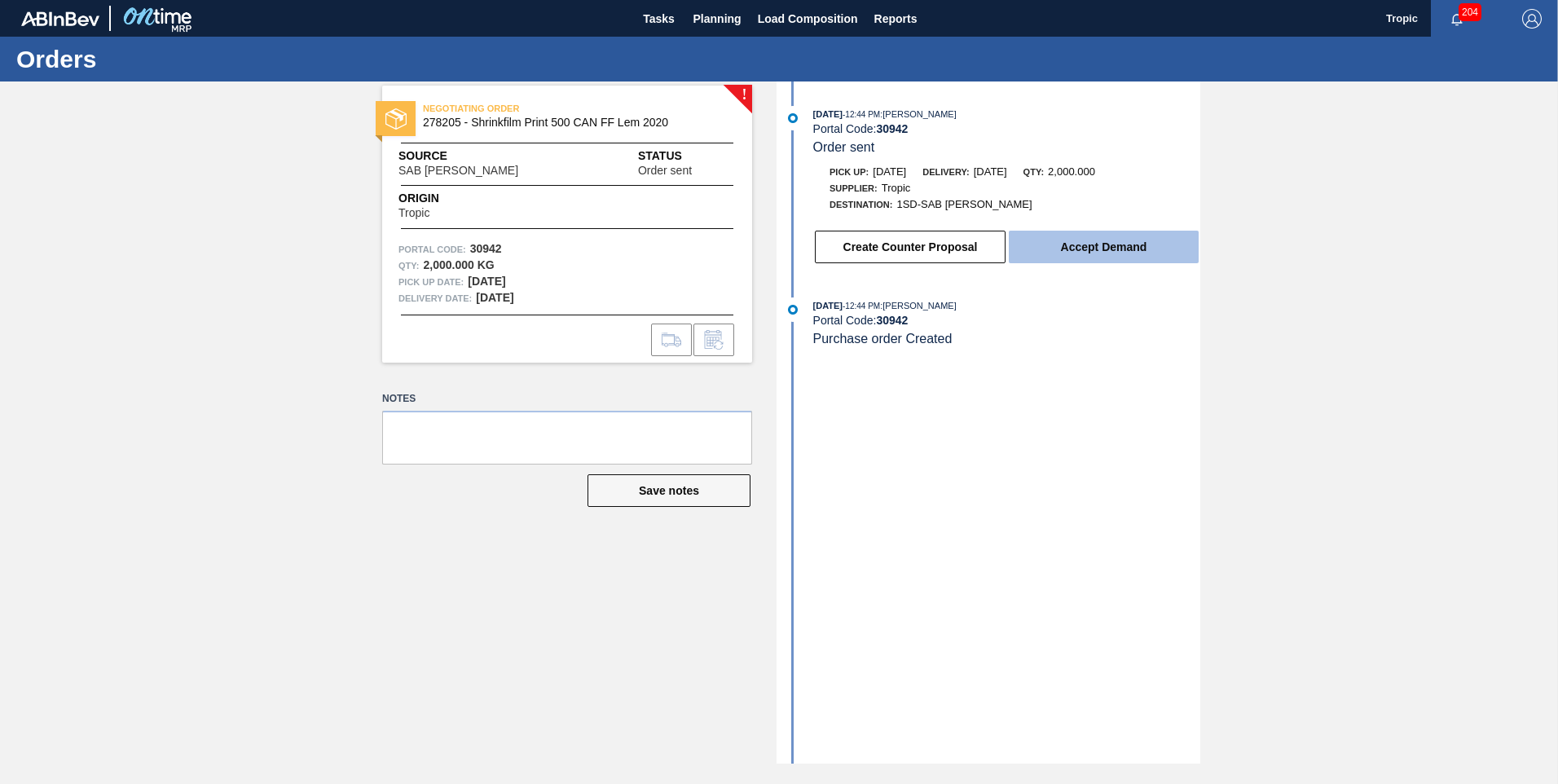
click at [1059, 254] on button "Accept Demand" at bounding box center [1103, 247] width 189 height 32
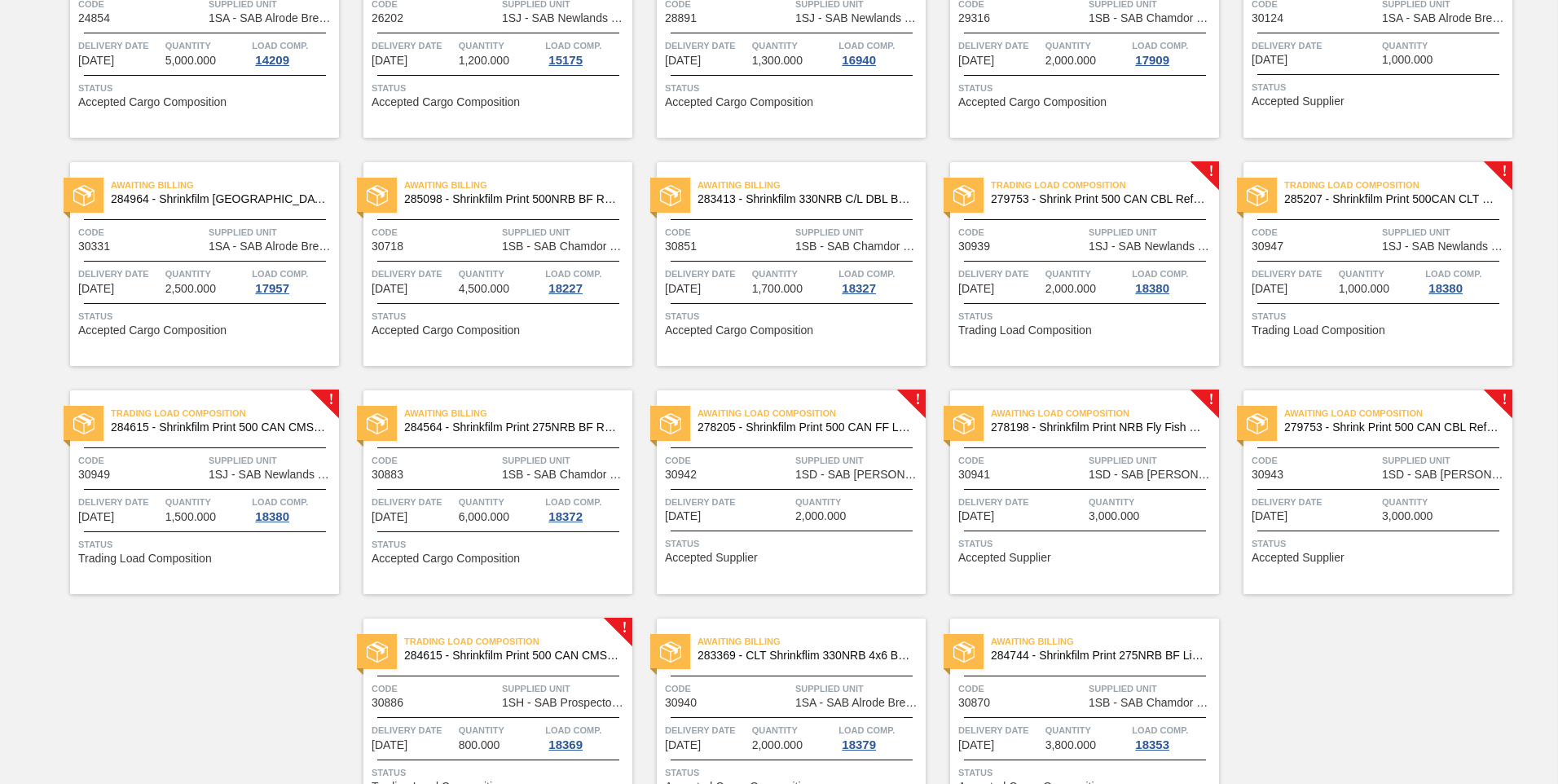
scroll to position [310, 0]
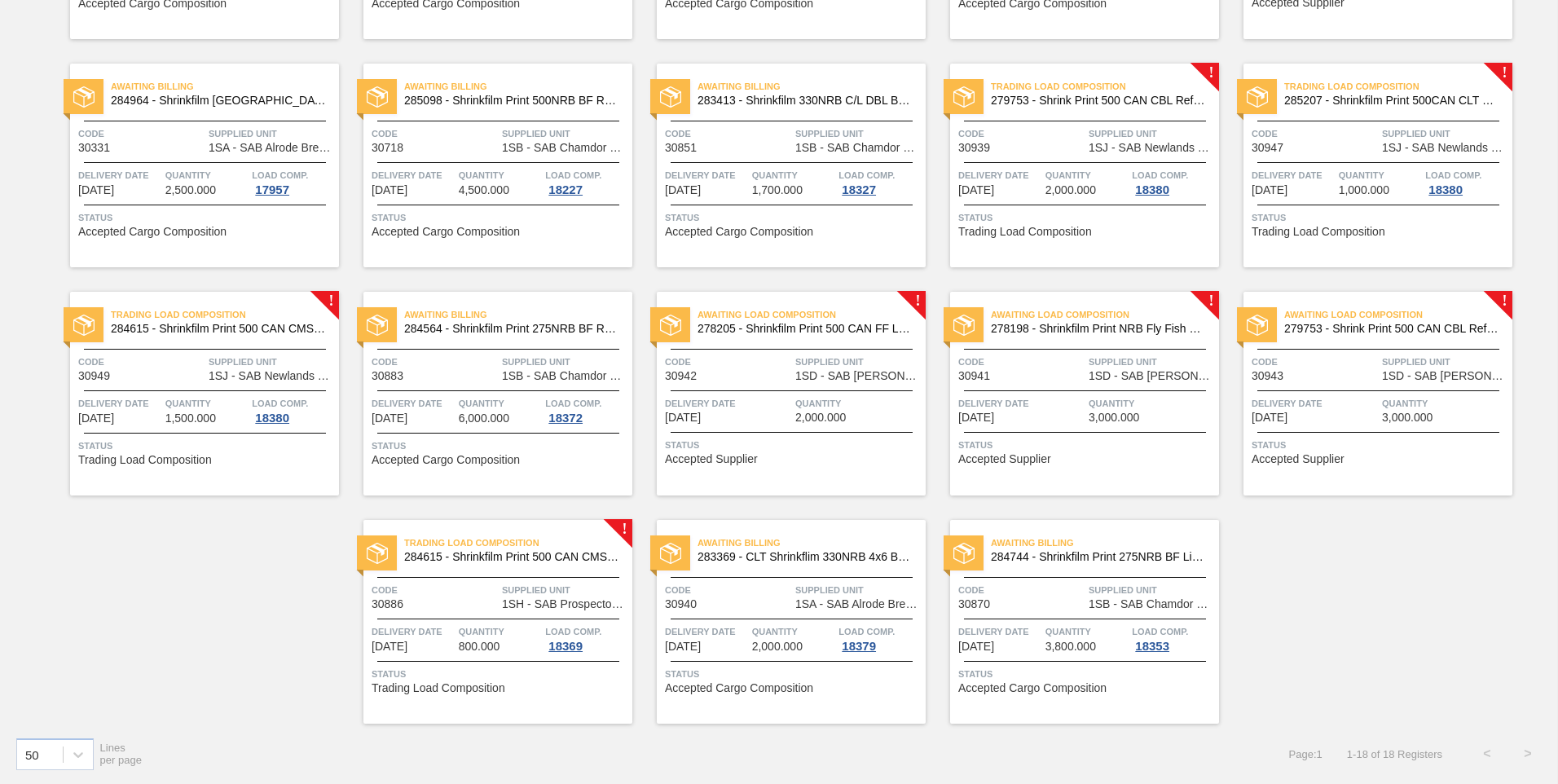
click at [776, 368] on span "Code" at bounding box center [728, 361] width 126 height 16
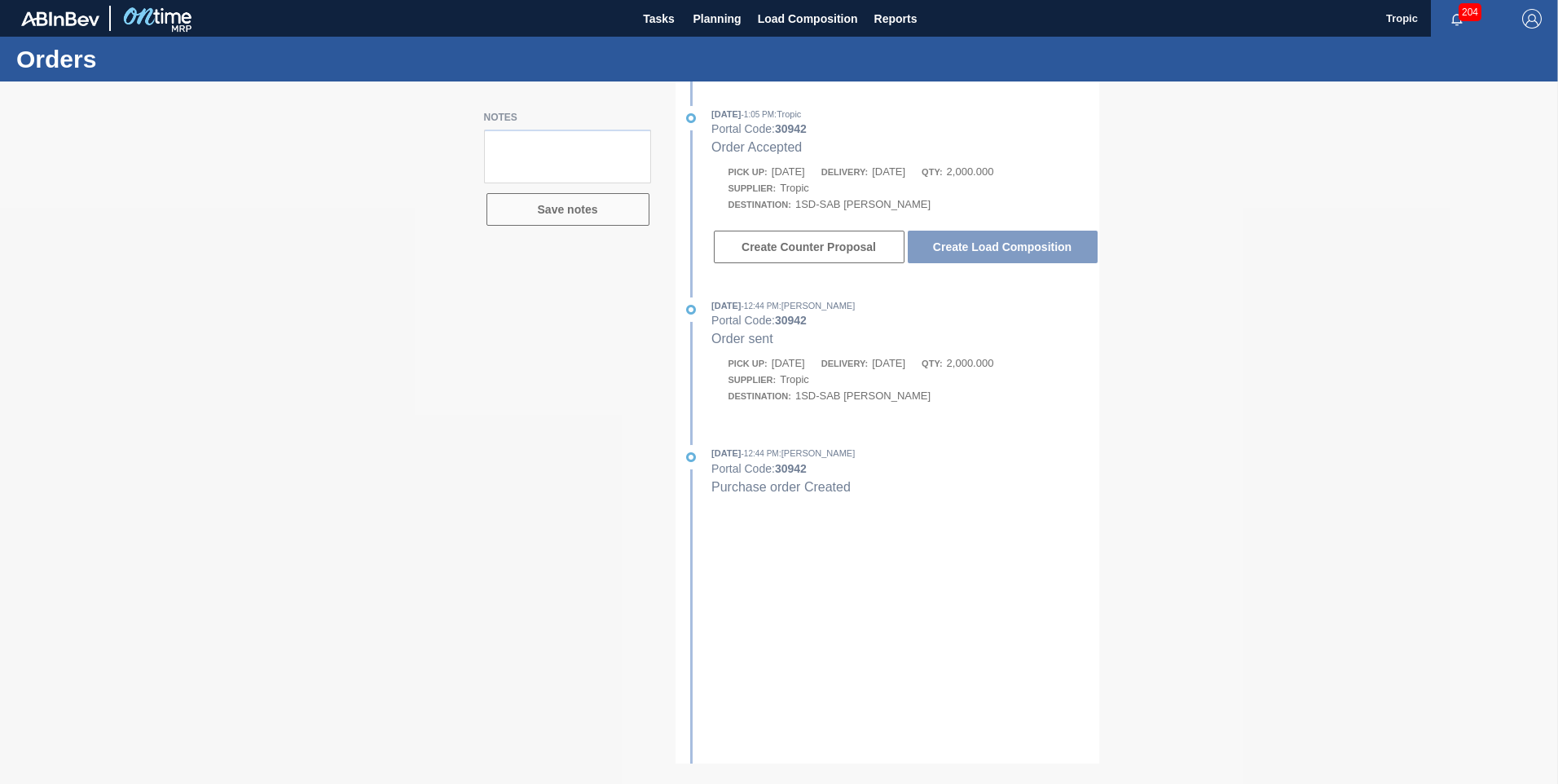
click at [944, 245] on div at bounding box center [779, 432] width 1558 height 702
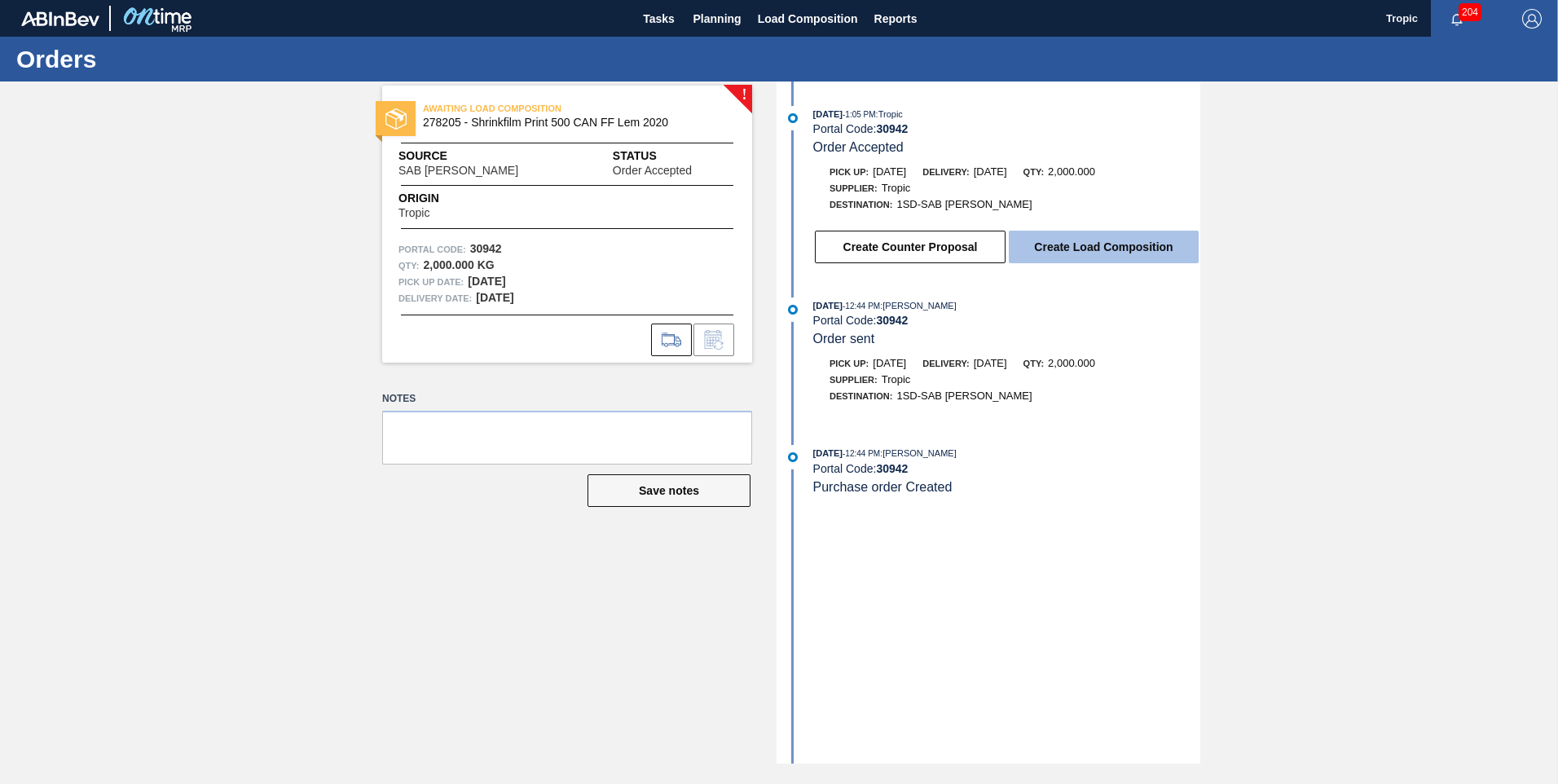
click at [1035, 243] on button "Create Load Composition" at bounding box center [1103, 247] width 189 height 32
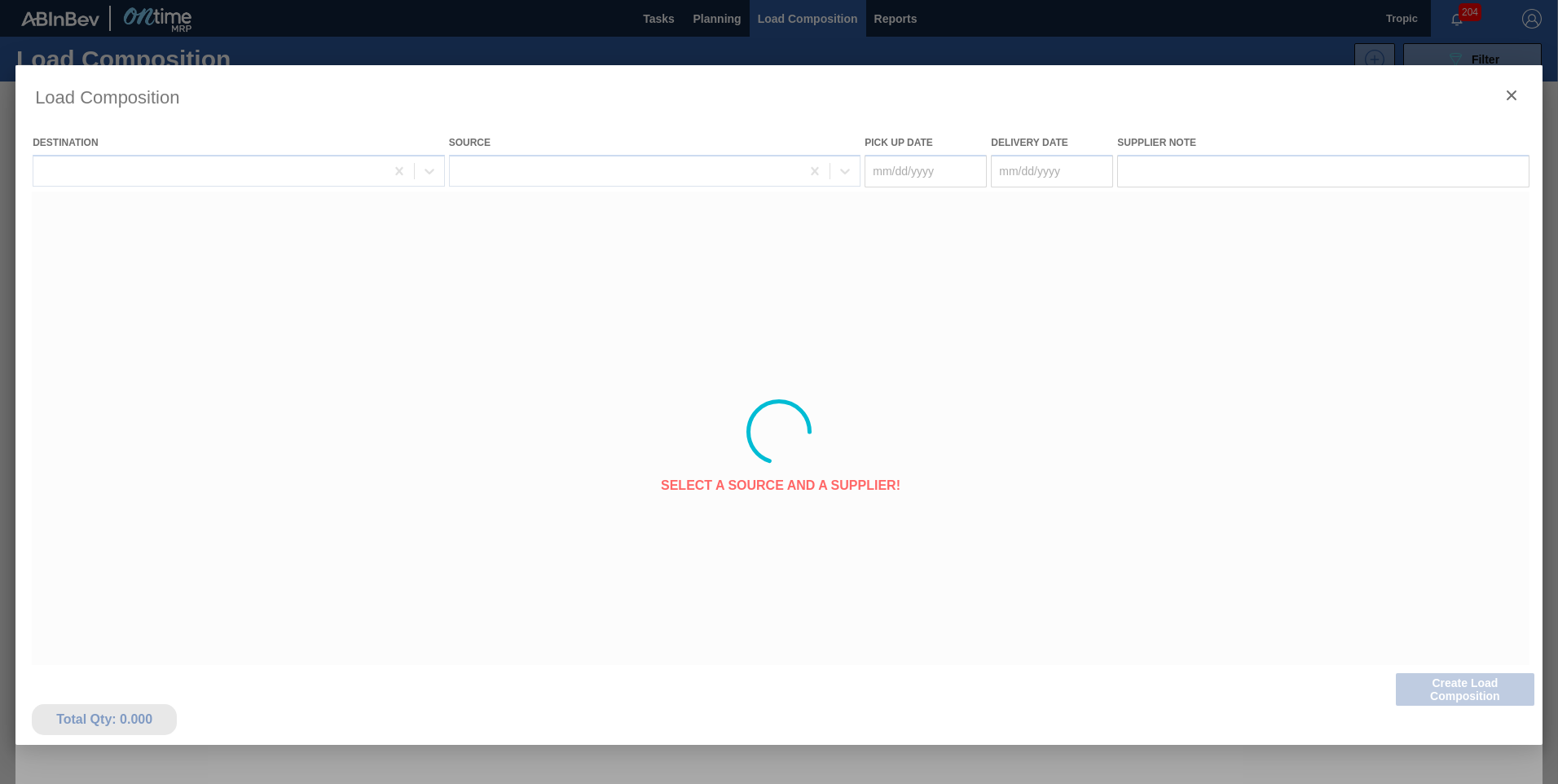
type Date "[DATE]"
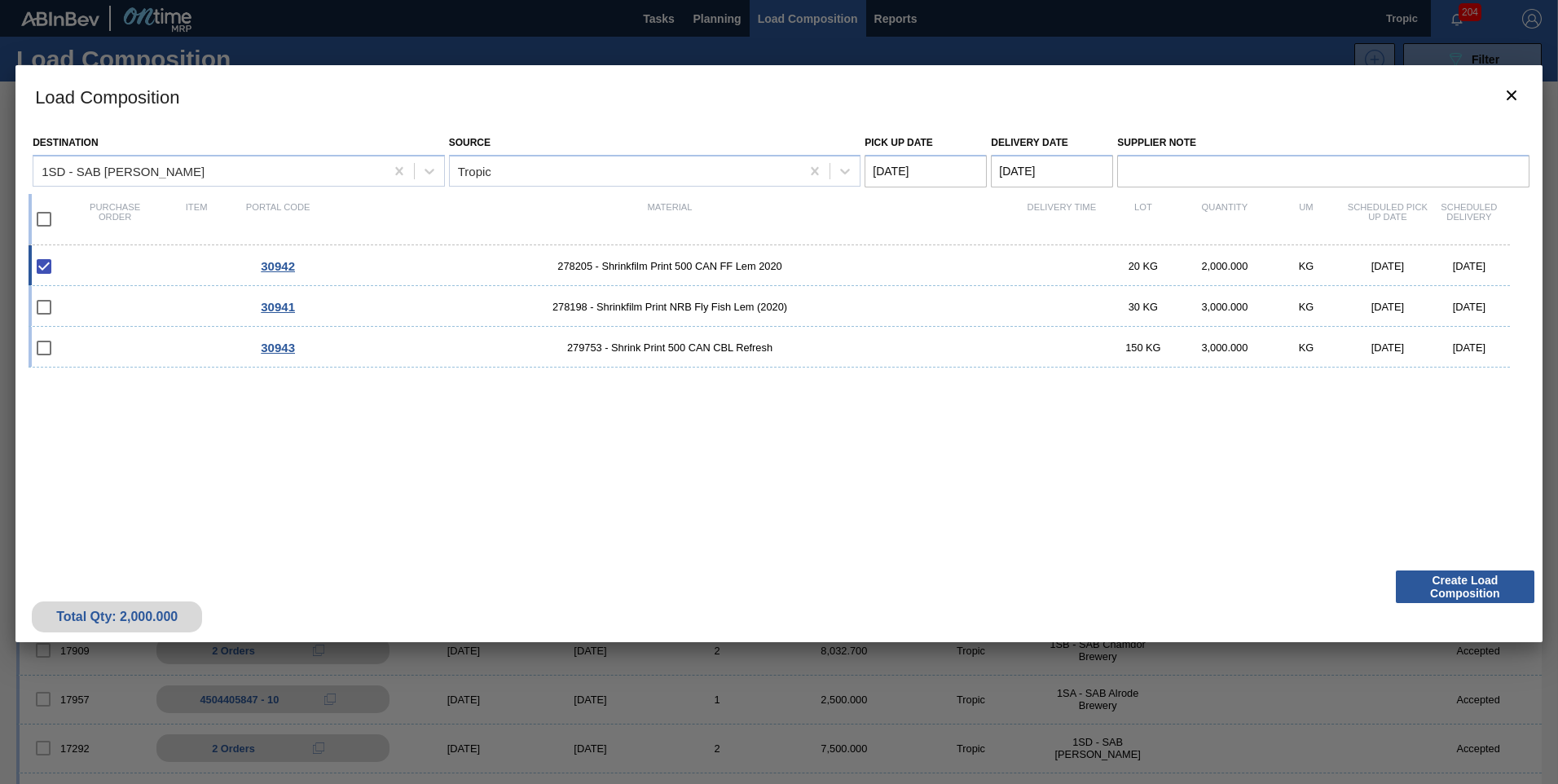
click at [46, 223] on input "checkbox" at bounding box center [44, 219] width 34 height 34
checkbox input "true"
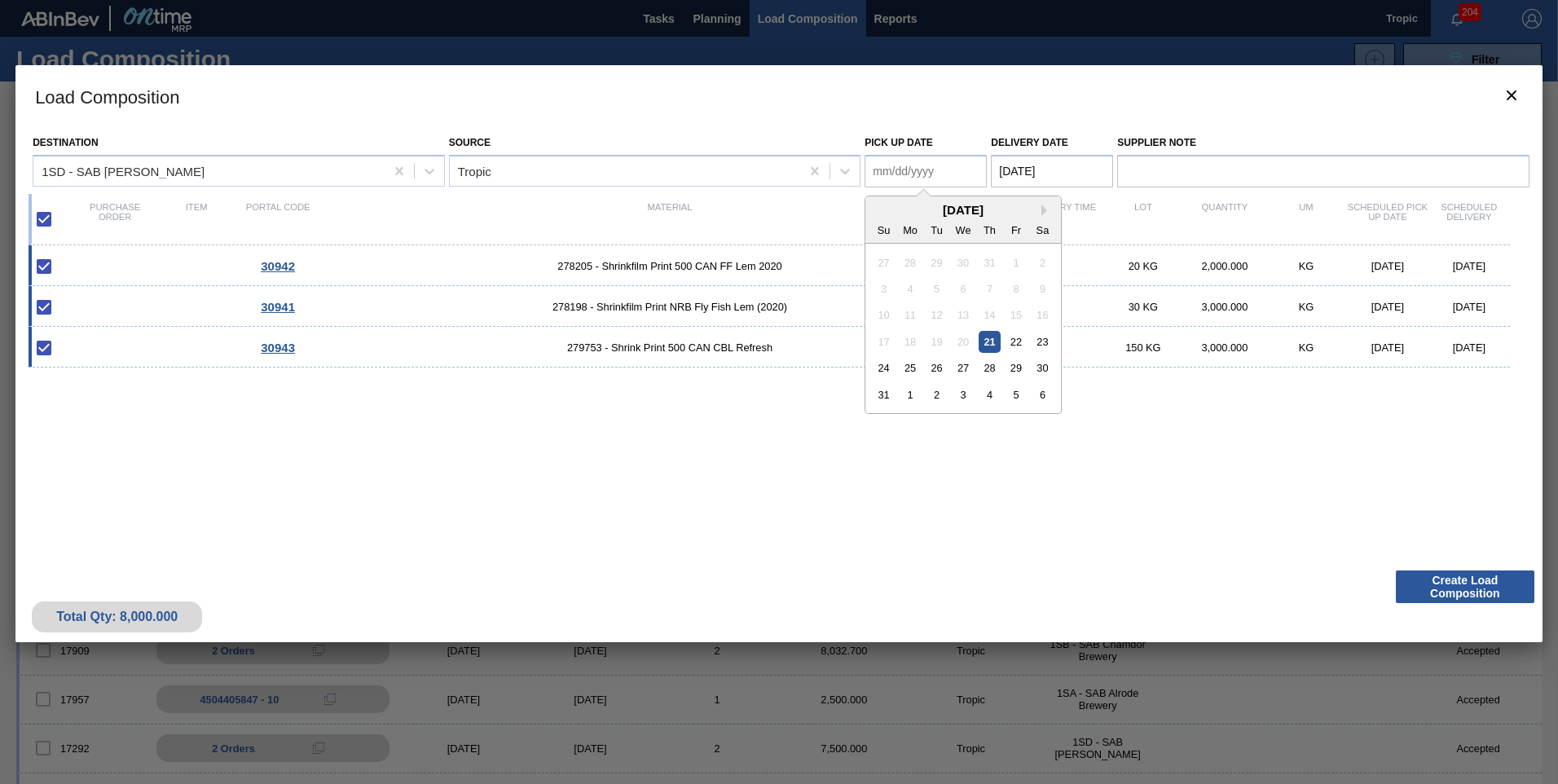
click at [910, 178] on Date "Pick up Date" at bounding box center [925, 171] width 122 height 32
click at [1046, 343] on div "23" at bounding box center [1043, 342] width 22 height 22
type Date "[DATE]"
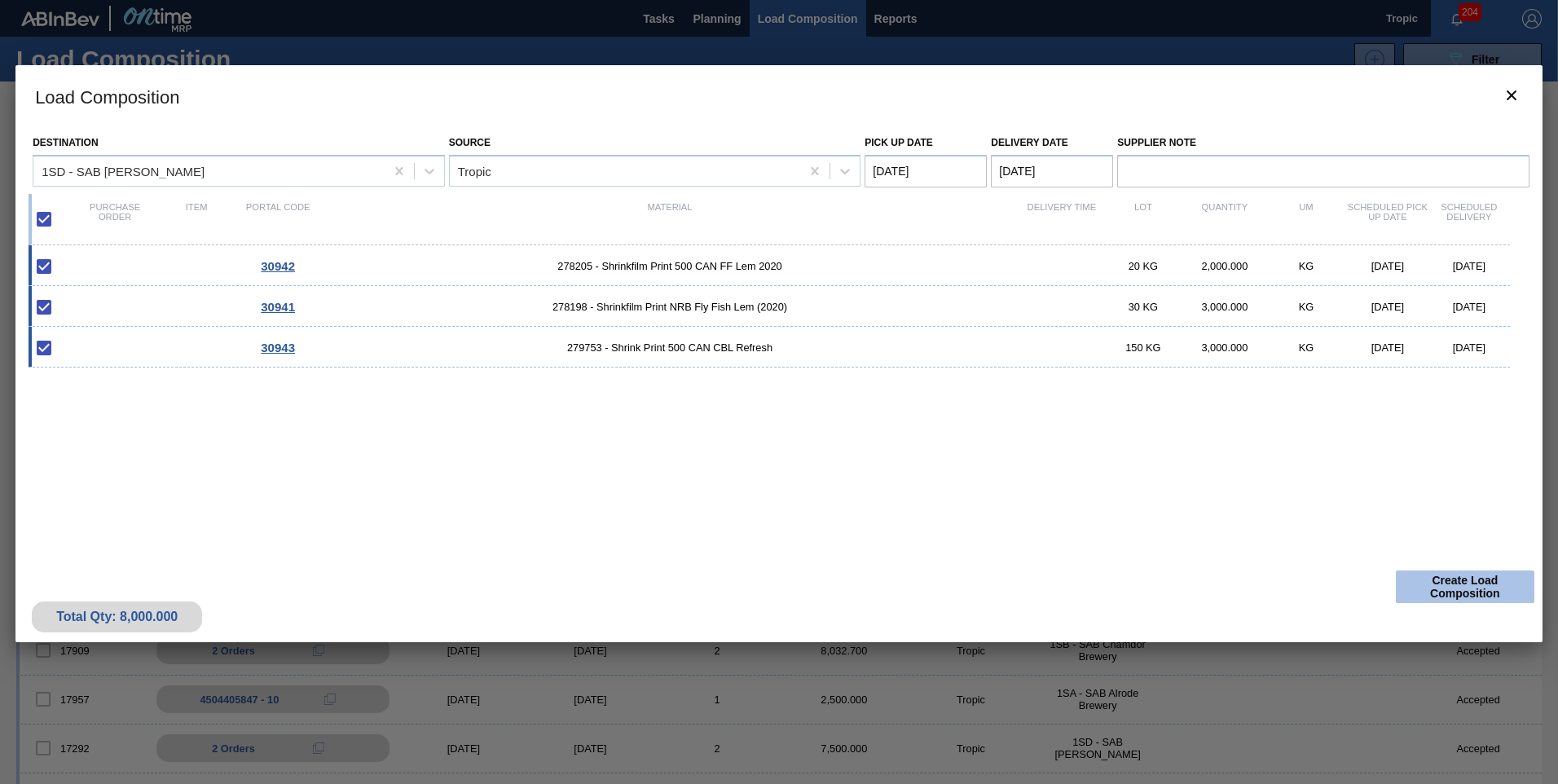
click at [1445, 589] on button "Create Load Composition" at bounding box center [1465, 586] width 138 height 32
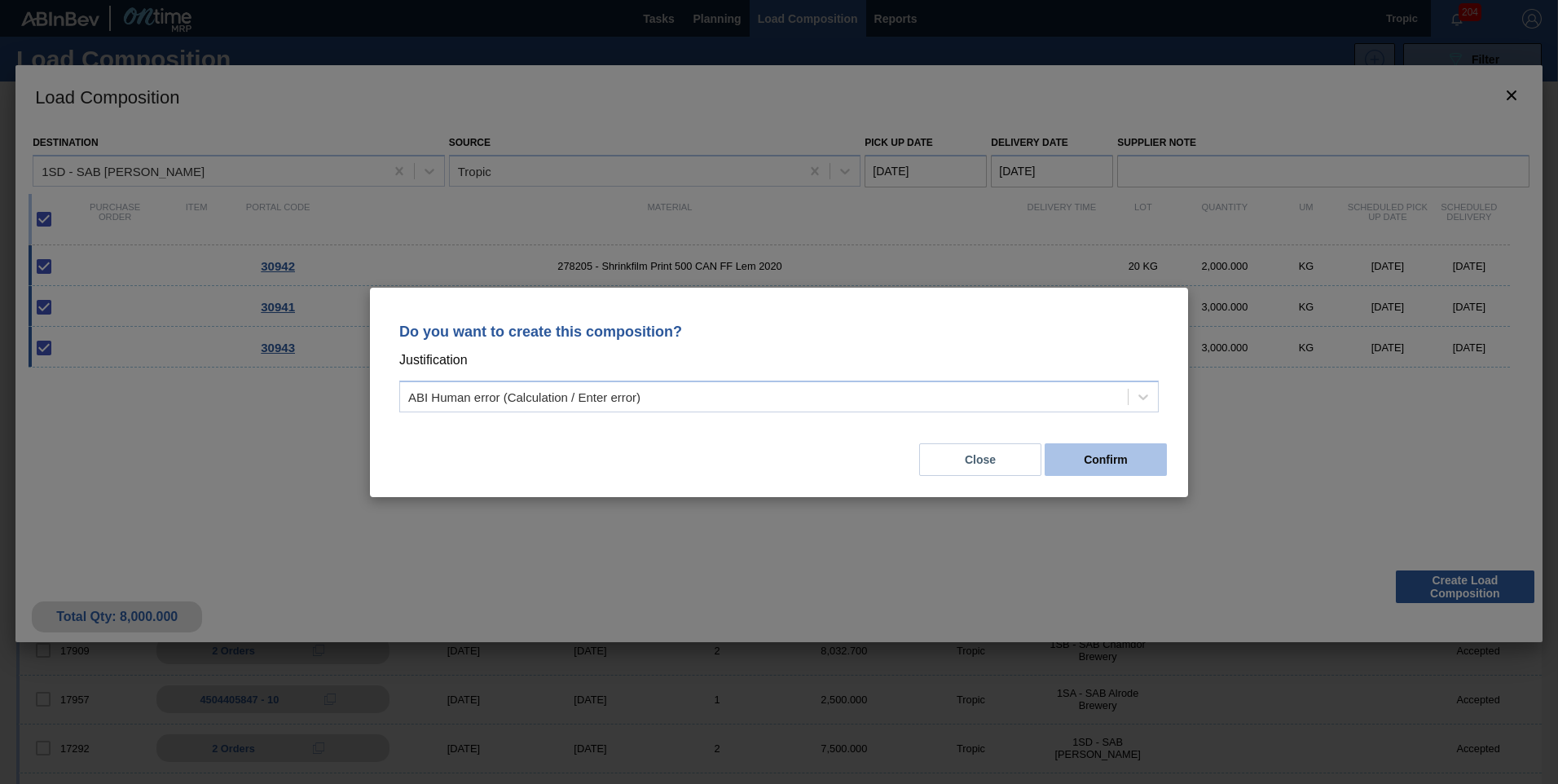
click at [1089, 463] on button "Confirm" at bounding box center [1105, 459] width 122 height 32
